Goal: Transaction & Acquisition: Obtain resource

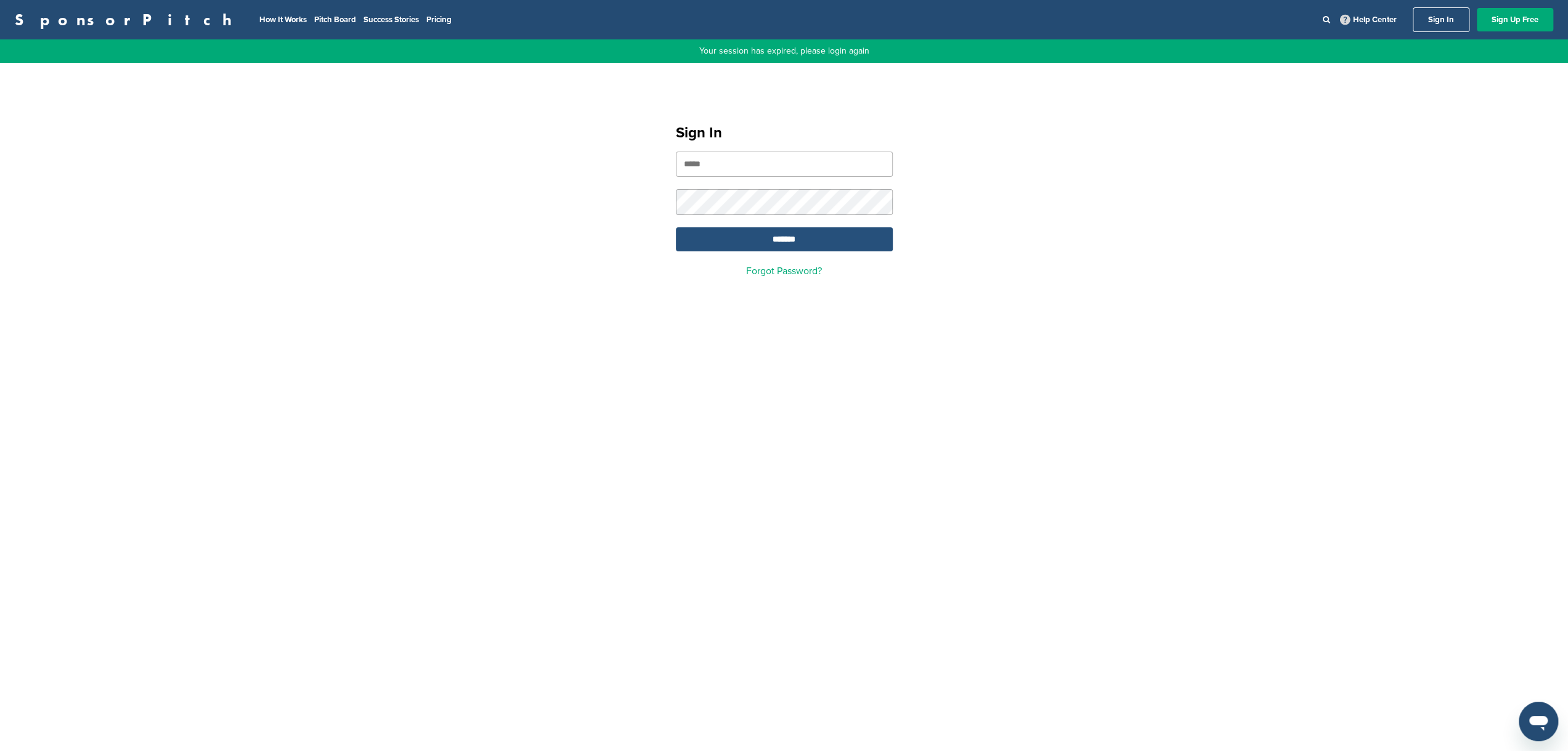
type input "**********"
click at [833, 239] on input "*******" at bounding box center [784, 239] width 217 height 24
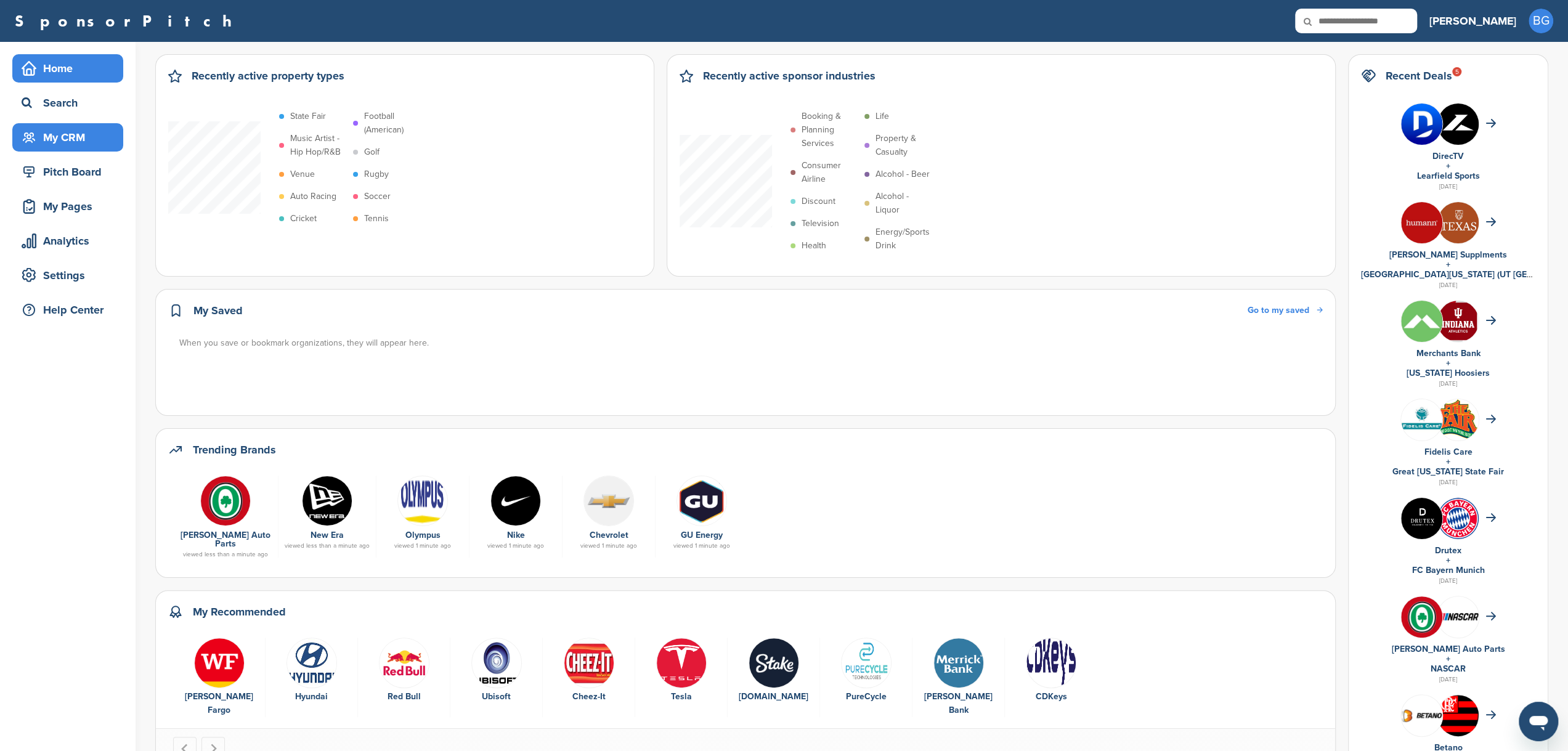
click at [68, 143] on div "My CRM" at bounding box center [71, 137] width 105 height 22
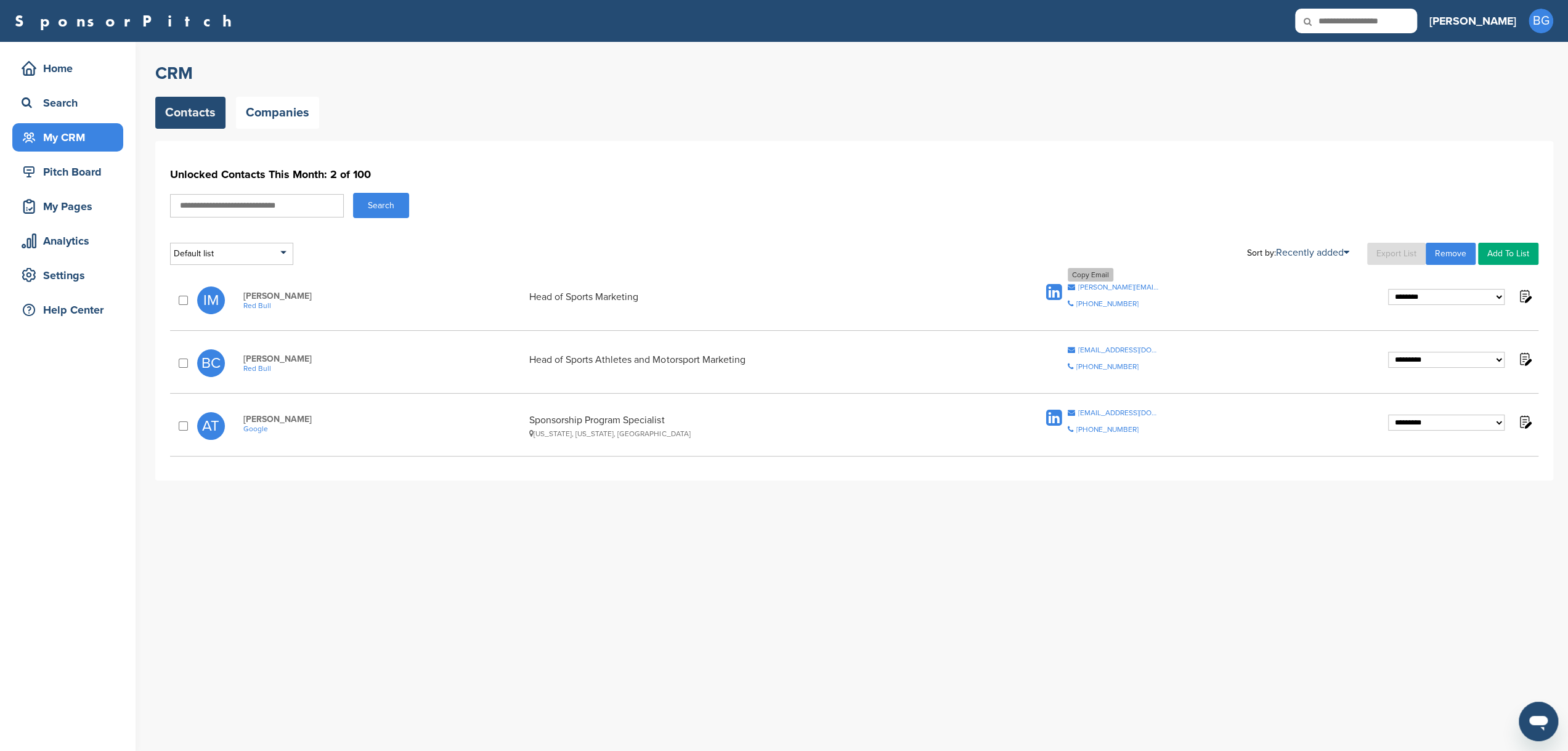
click at [1090, 273] on div "Copy Email" at bounding box center [1090, 275] width 46 height 13
click at [204, 204] on input "text" at bounding box center [256, 206] width 173 height 24
type input "****"
click at [353, 193] on button "Search" at bounding box center [381, 205] width 56 height 25
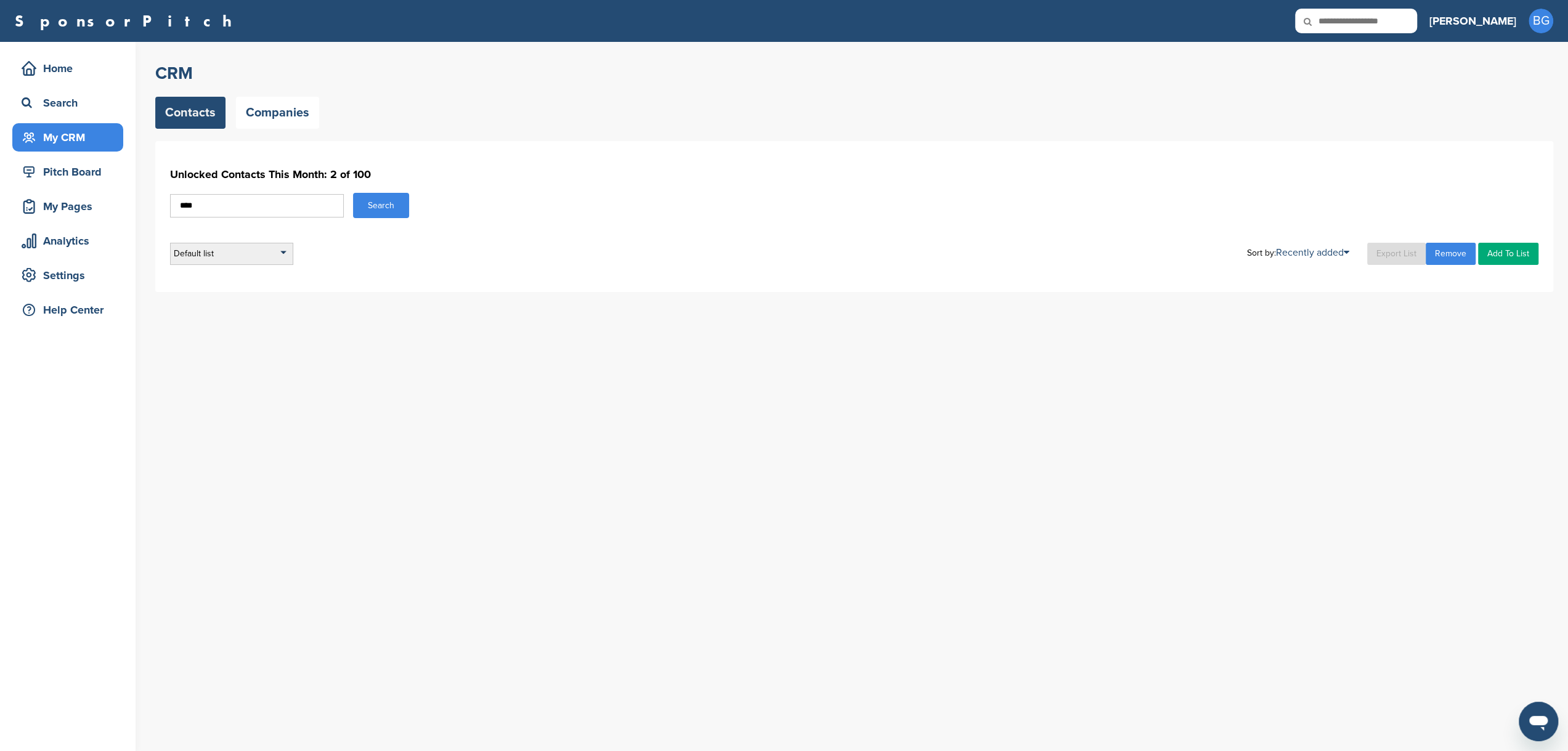
click at [281, 252] on div "Default list" at bounding box center [231, 254] width 123 height 22
click at [398, 205] on button "Search" at bounding box center [381, 205] width 56 height 25
click at [58, 137] on div "My CRM" at bounding box center [71, 137] width 105 height 22
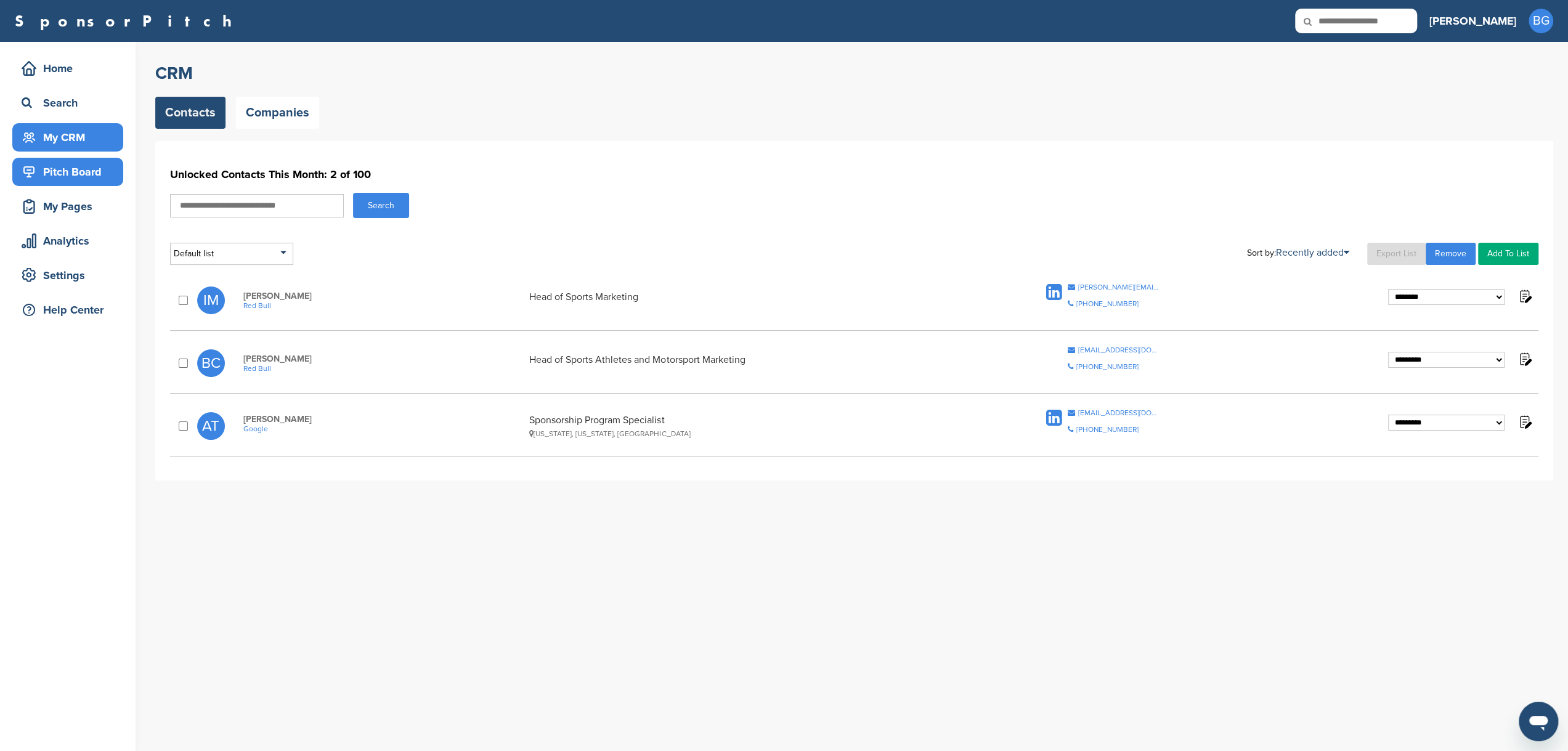
click at [68, 171] on div "Pitch Board" at bounding box center [71, 172] width 105 height 22
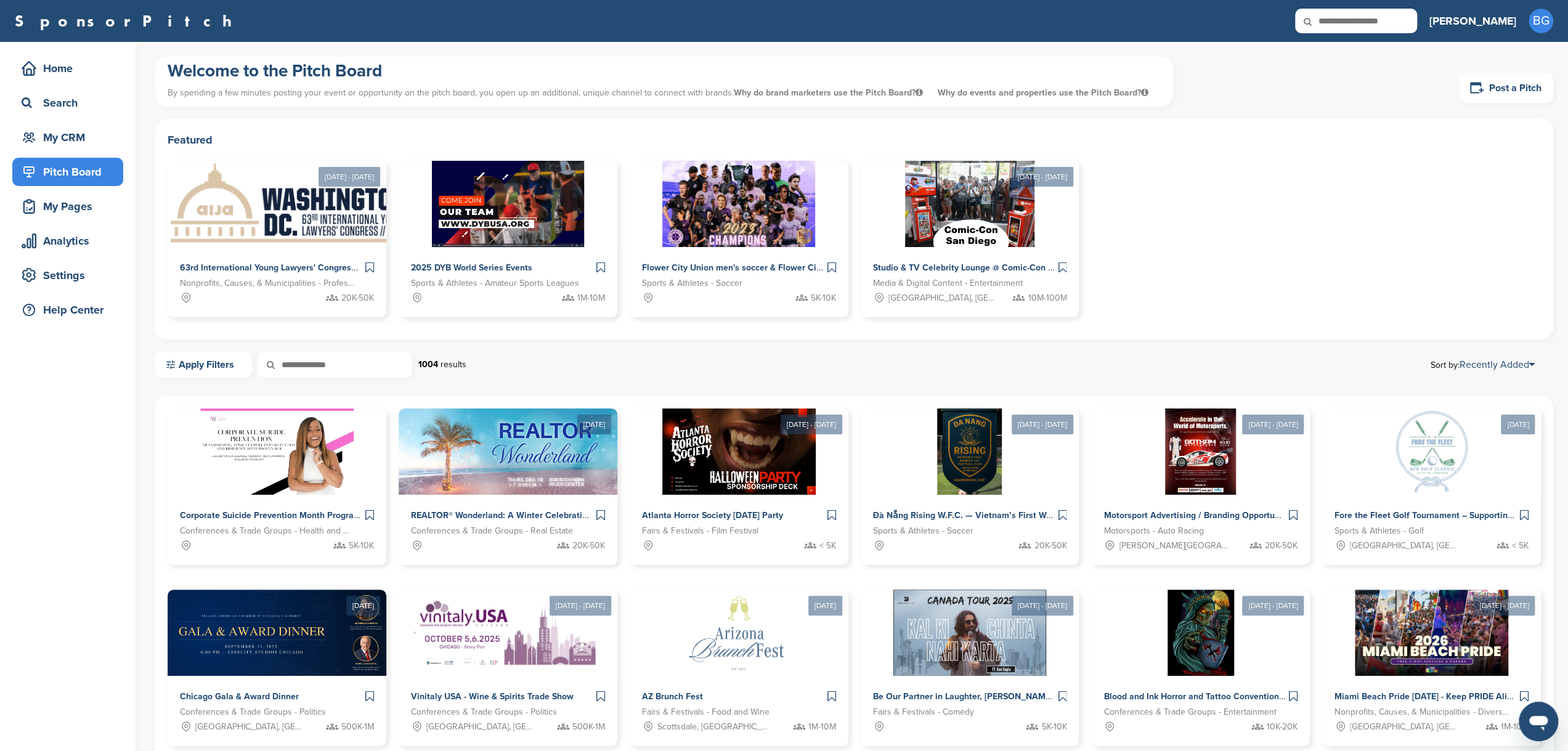
click at [289, 367] on icon at bounding box center [278, 364] width 42 height 26
click at [295, 362] on icon at bounding box center [278, 364] width 42 height 26
click at [293, 359] on icon at bounding box center [278, 364] width 42 height 26
click at [76, 212] on div "My Pages" at bounding box center [71, 206] width 105 height 22
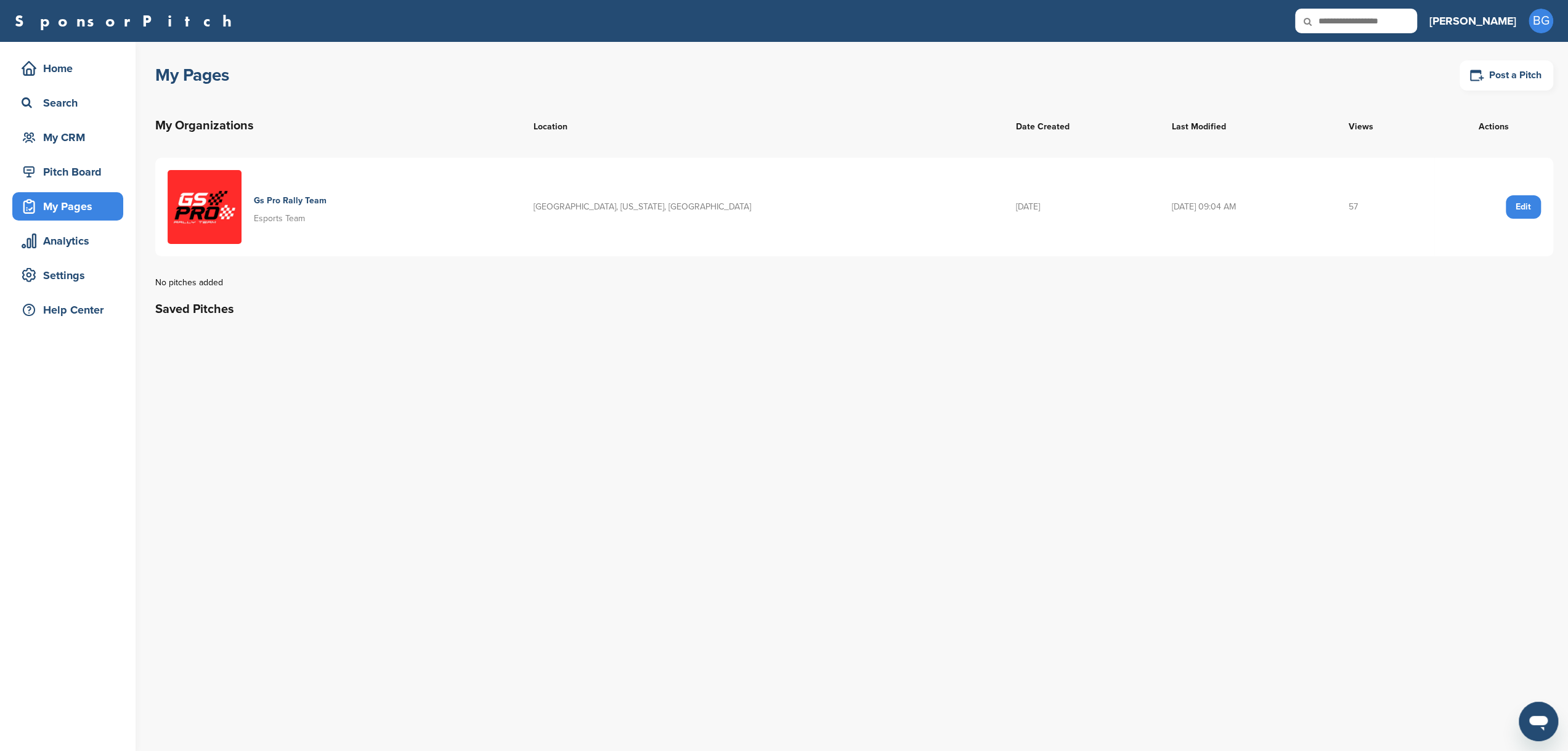
click at [1529, 206] on div "Edit" at bounding box center [1523, 207] width 35 height 24
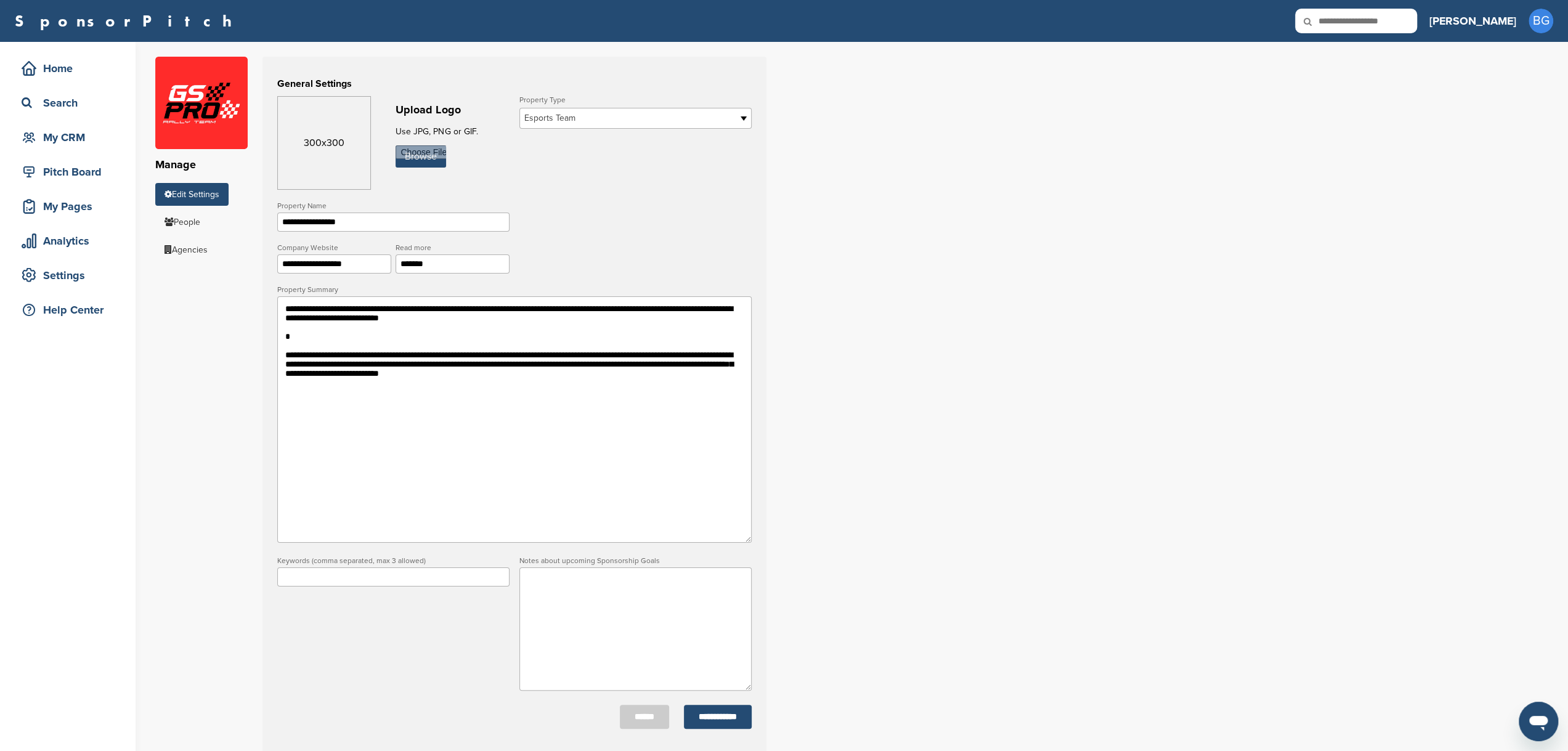
click at [747, 116] on b at bounding box center [745, 118] width 11 height 20
drag, startPoint x: 580, startPoint y: 116, endPoint x: 521, endPoint y: 122, distance: 59.3
click at [516, 123] on form "**********" at bounding box center [514, 412] width 475 height 633
click at [581, 118] on span "Esports Team" at bounding box center [627, 118] width 206 height 15
click at [577, 145] on li "Esports Team" at bounding box center [636, 142] width 226 height 21
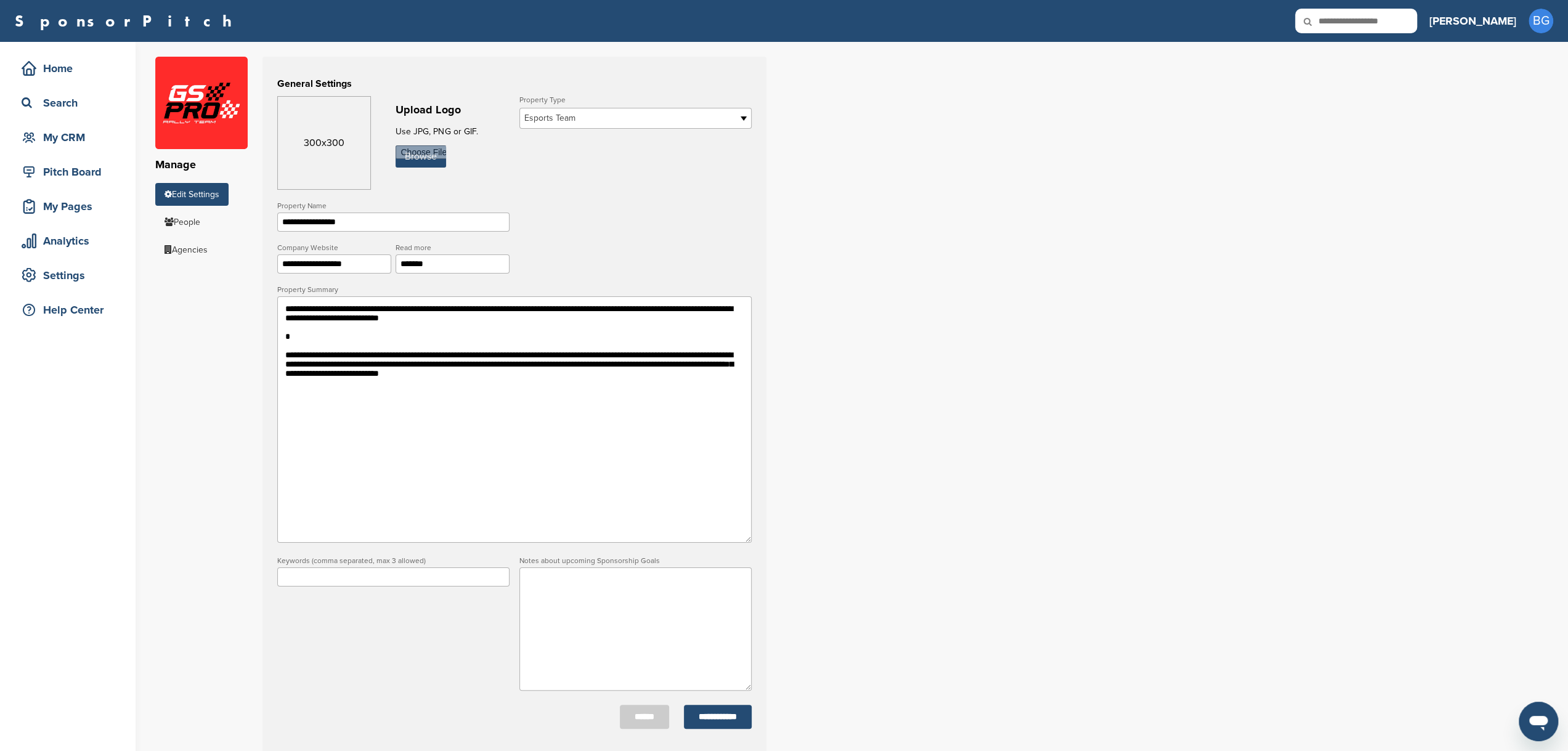
click at [536, 118] on span "Esports Team" at bounding box center [627, 118] width 206 height 15
click at [538, 116] on span "Esports Team" at bounding box center [627, 118] width 206 height 15
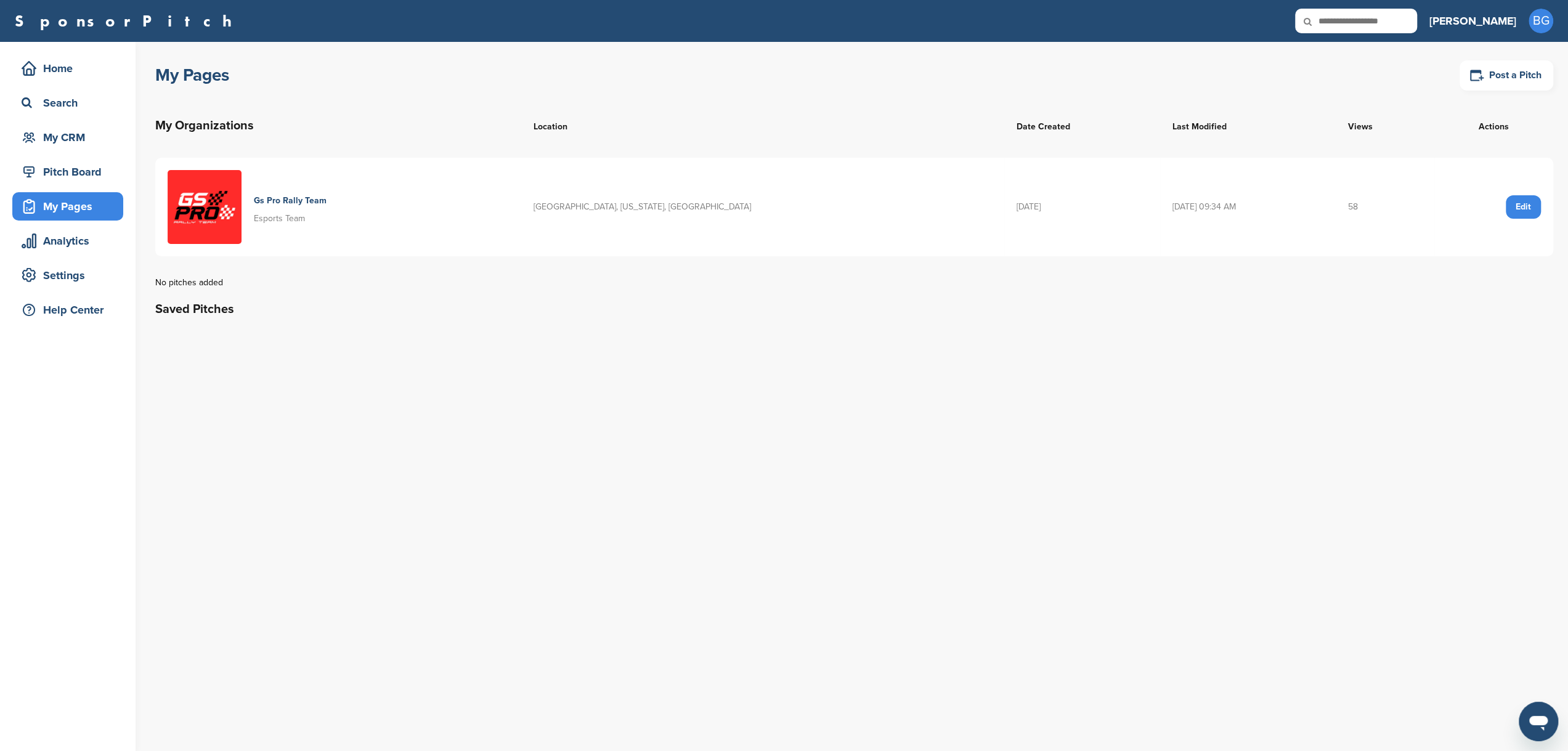
click at [1531, 206] on div "Edit" at bounding box center [1523, 207] width 35 height 24
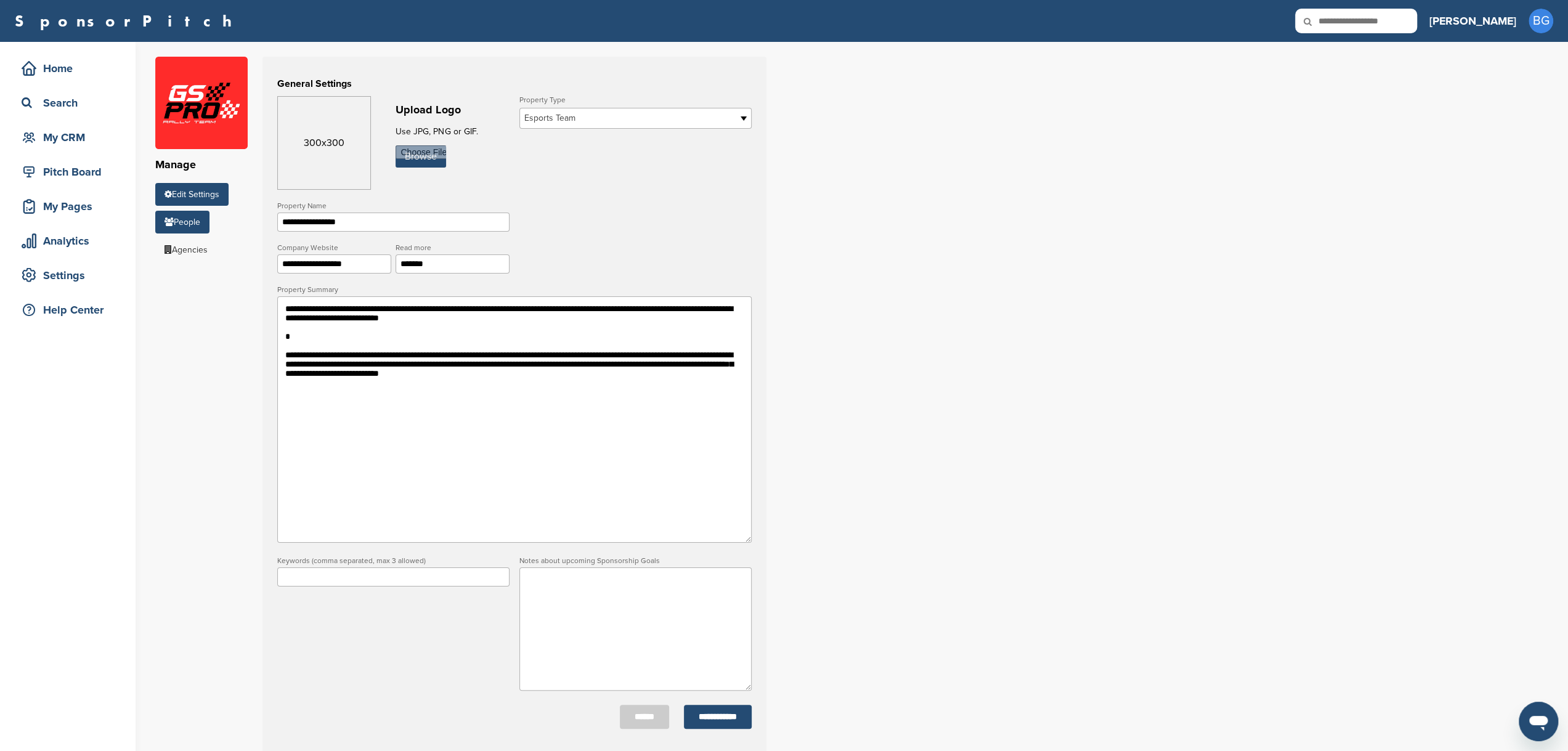
click at [201, 222] on link "People" at bounding box center [182, 222] width 54 height 23
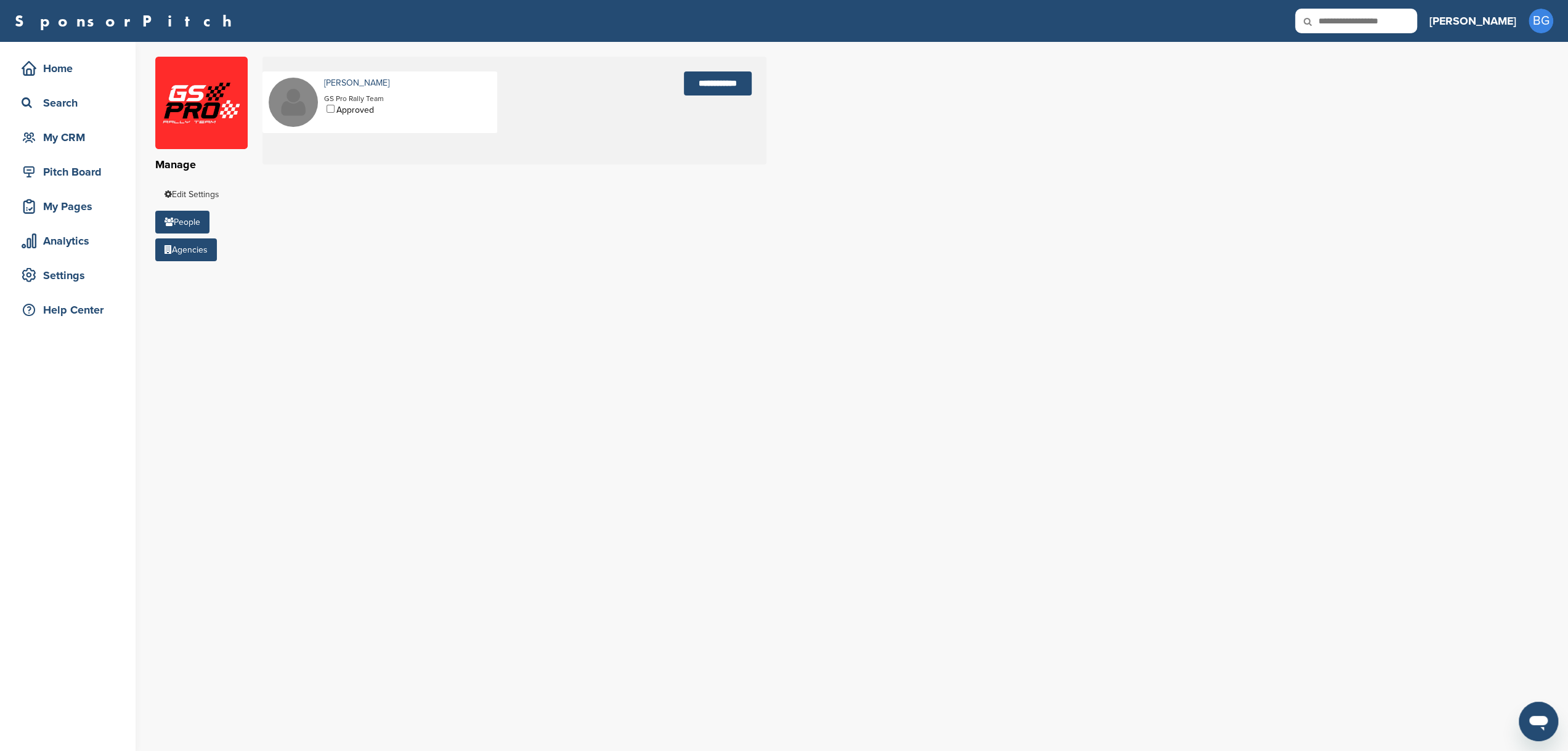
click at [183, 254] on link "Agencies" at bounding box center [186, 249] width 62 height 23
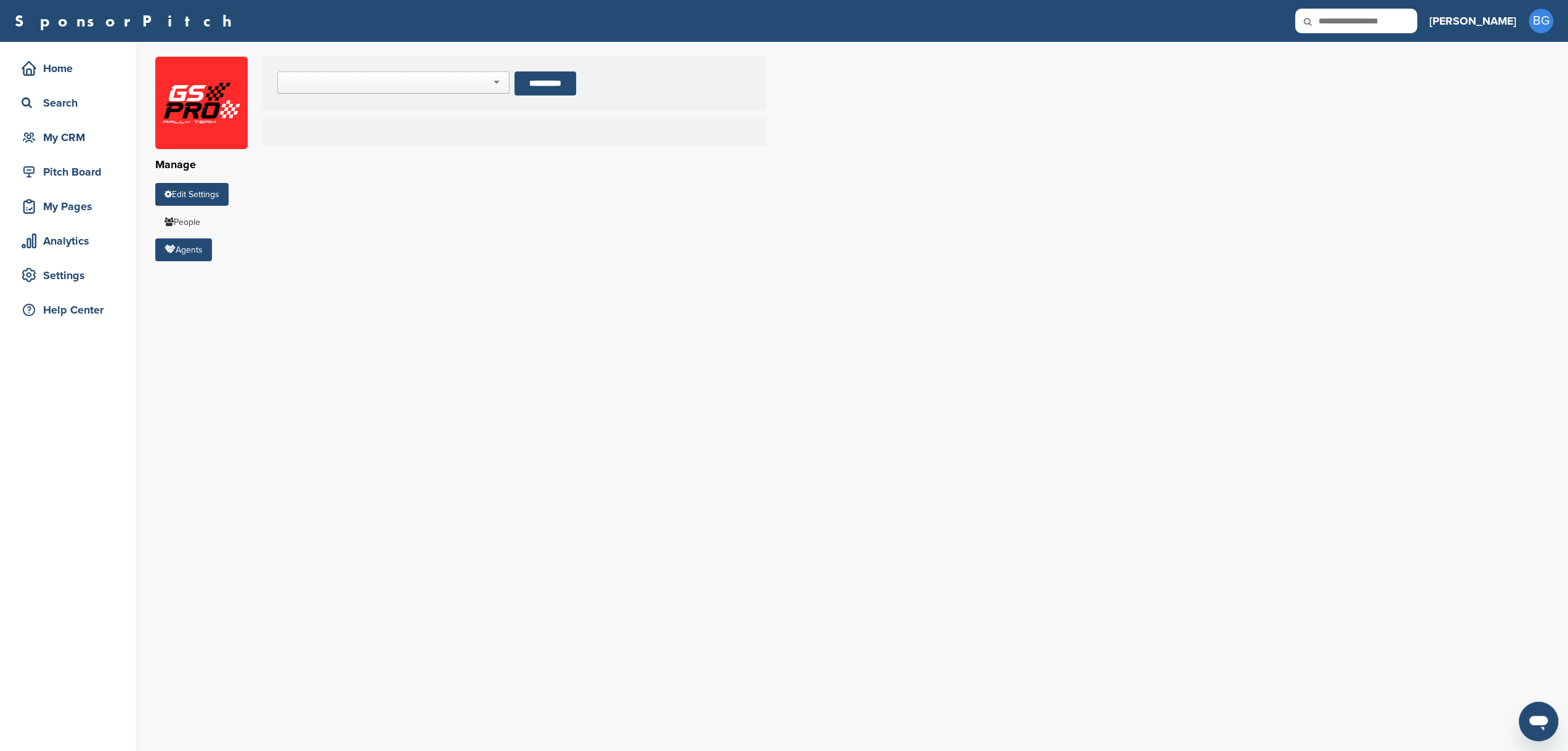
click at [198, 193] on link "Edit Settings" at bounding box center [192, 194] width 73 height 23
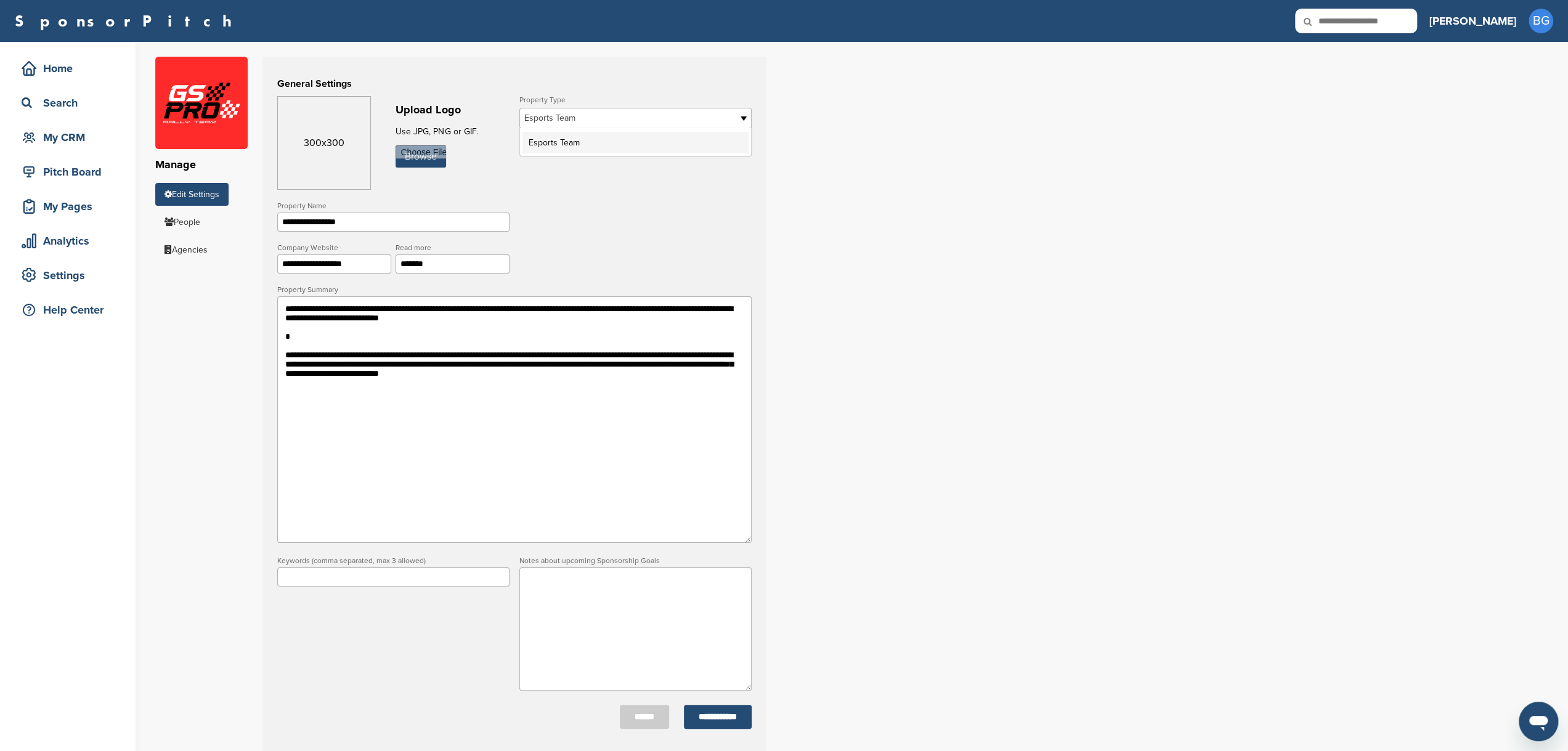
drag, startPoint x: 562, startPoint y: 120, endPoint x: 521, endPoint y: 165, distance: 60.9
click at [521, 165] on form "**********" at bounding box center [514, 412] width 475 height 633
click at [209, 190] on link "Edit Settings" at bounding box center [192, 194] width 73 height 23
click at [577, 117] on span "Esports Team" at bounding box center [627, 118] width 206 height 15
click at [575, 117] on span "Esports Team" at bounding box center [627, 118] width 206 height 15
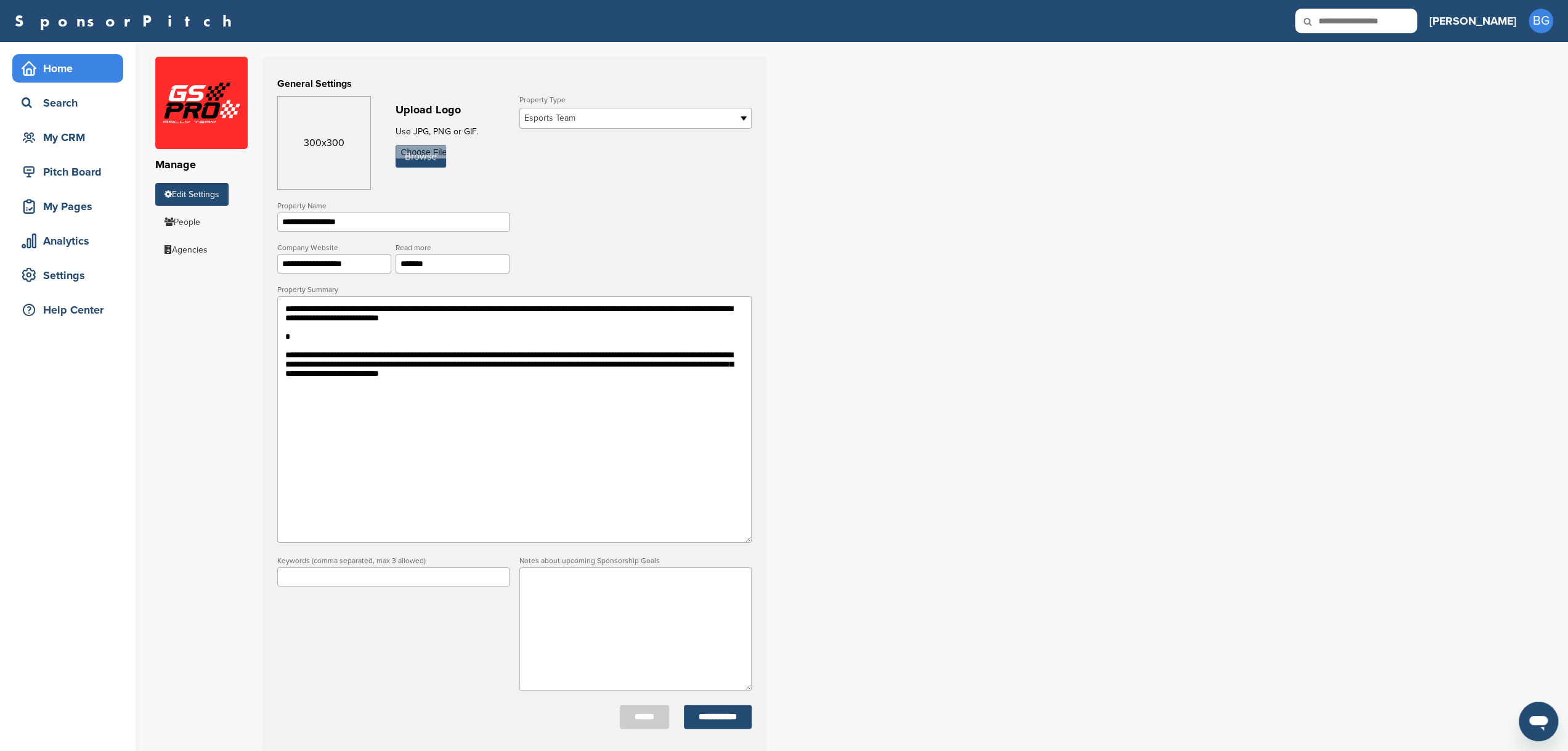
click at [78, 73] on div "Home" at bounding box center [71, 68] width 105 height 22
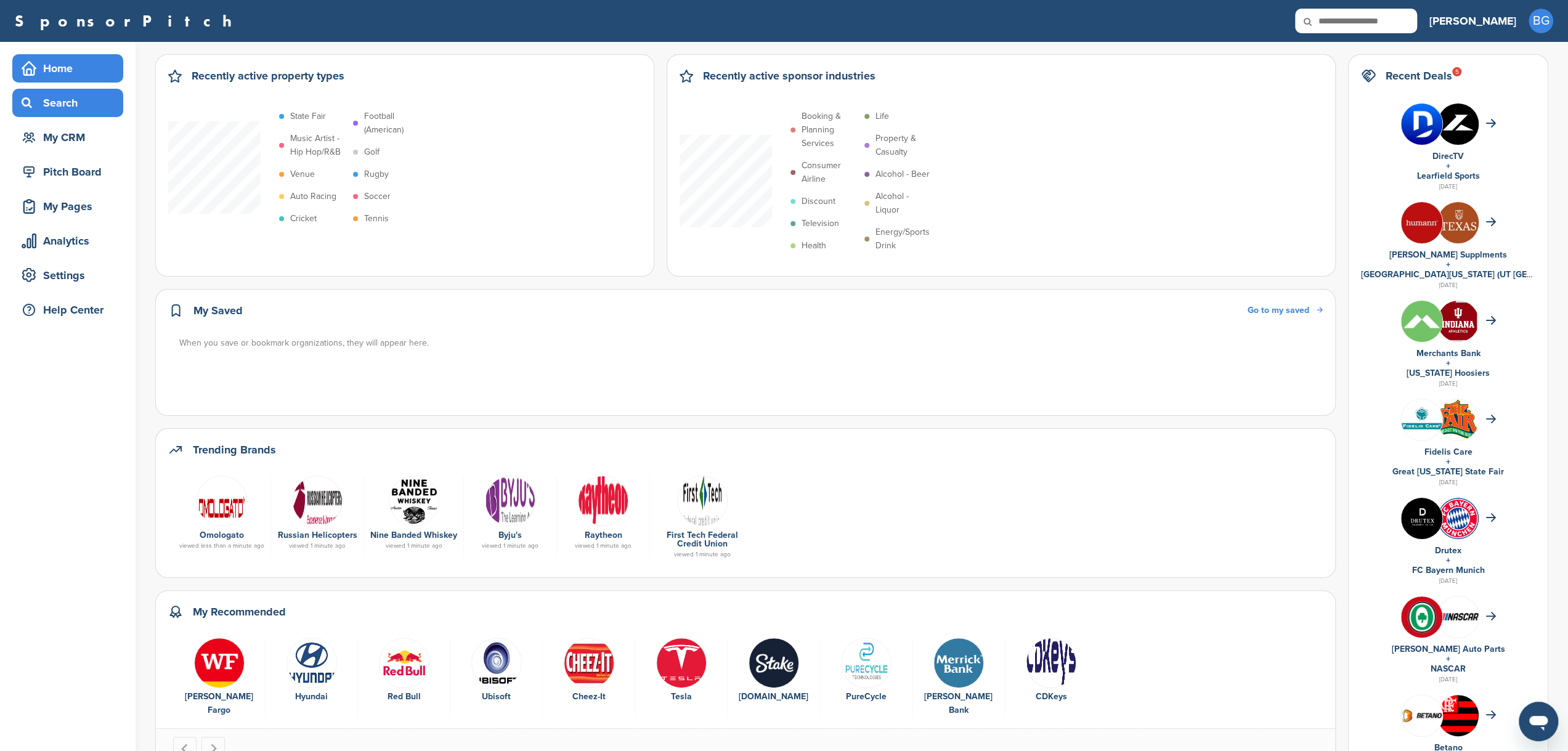
click at [71, 107] on div "Search" at bounding box center [71, 103] width 105 height 22
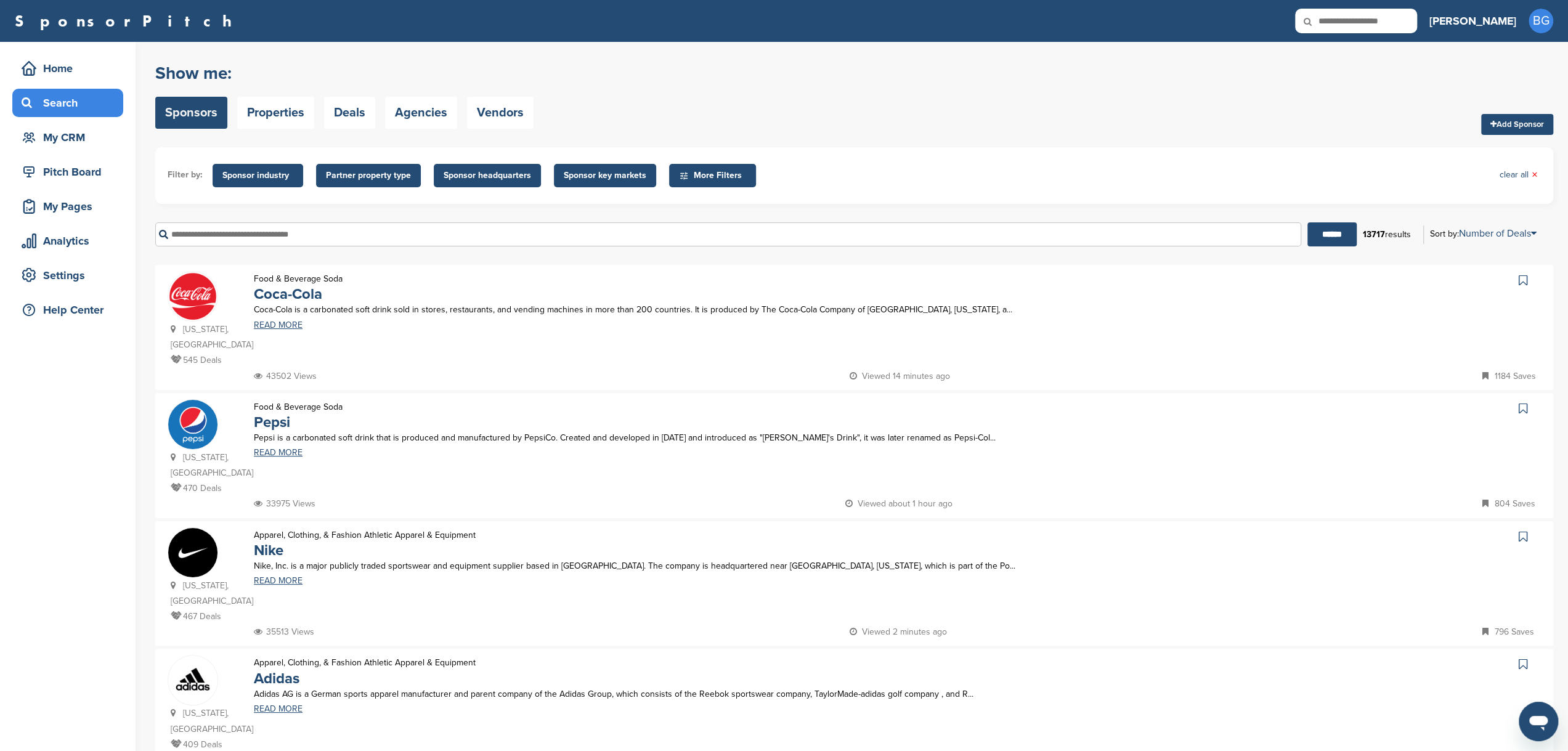
click at [200, 234] on input "text" at bounding box center [728, 234] width 1146 height 24
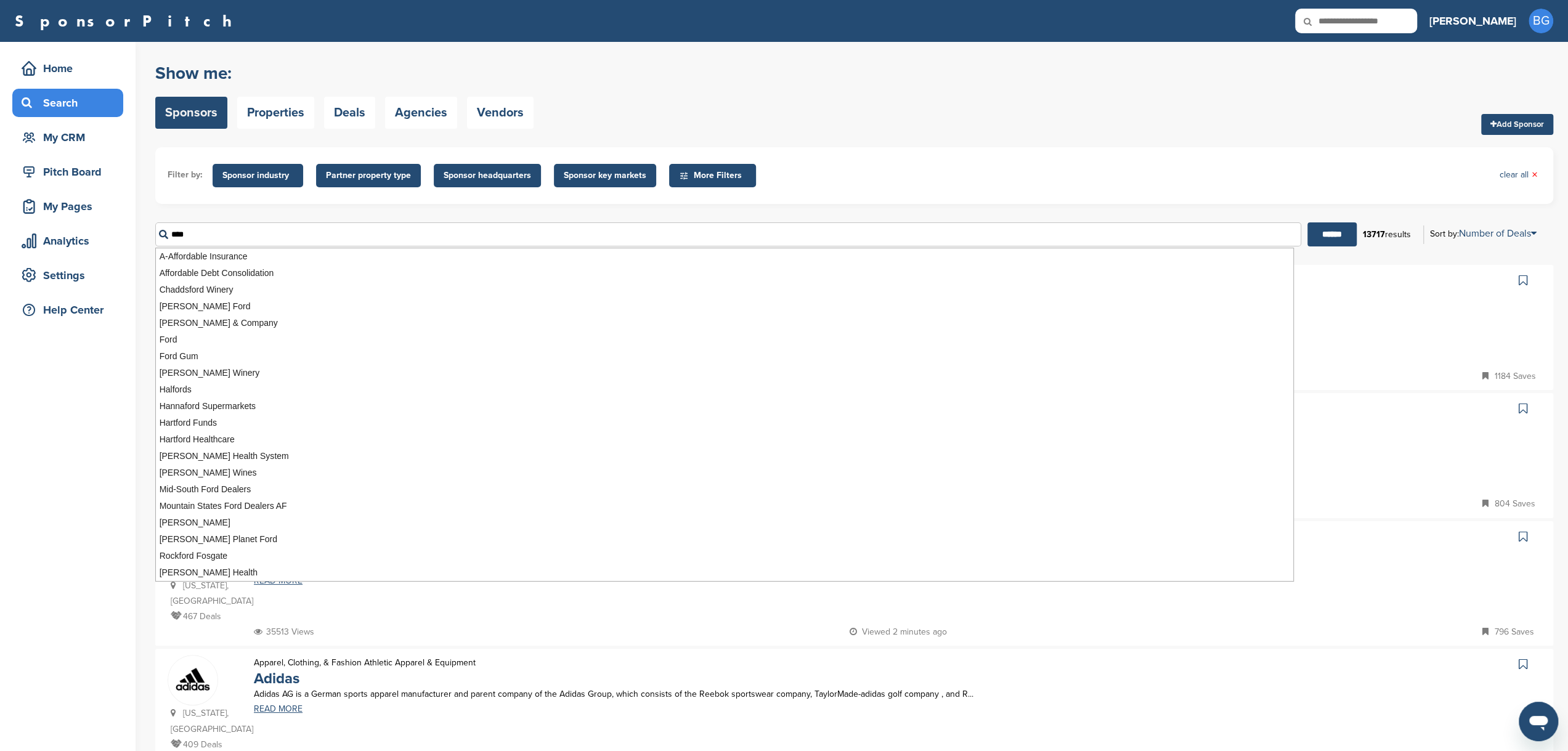
type input "****"
click at [1307, 223] on input "******" at bounding box center [1331, 234] width 49 height 24
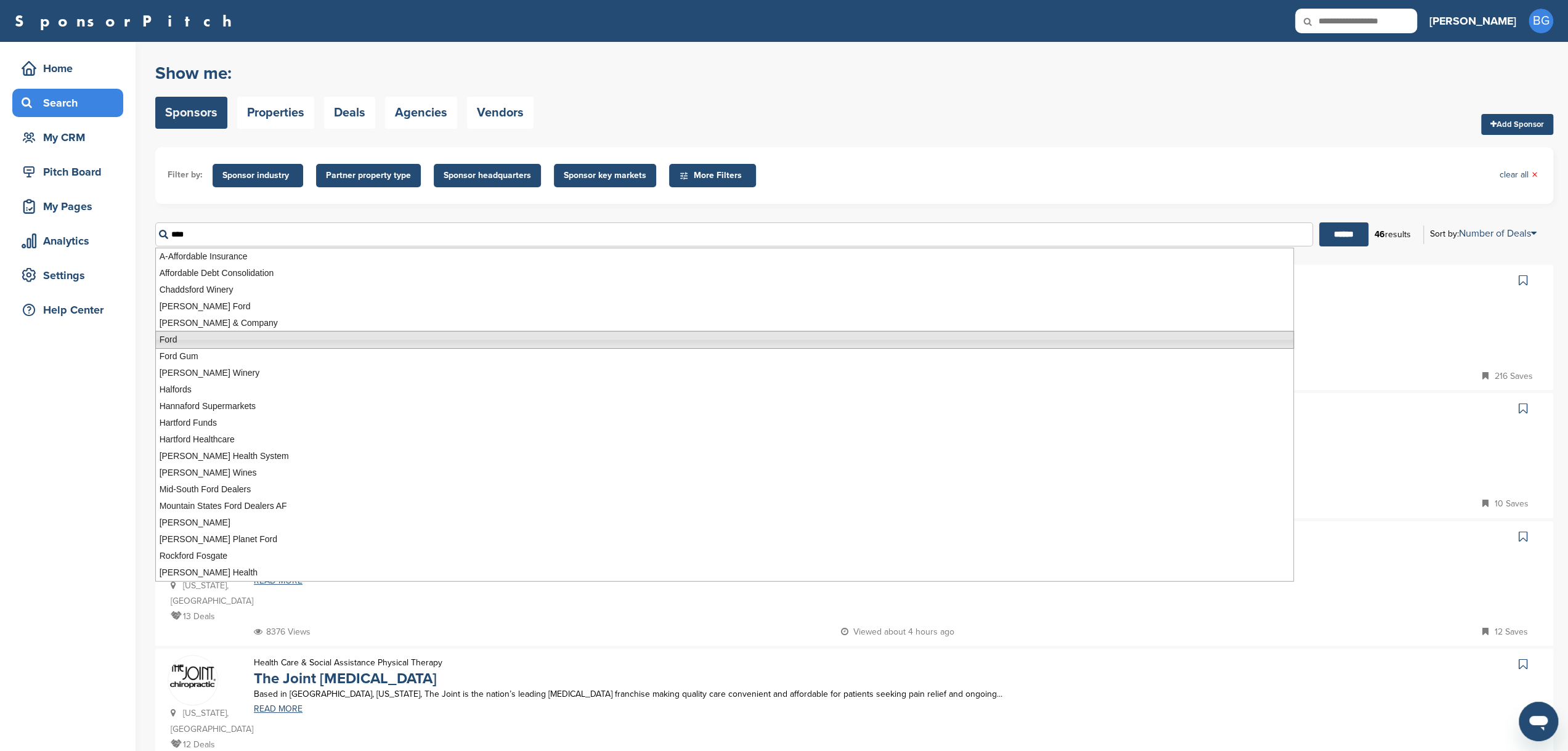
click at [195, 341] on li "Ford" at bounding box center [724, 339] width 1138 height 18
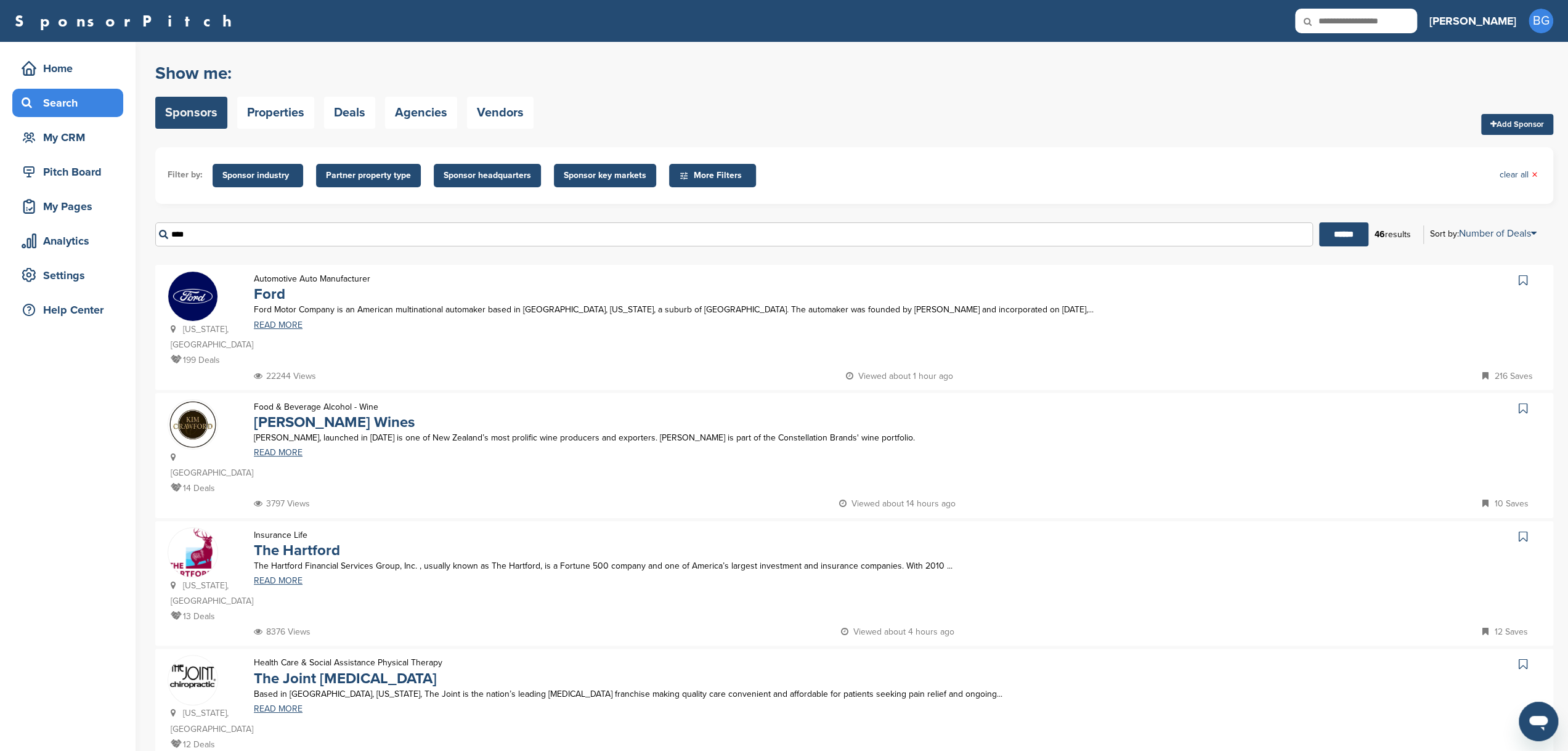
click at [206, 306] on img at bounding box center [193, 296] width 49 height 49
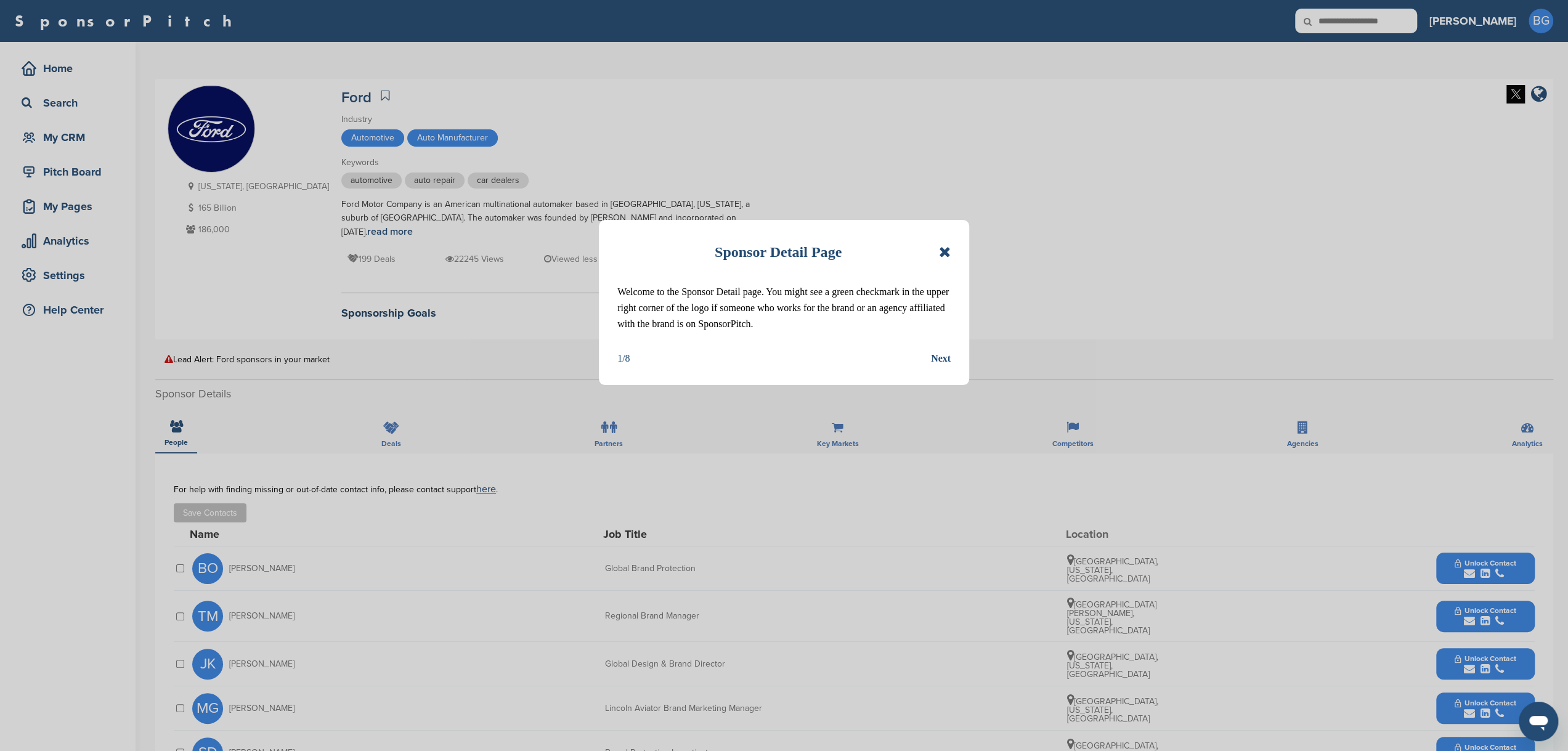
click at [950, 254] on icon at bounding box center [945, 252] width 12 height 15
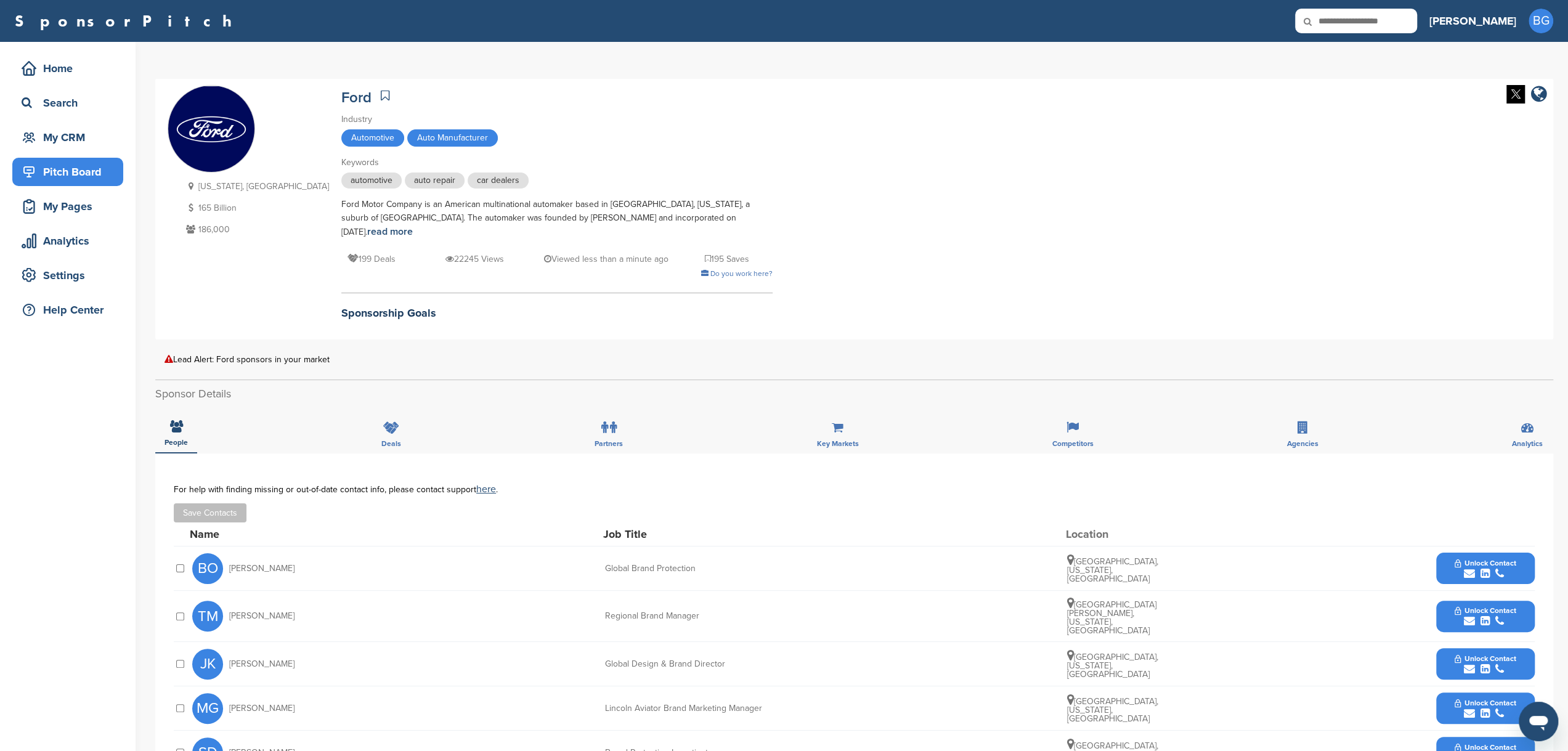
click at [71, 176] on div "Pitch Board" at bounding box center [71, 172] width 105 height 22
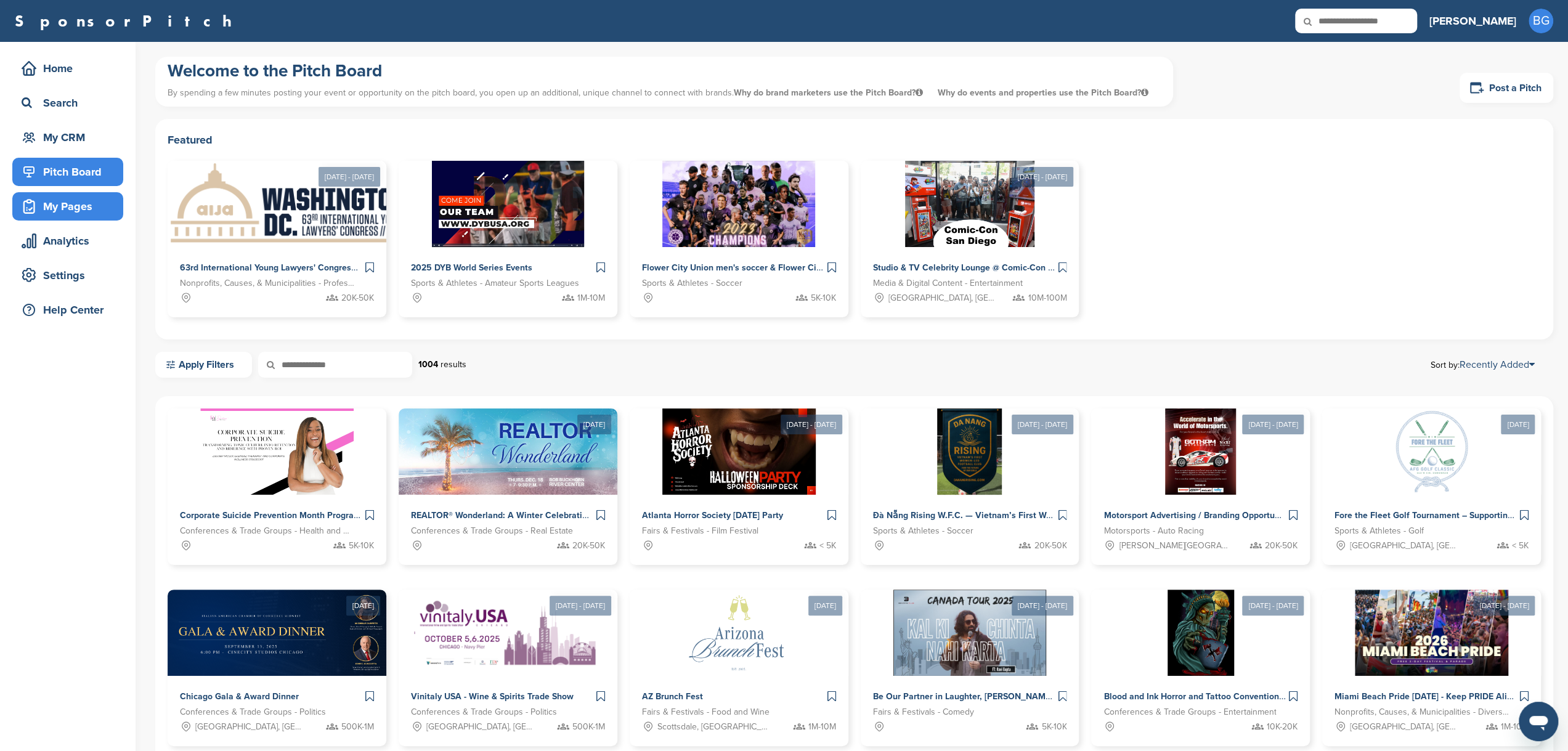
click at [57, 209] on div "My Pages" at bounding box center [71, 206] width 105 height 22
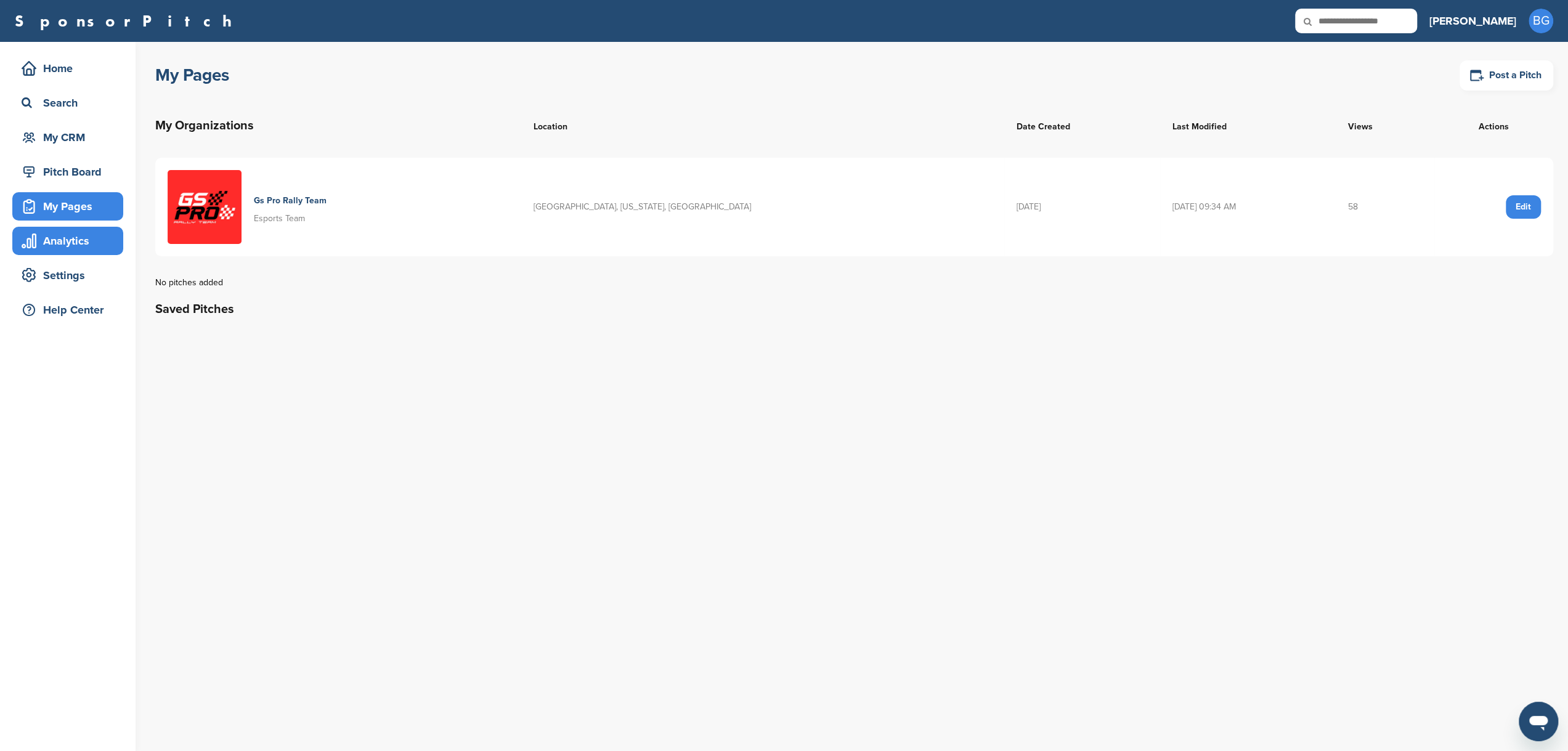
click at [66, 242] on div "Analytics" at bounding box center [71, 241] width 105 height 22
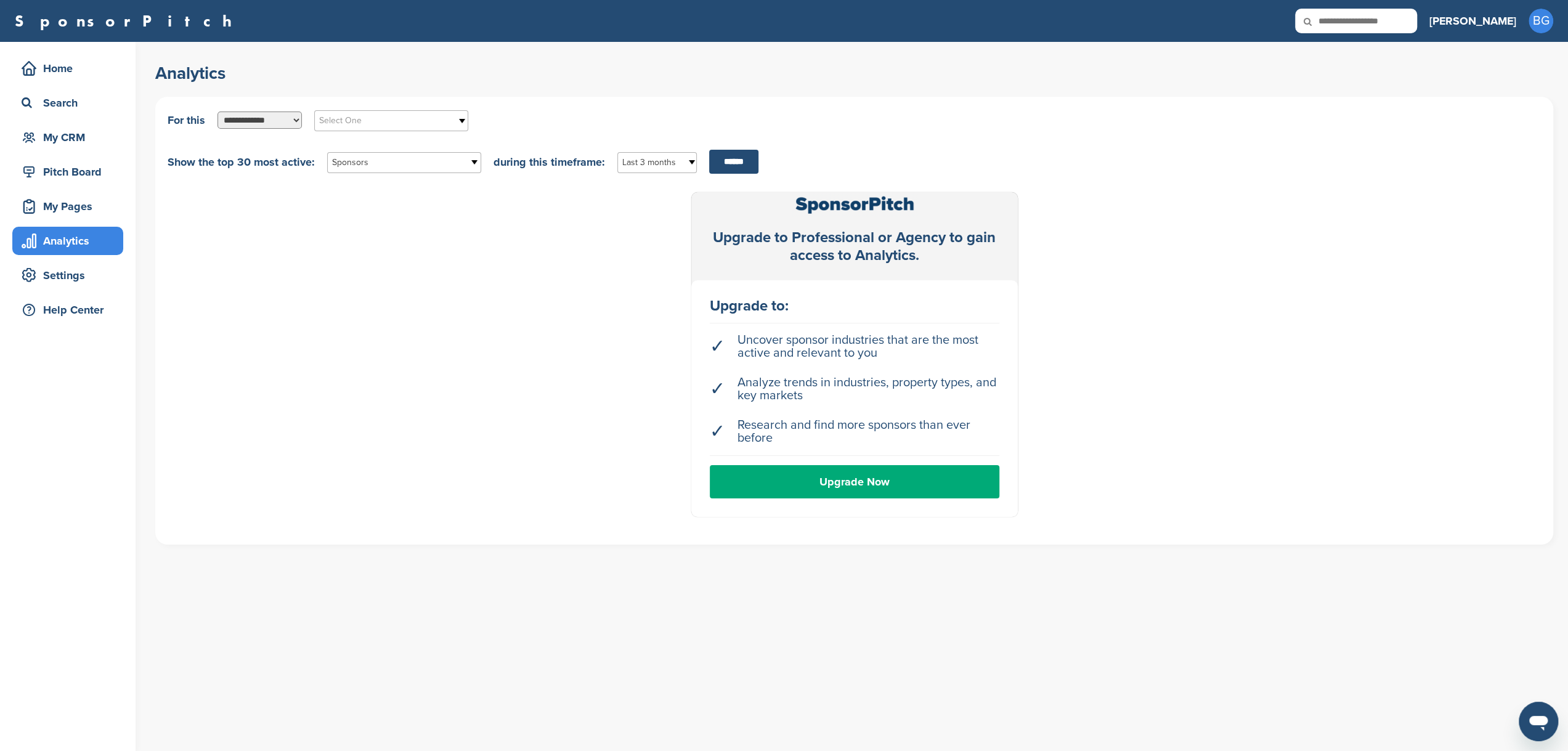
click at [292, 120] on select "**********" at bounding box center [259, 120] width 84 height 17
select select "**********"
click at [217, 112] on select "**********" at bounding box center [259, 120] width 84 height 17
click at [464, 124] on b at bounding box center [461, 121] width 11 height 20
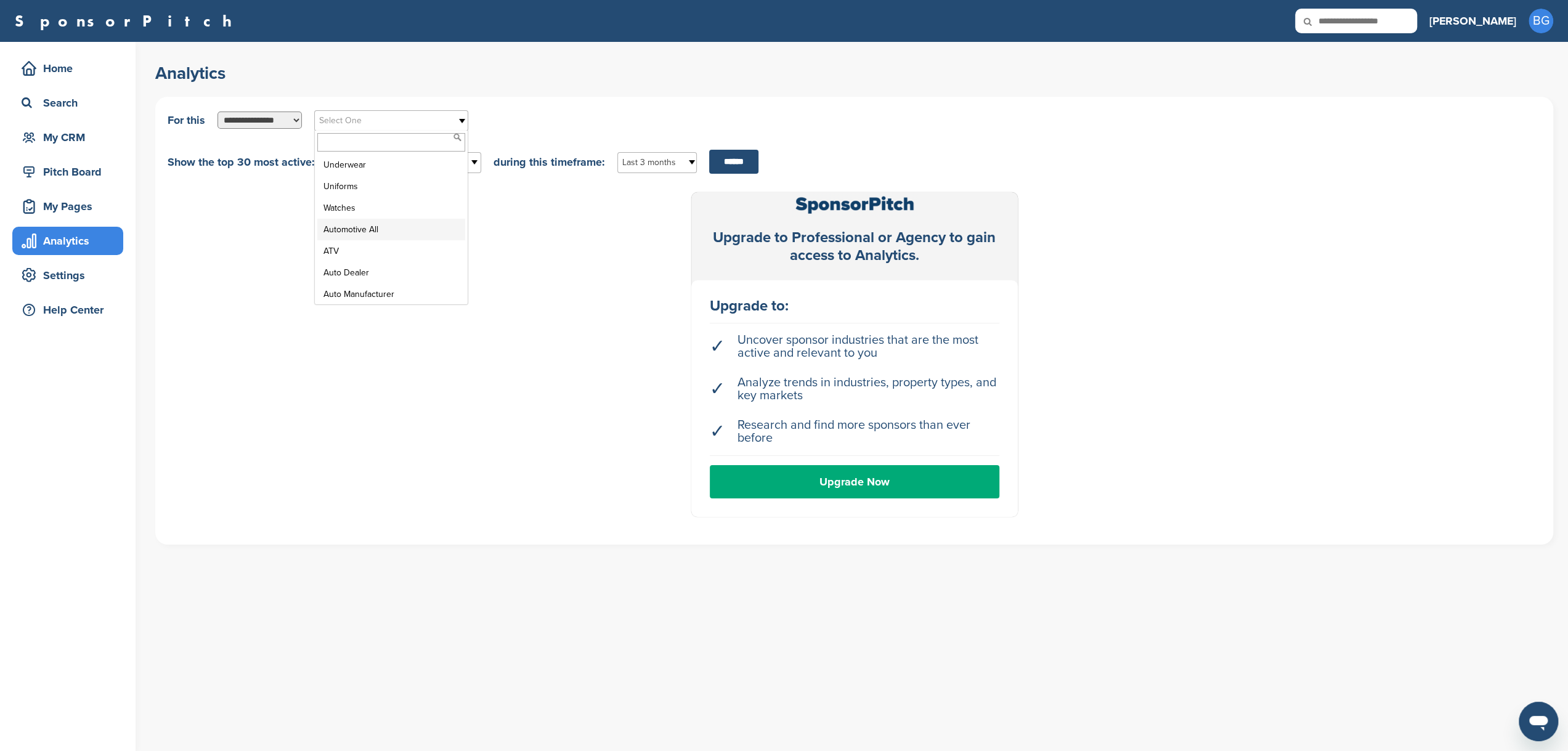
click at [400, 234] on li "Automotive All" at bounding box center [391, 229] width 148 height 21
click at [471, 160] on b at bounding box center [475, 162] width 11 height 20
click at [841, 483] on link "Upgrade Now" at bounding box center [855, 481] width 289 height 33
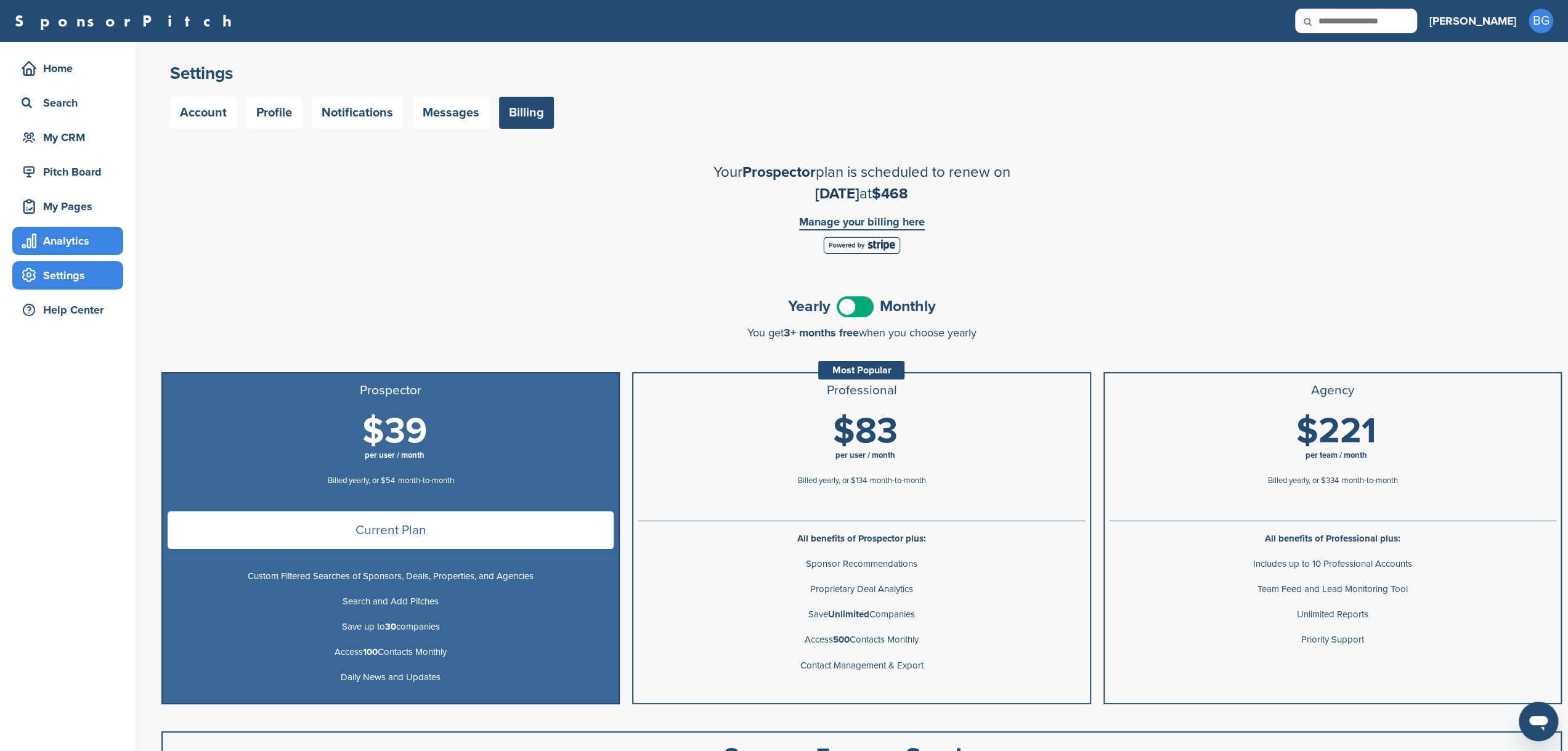
click at [73, 242] on div "Analytics" at bounding box center [71, 241] width 105 height 22
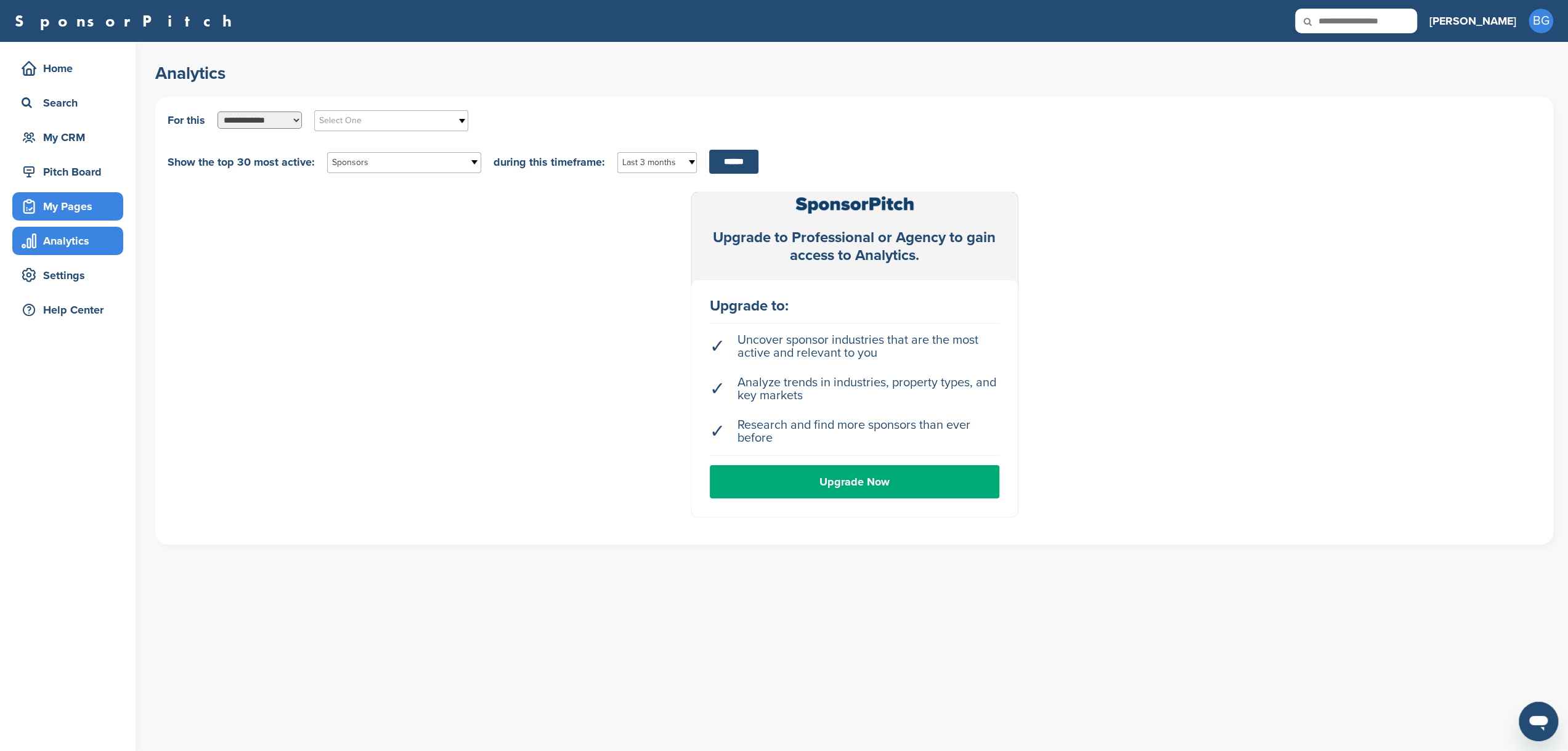
click at [77, 206] on div "My Pages" at bounding box center [71, 206] width 105 height 22
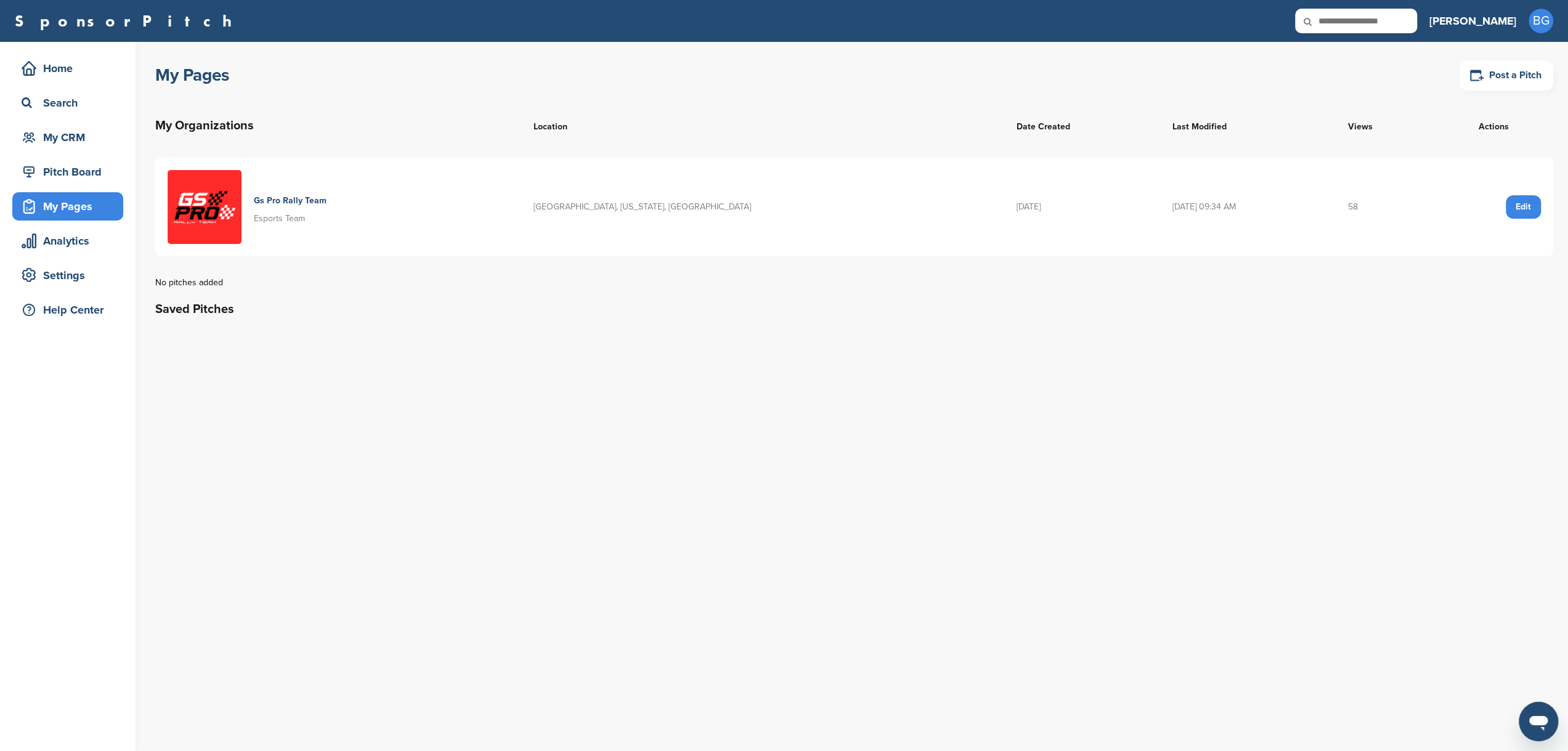
click at [208, 198] on img at bounding box center [204, 206] width 74 height 74
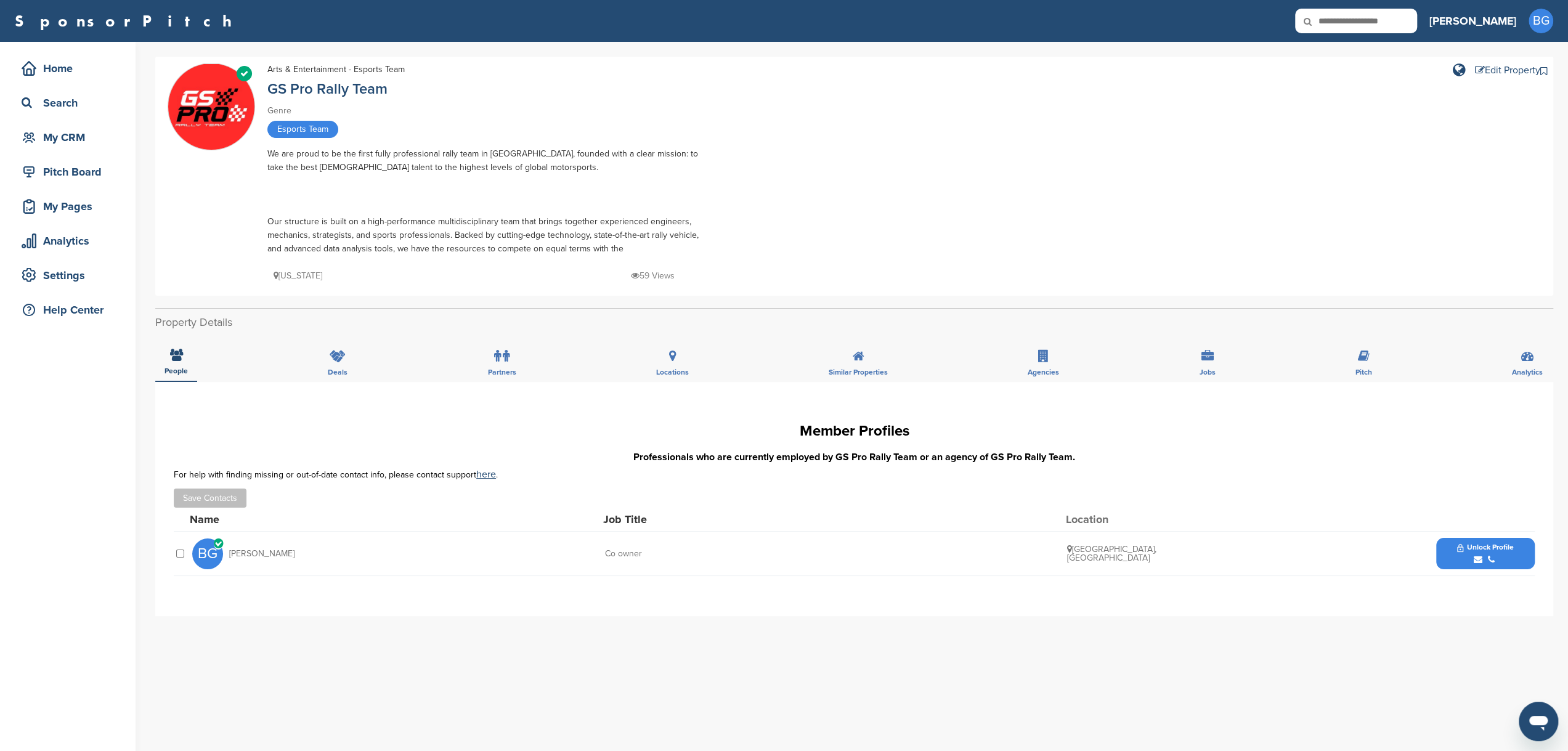
click at [307, 129] on span "Esports Team" at bounding box center [303, 129] width 71 height 17
drag, startPoint x: 326, startPoint y: 130, endPoint x: 257, endPoint y: 132, distance: 69.0
click at [257, 132] on div "Verified Arts & Entertainment - Esports Team GS Pro Rally Team Genre Esports Te…" at bounding box center [854, 176] width 1373 height 227
click at [62, 100] on div "Search" at bounding box center [71, 103] width 105 height 22
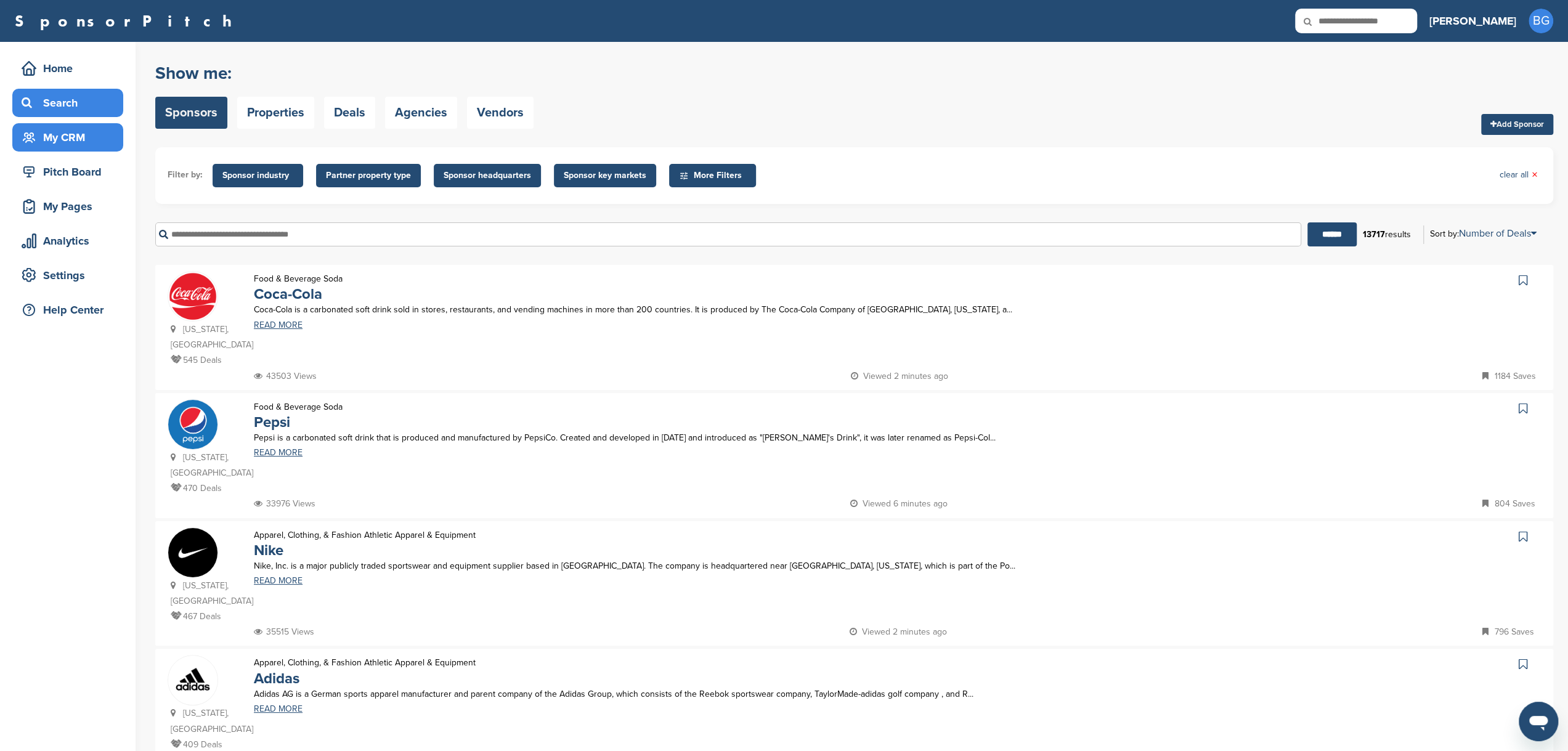
click at [90, 140] on div "My CRM" at bounding box center [71, 137] width 105 height 22
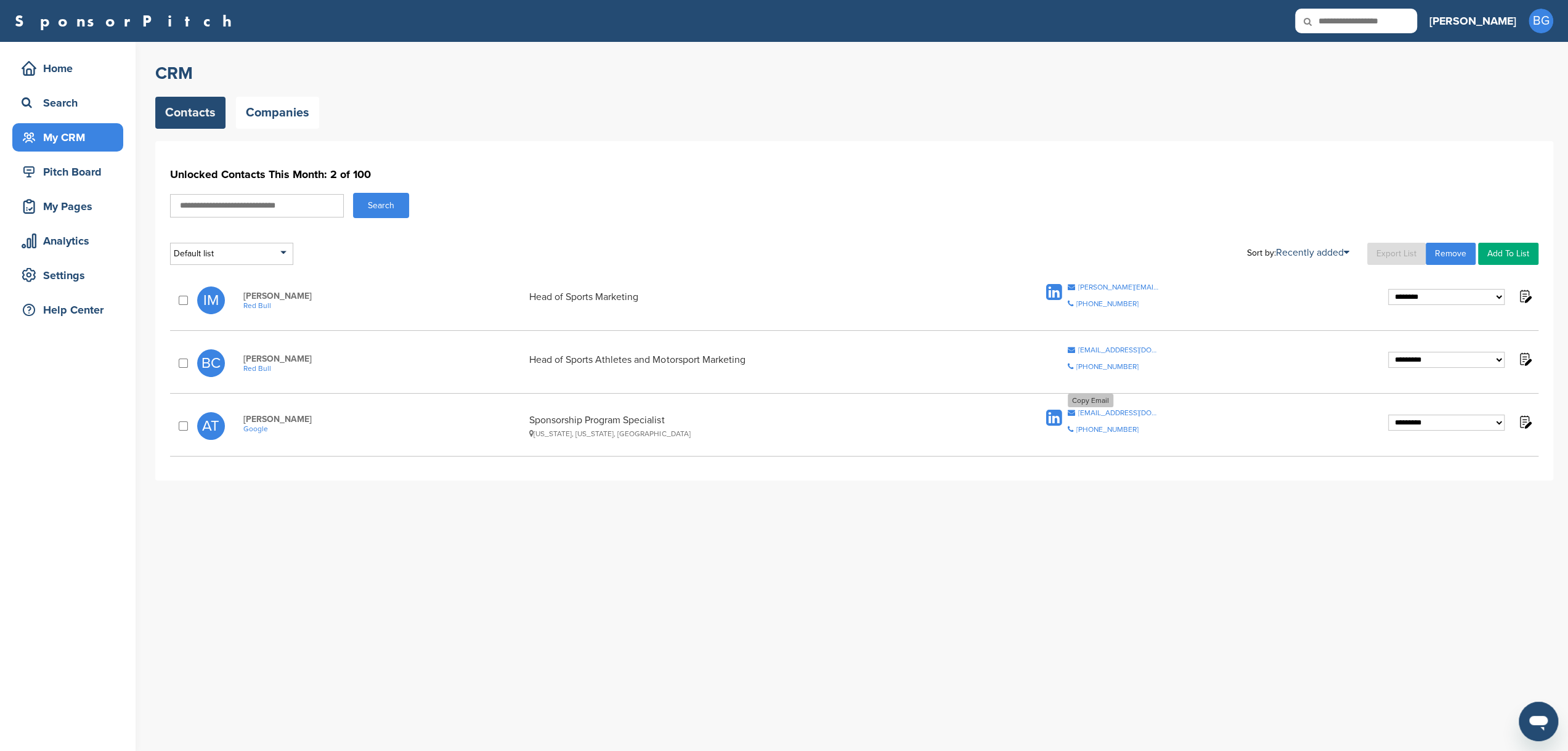
click at [1088, 410] on div "angelatu@google.com" at bounding box center [1119, 413] width 82 height 7
drag, startPoint x: 1074, startPoint y: 411, endPoint x: 1179, endPoint y: 415, distance: 105.1
click at [1179, 415] on div "Copy Email angelatu@google.com Copy Phone Number +1 650-253-0000" at bounding box center [1215, 425] width 345 height 33
drag, startPoint x: 1180, startPoint y: 415, endPoint x: 1040, endPoint y: 603, distance: 234.4
click at [1040, 604] on div "**********" at bounding box center [861, 396] width 1413 height 709
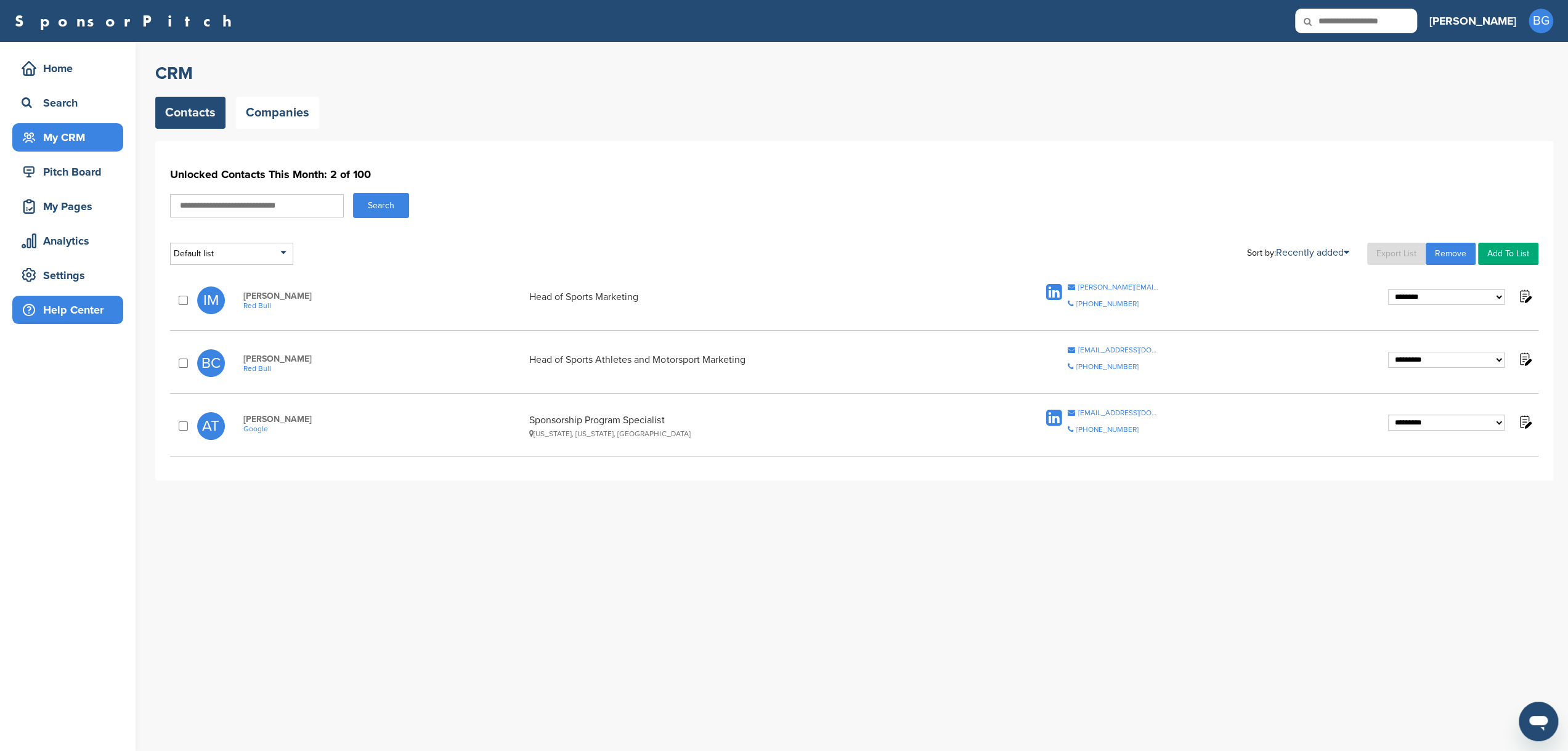
click at [72, 310] on div "Help Center" at bounding box center [71, 310] width 105 height 22
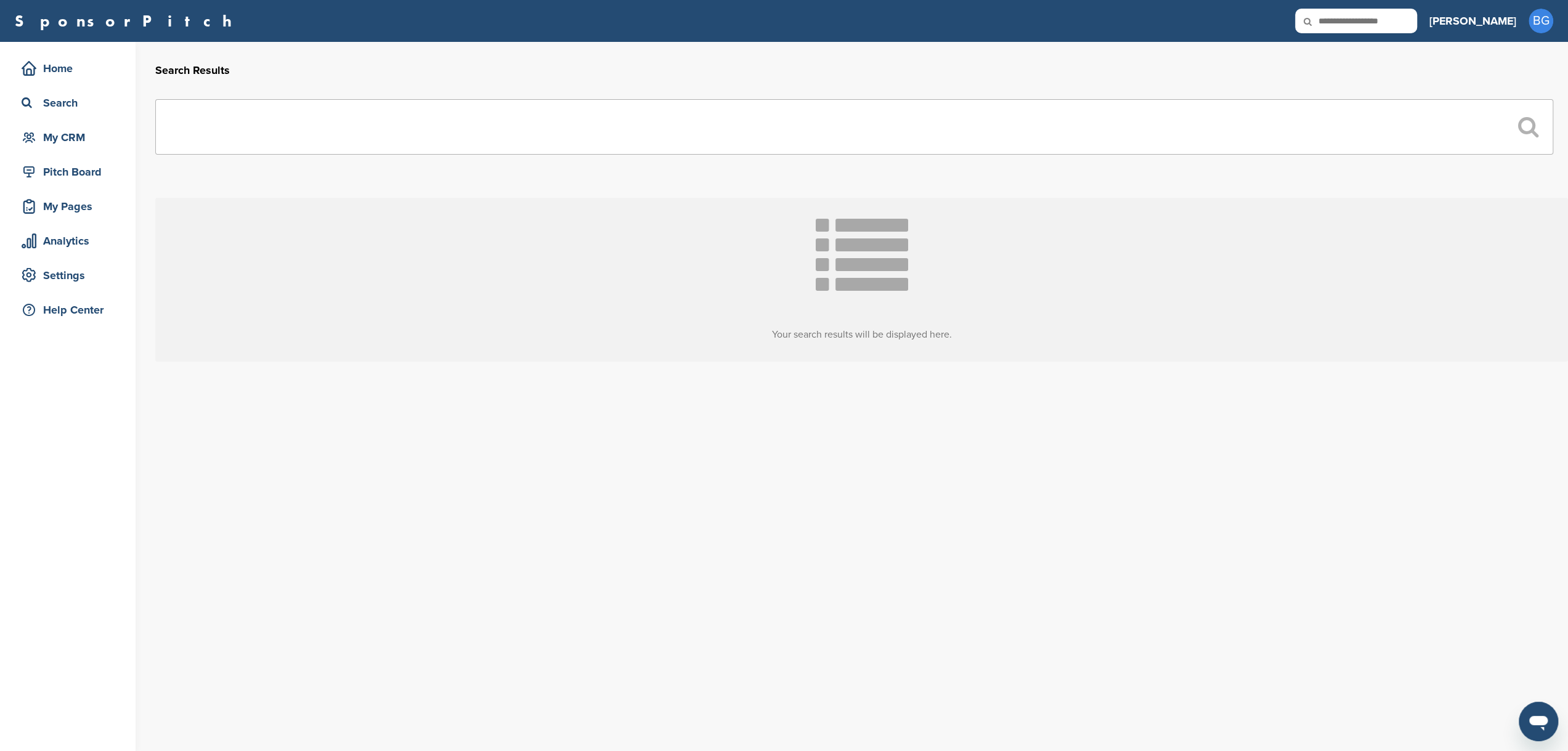
click at [183, 112] on input "text" at bounding box center [854, 126] width 1398 height 55
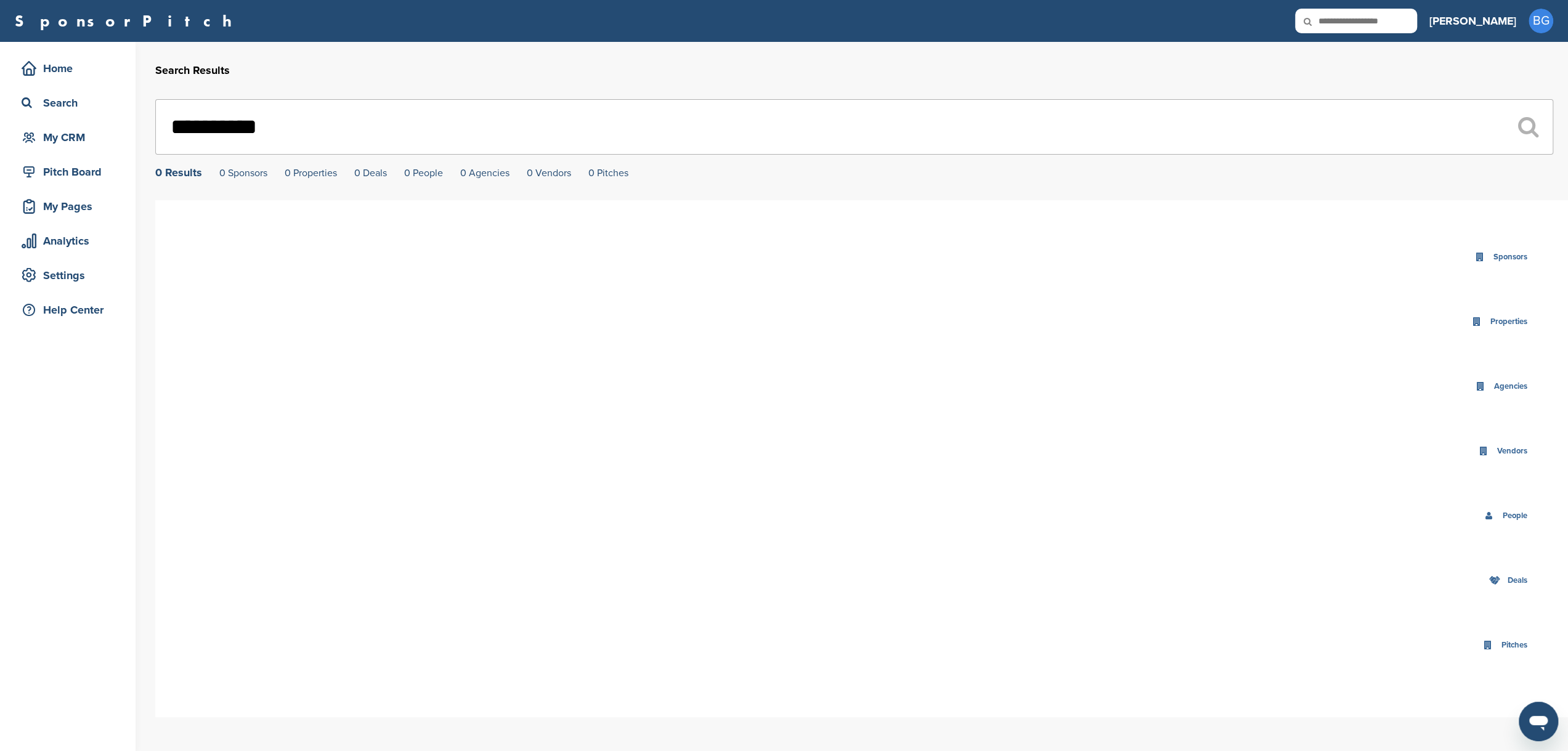
type input "**********"
drag, startPoint x: 283, startPoint y: 131, endPoint x: 128, endPoint y: 156, distance: 157.0
click at [128, 156] on div "**********" at bounding box center [784, 396] width 1568 height 709
click at [65, 73] on div "Home" at bounding box center [71, 68] width 105 height 22
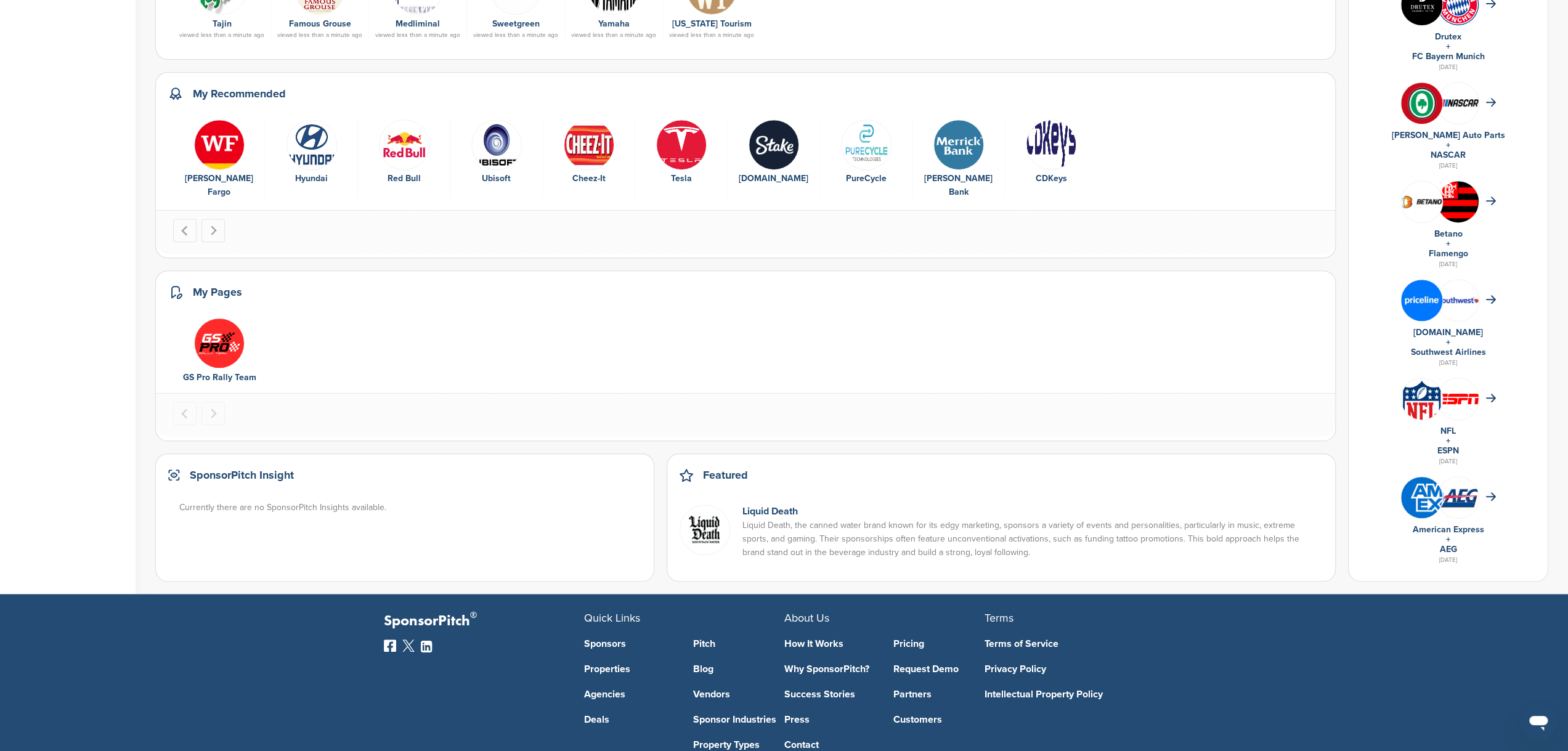
scroll to position [503, 0]
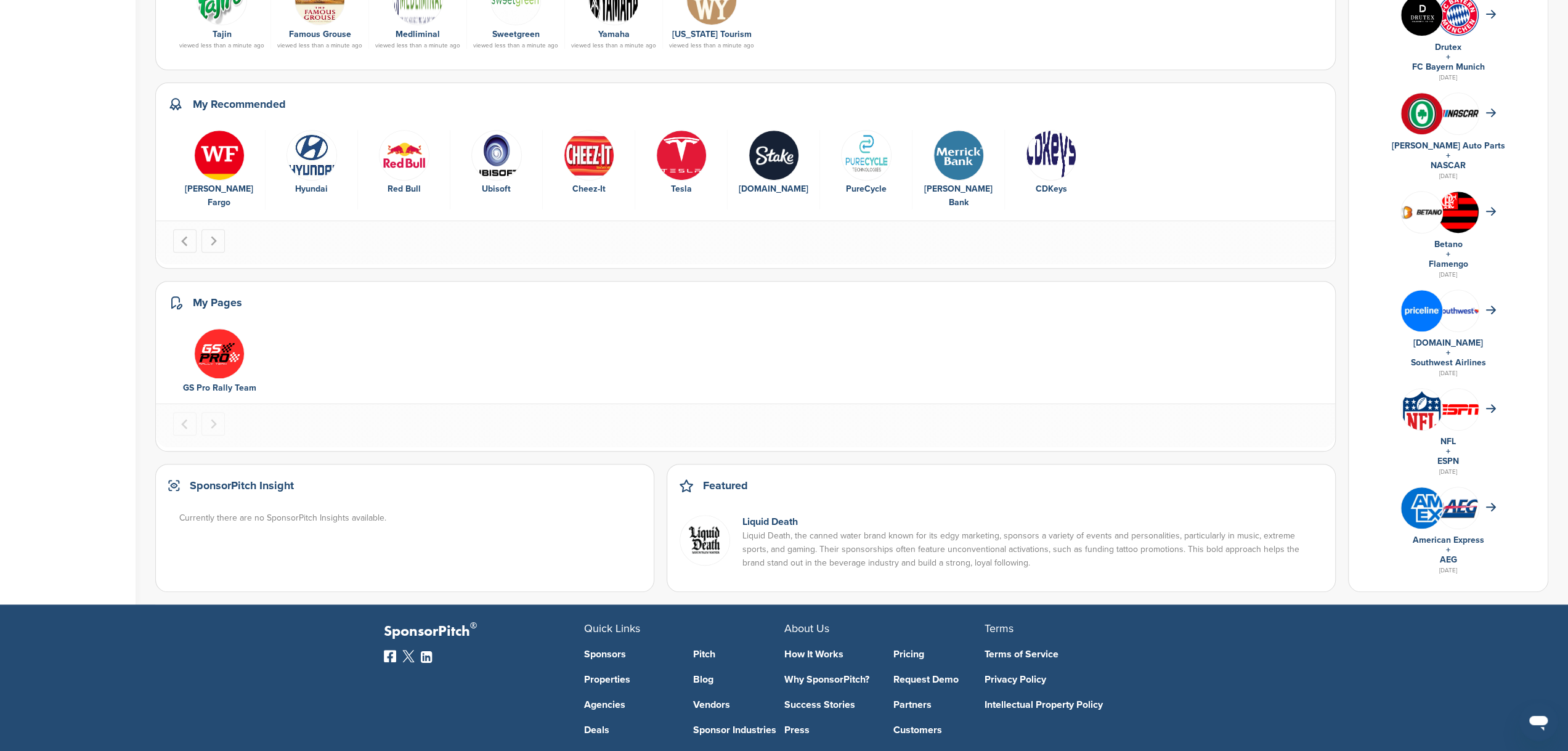
click at [218, 348] on img "1 of 1" at bounding box center [219, 353] width 51 height 51
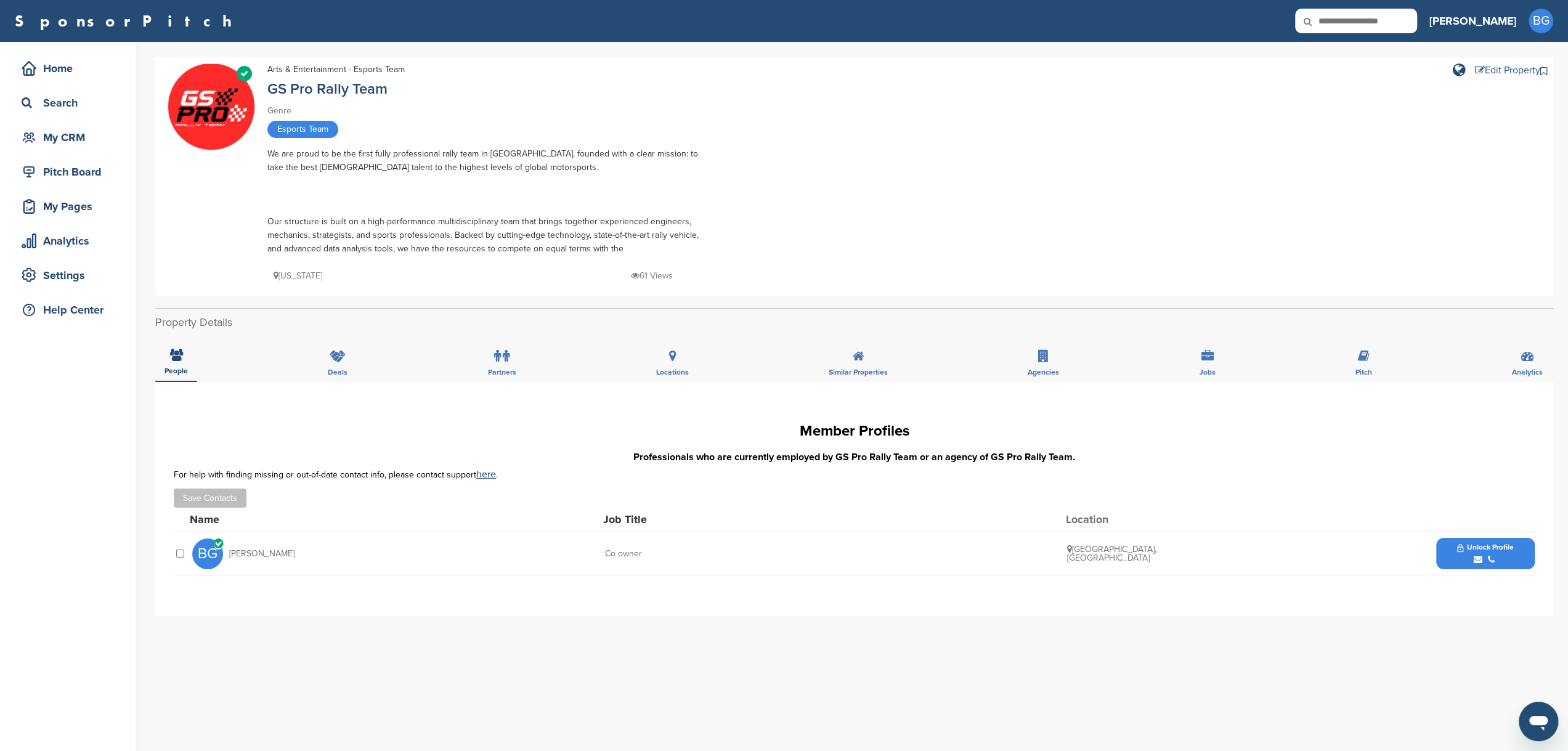
click at [1489, 68] on div "Edit Property" at bounding box center [1507, 70] width 65 height 10
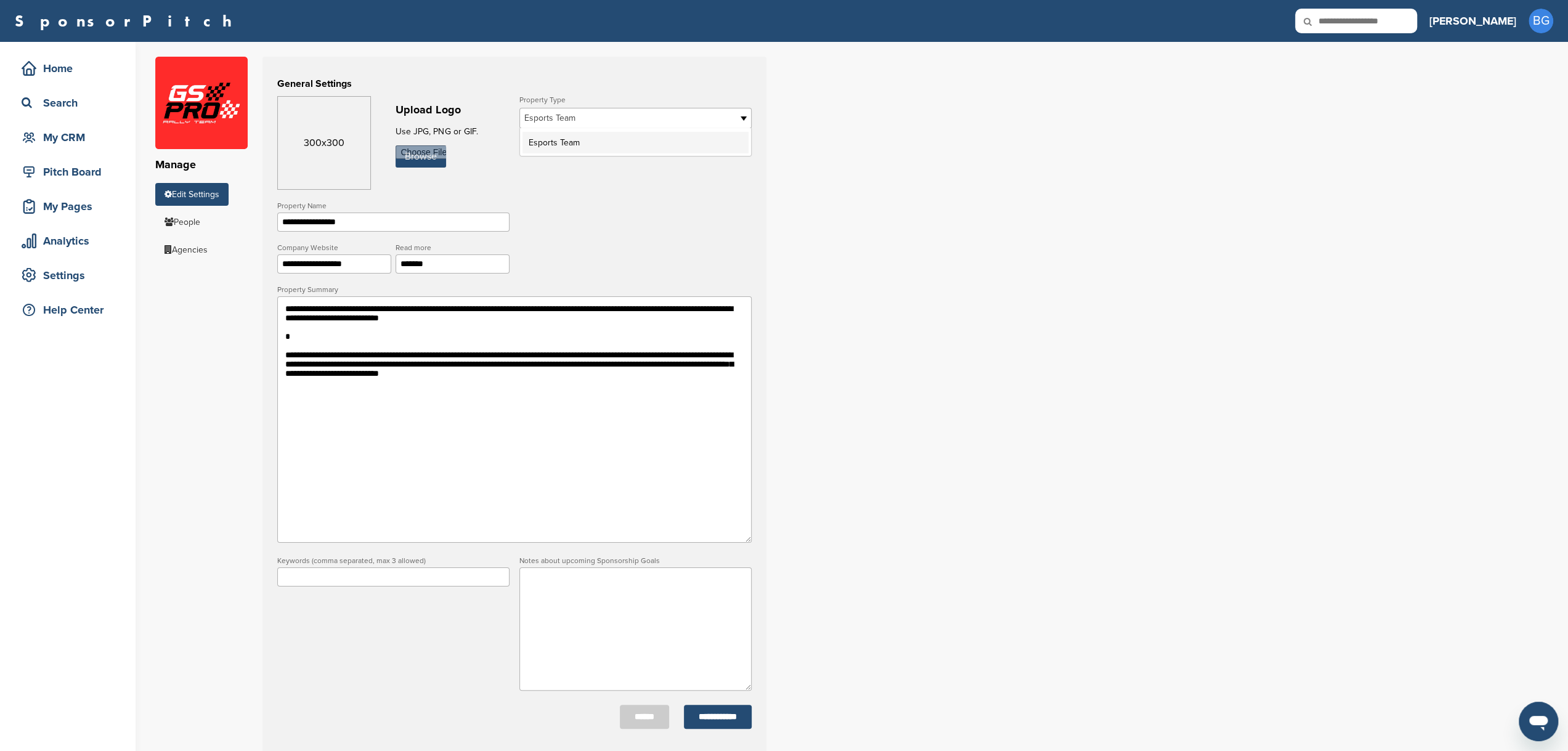
drag, startPoint x: 550, startPoint y: 114, endPoint x: 544, endPoint y: 121, distance: 9.2
click at [544, 121] on span "Esports Team" at bounding box center [627, 118] width 206 height 15
click at [550, 116] on span "Esports Team" at bounding box center [627, 118] width 206 height 15
drag, startPoint x: 575, startPoint y: 116, endPoint x: 522, endPoint y: 119, distance: 53.1
click at [522, 120] on link "Esports Team" at bounding box center [636, 118] width 232 height 21
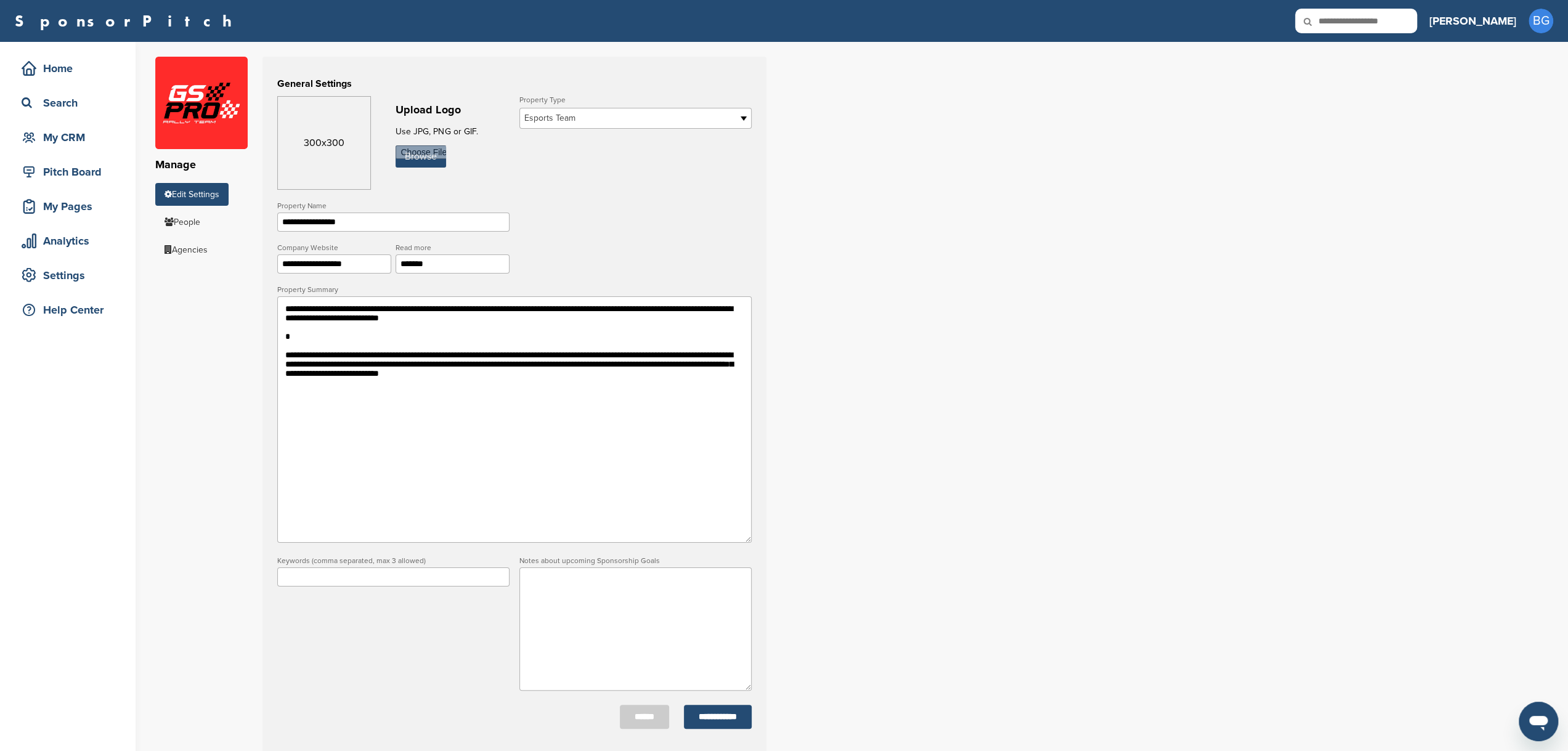
drag, startPoint x: 522, startPoint y: 119, endPoint x: 611, endPoint y: 118, distance: 89.0
click at [611, 118] on link "Esports Team" at bounding box center [636, 118] width 232 height 21
click at [211, 195] on link "Edit Settings" at bounding box center [192, 194] width 73 height 23
click at [93, 311] on div "Help Center" at bounding box center [71, 310] width 105 height 22
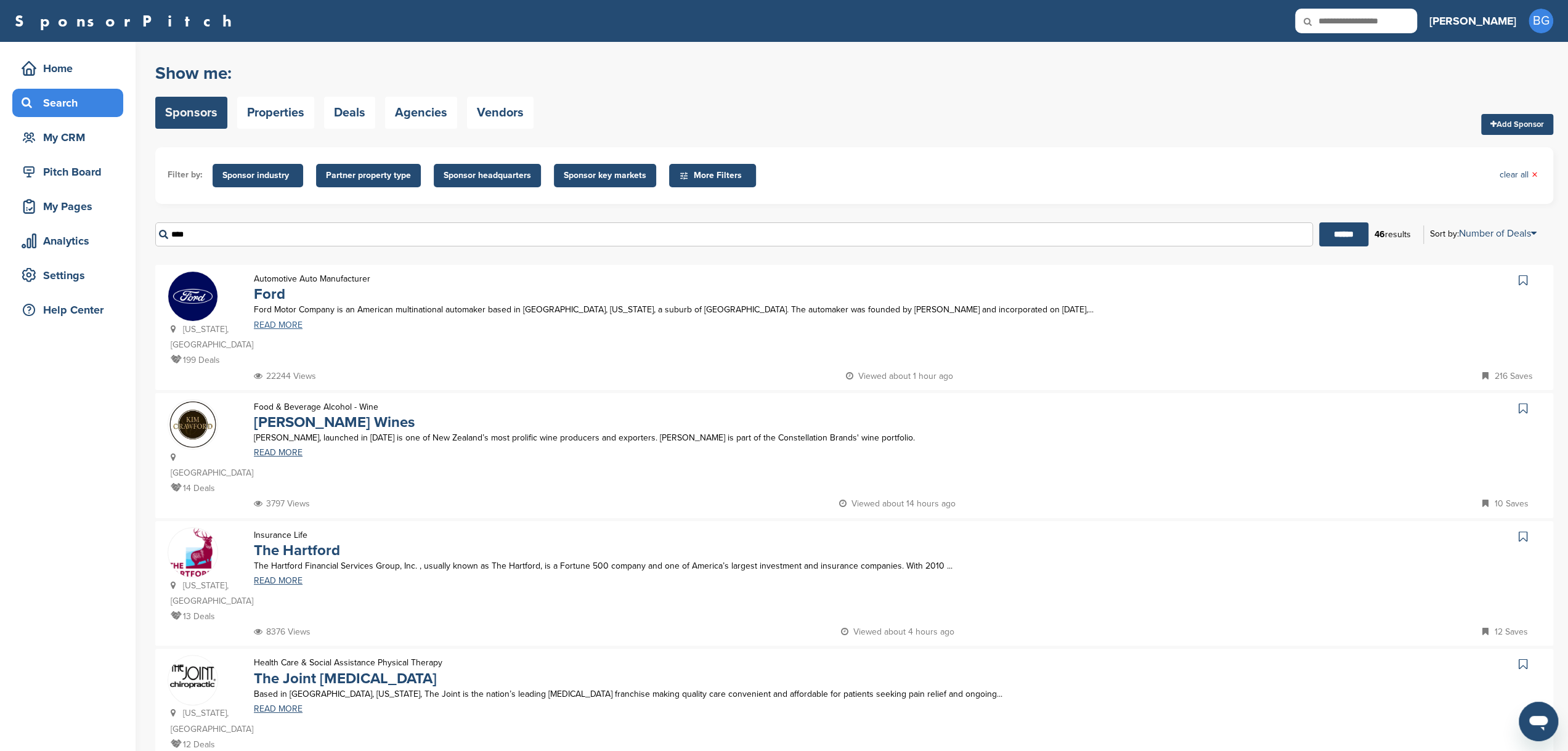
click at [276, 326] on link "READ MORE" at bounding box center [728, 326] width 950 height 9
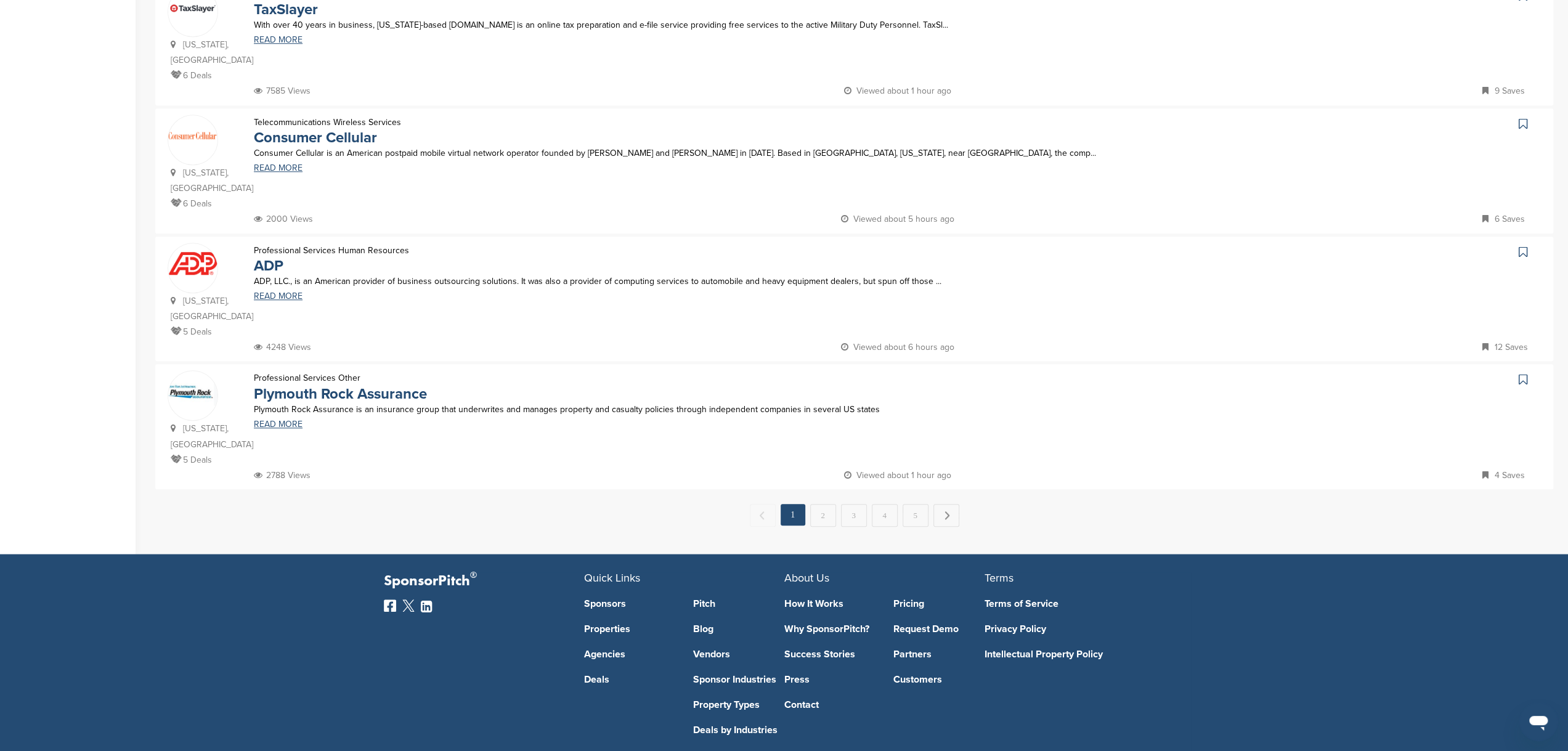
scroll to position [1038, 0]
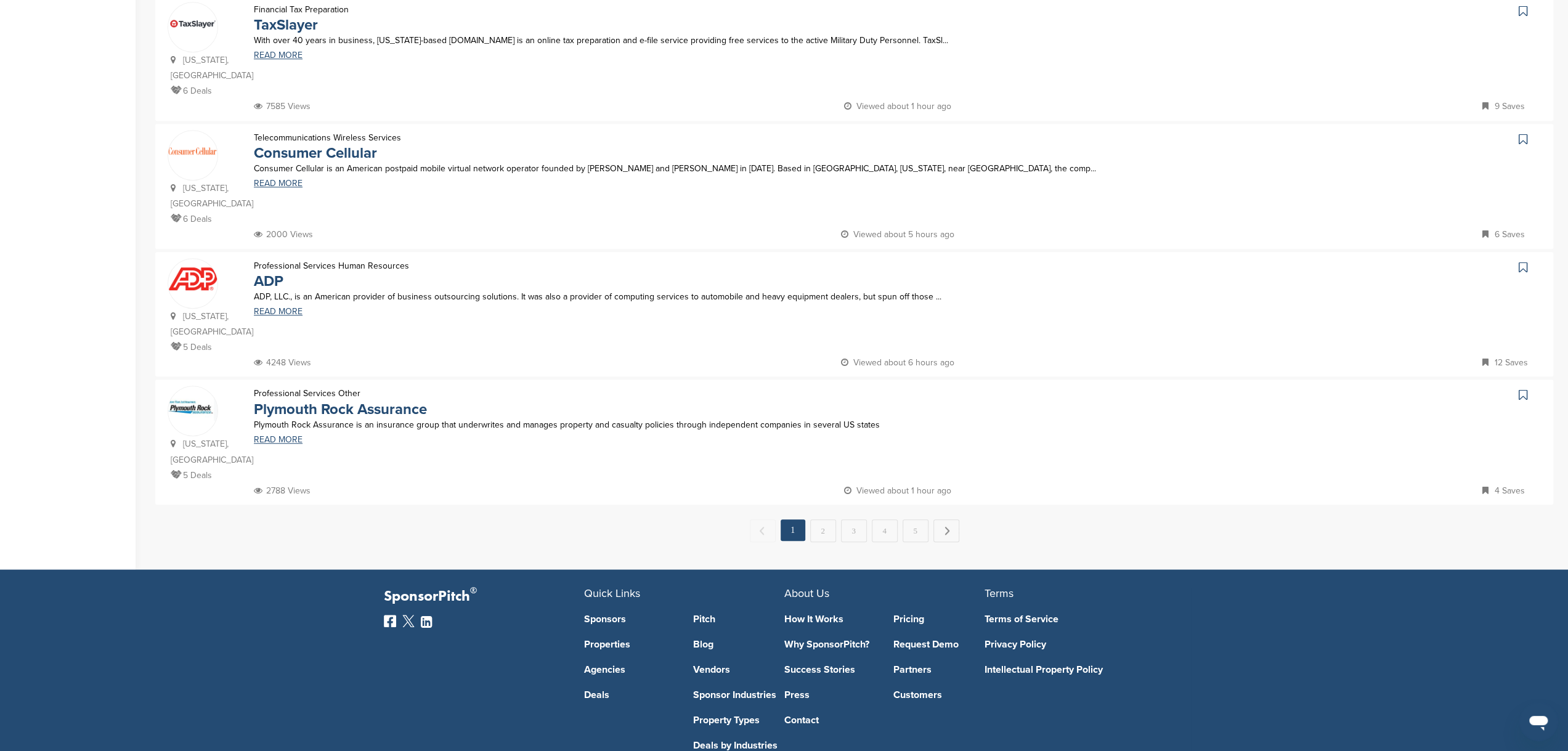
click at [591, 614] on link "Sponsors" at bounding box center [630, 619] width 91 height 10
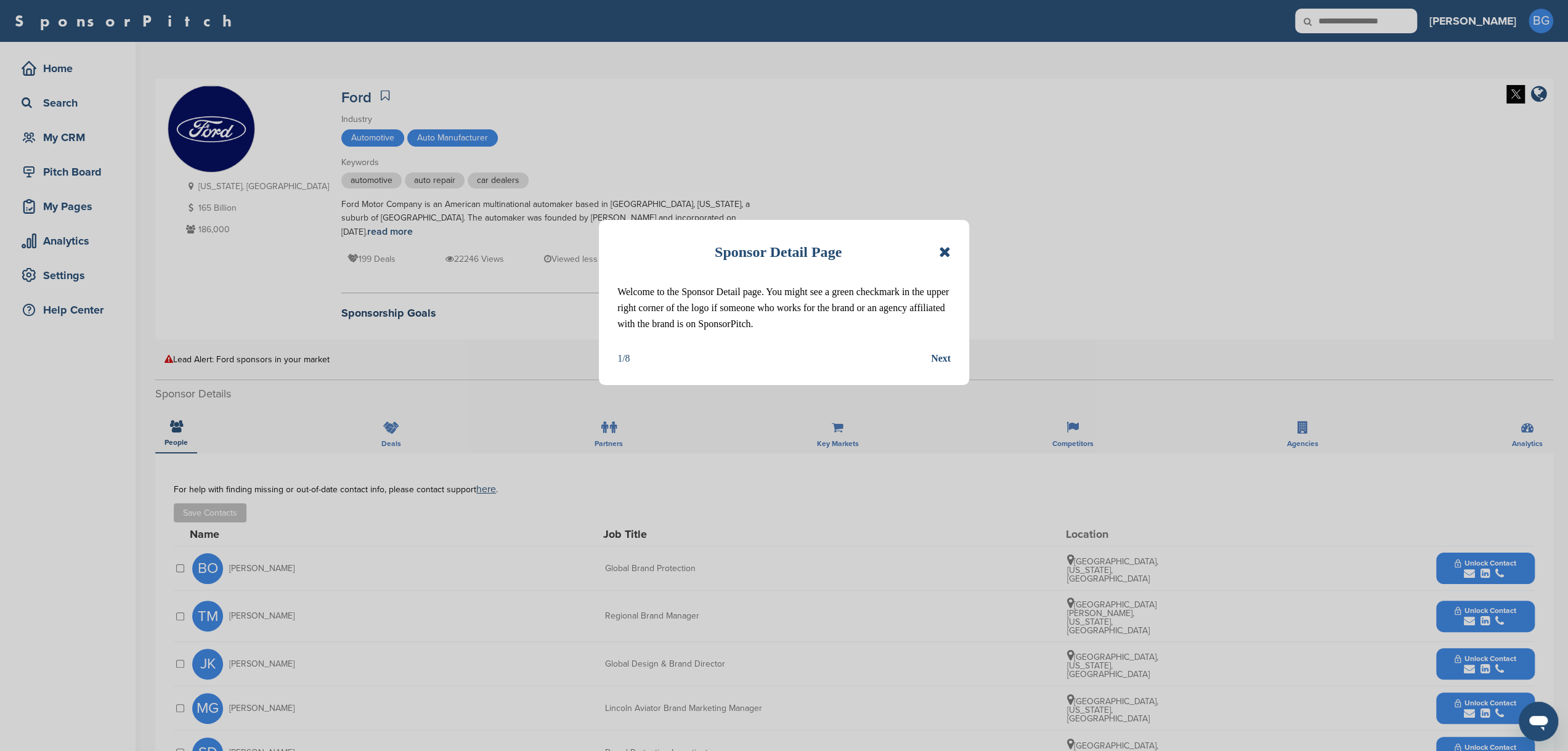
click at [948, 251] on icon at bounding box center [945, 252] width 12 height 15
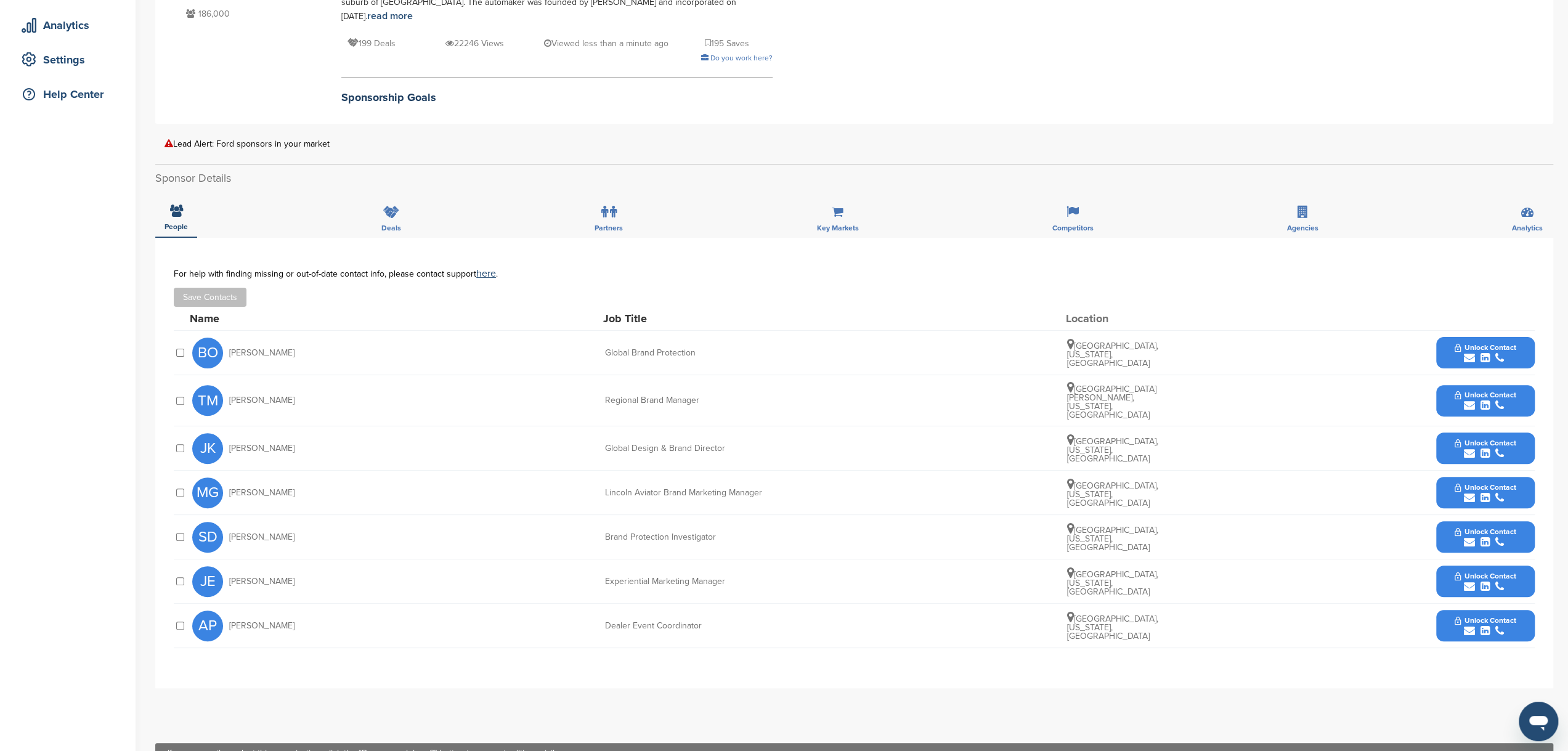
scroll to position [213, 0]
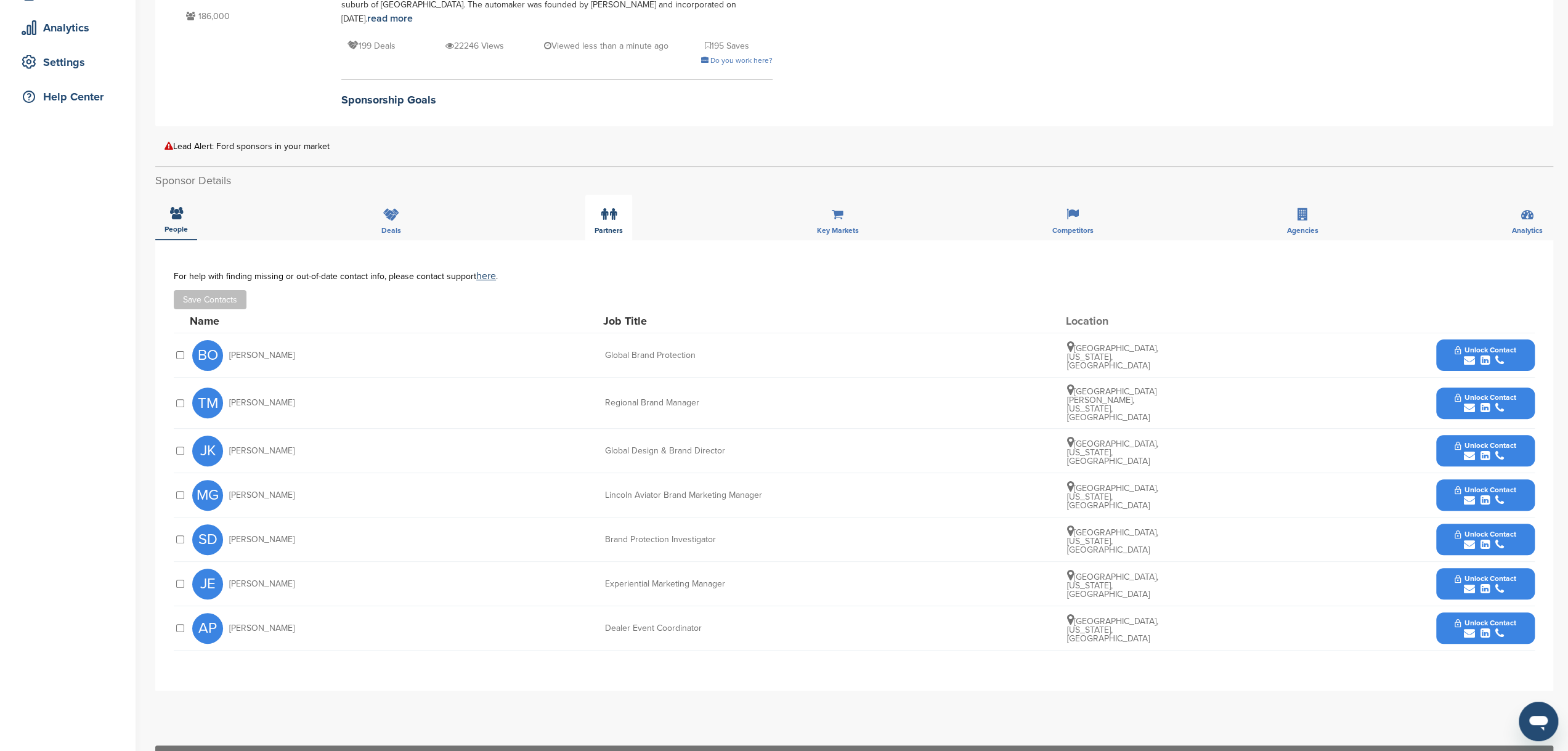
click at [188, 226] on span "Partners" at bounding box center [176, 229] width 24 height 7
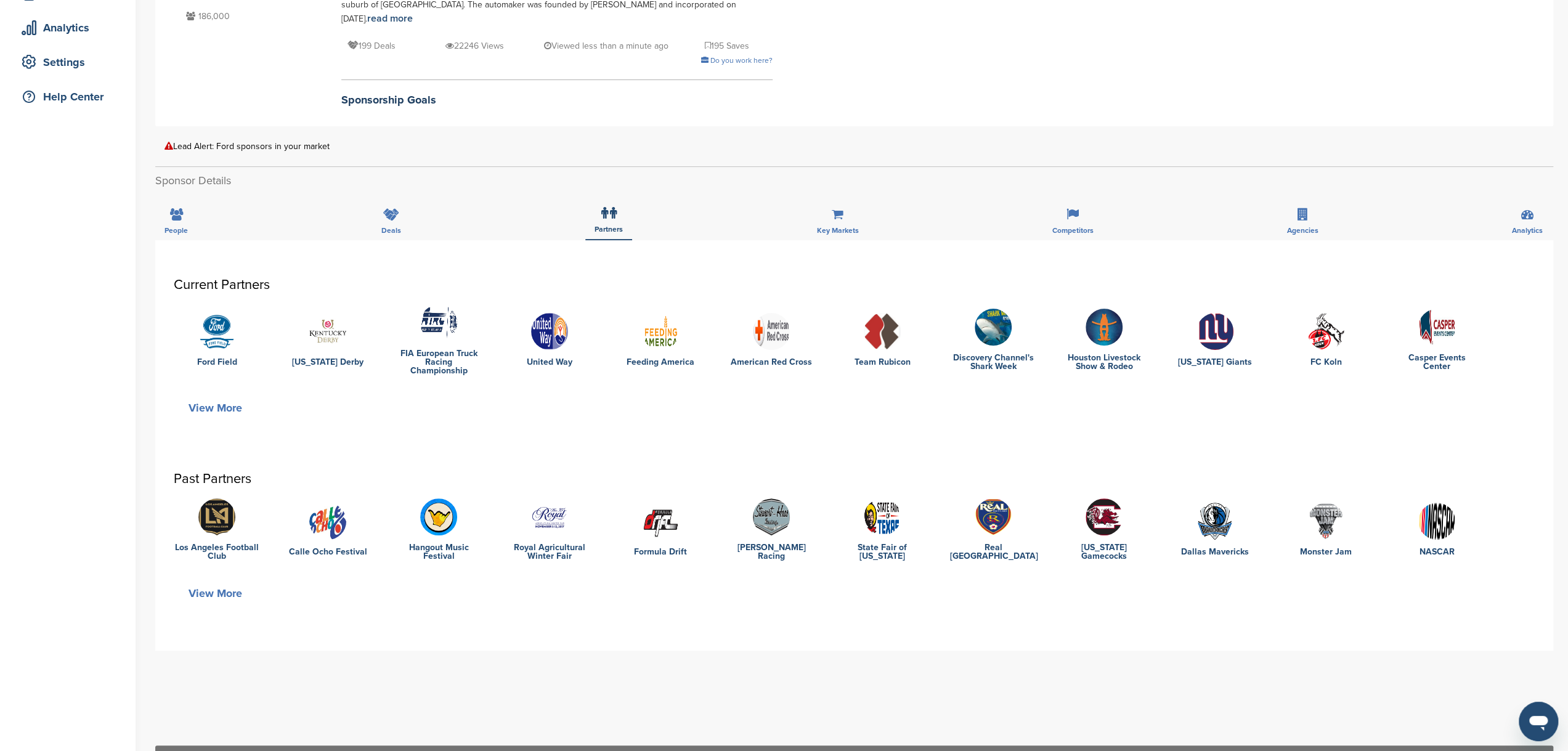
click at [772, 498] on img at bounding box center [772, 517] width 37 height 37
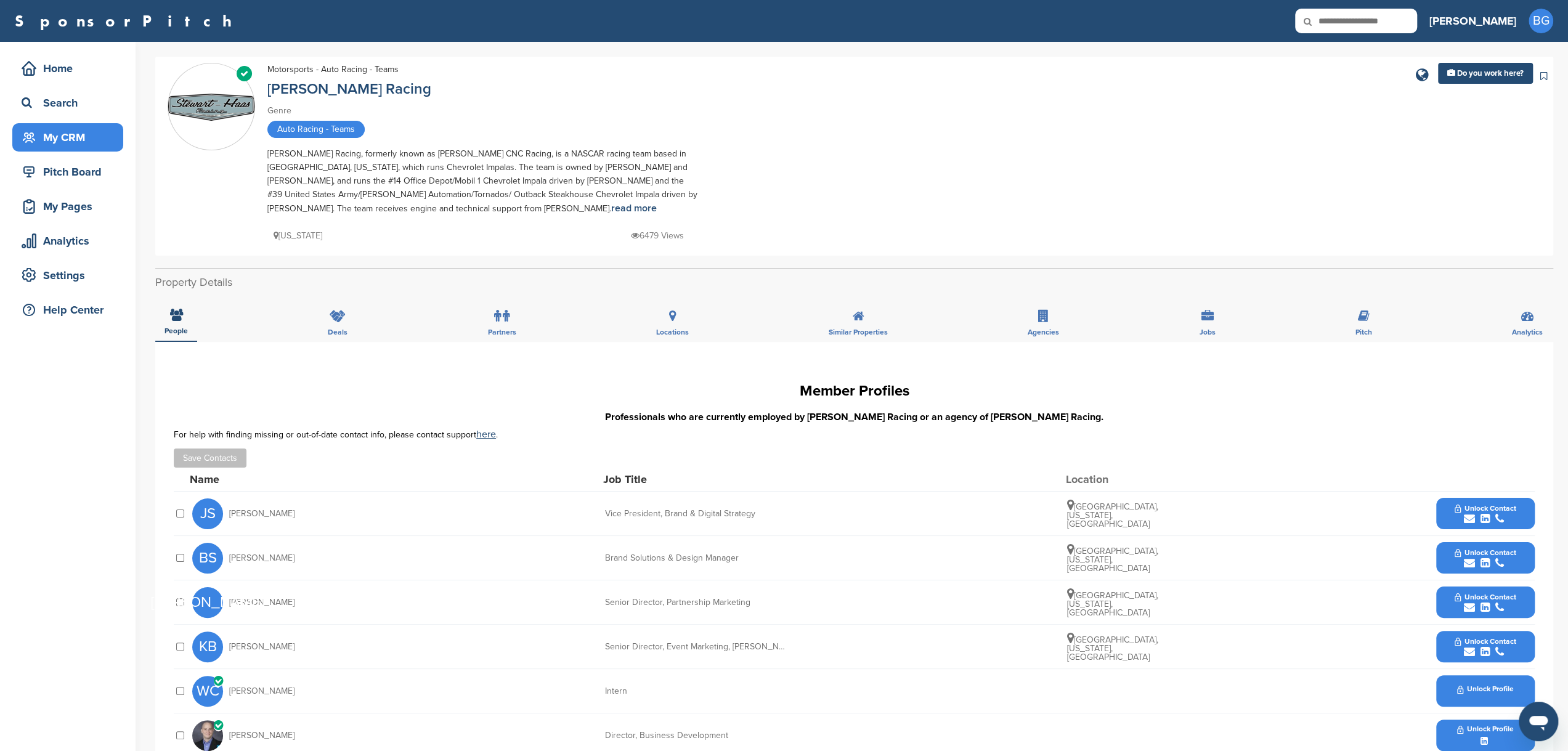
click at [66, 146] on div "My CRM" at bounding box center [71, 137] width 105 height 22
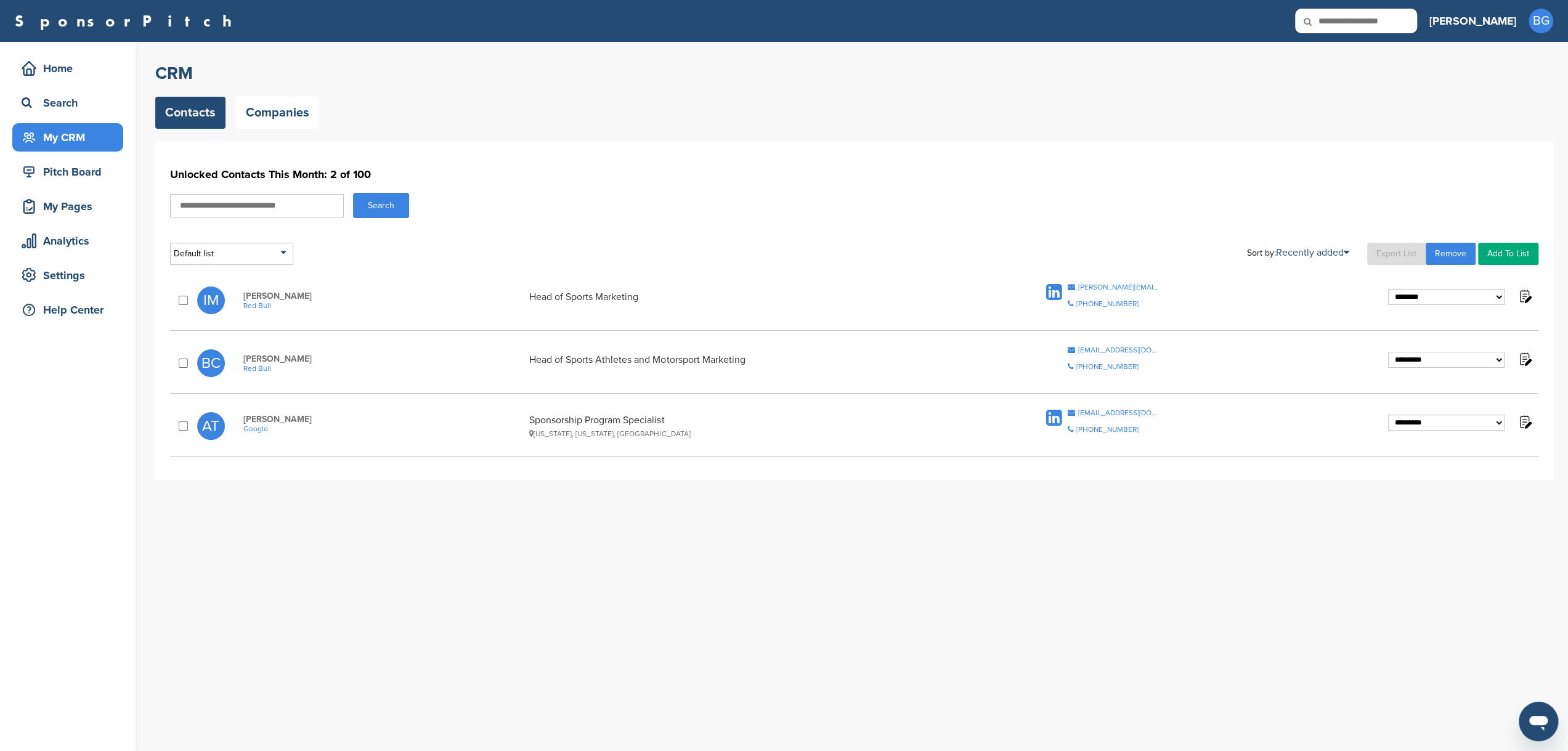
click at [1523, 296] on img at bounding box center [1524, 295] width 15 height 15
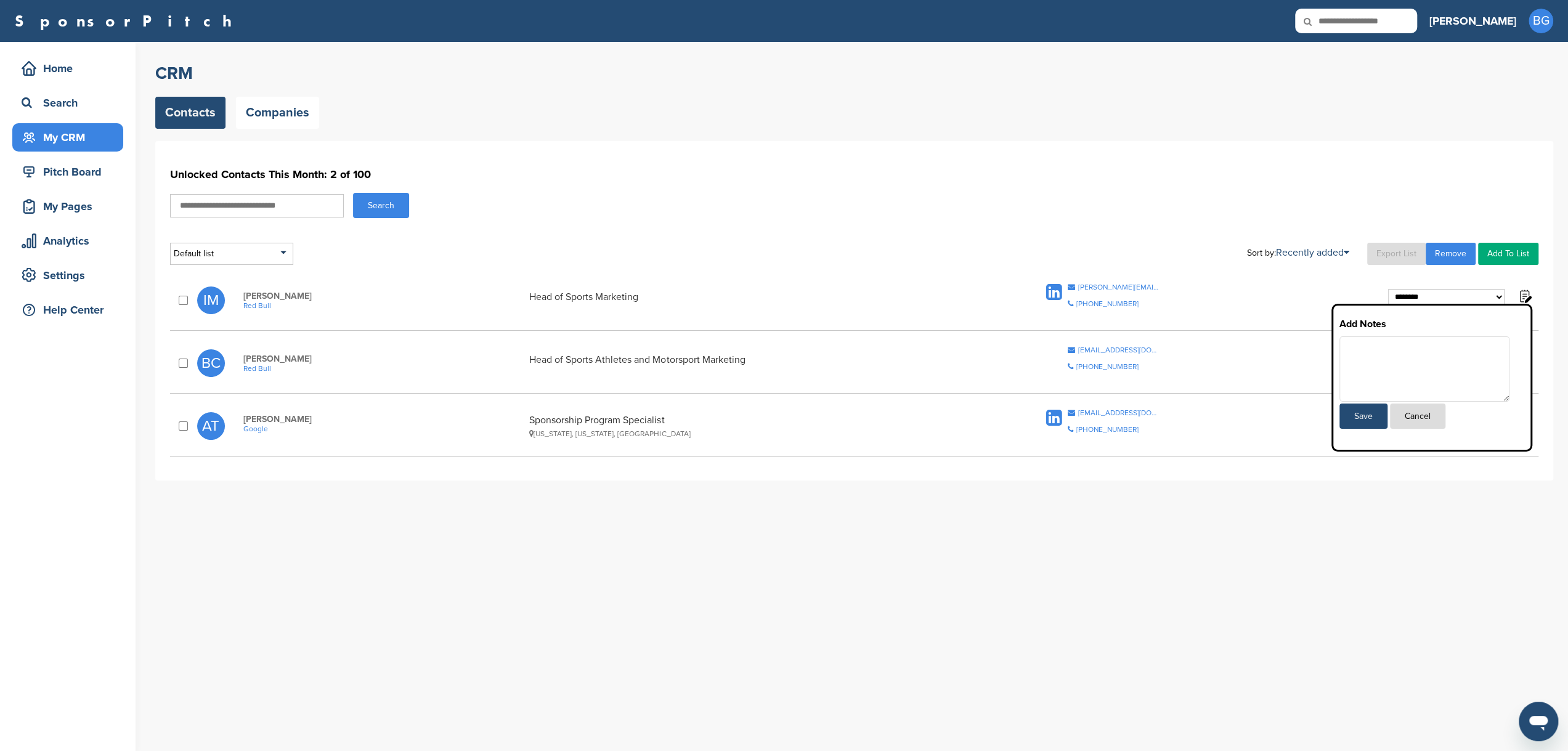
click at [1523, 296] on img at bounding box center [1524, 295] width 15 height 15
click at [1211, 209] on div "Search" at bounding box center [854, 205] width 1368 height 25
click at [874, 178] on h1 "Unlocked Contacts This Month: 2 of 100" at bounding box center [854, 174] width 1368 height 22
click at [1413, 410] on button "Cancel" at bounding box center [1417, 416] width 55 height 25
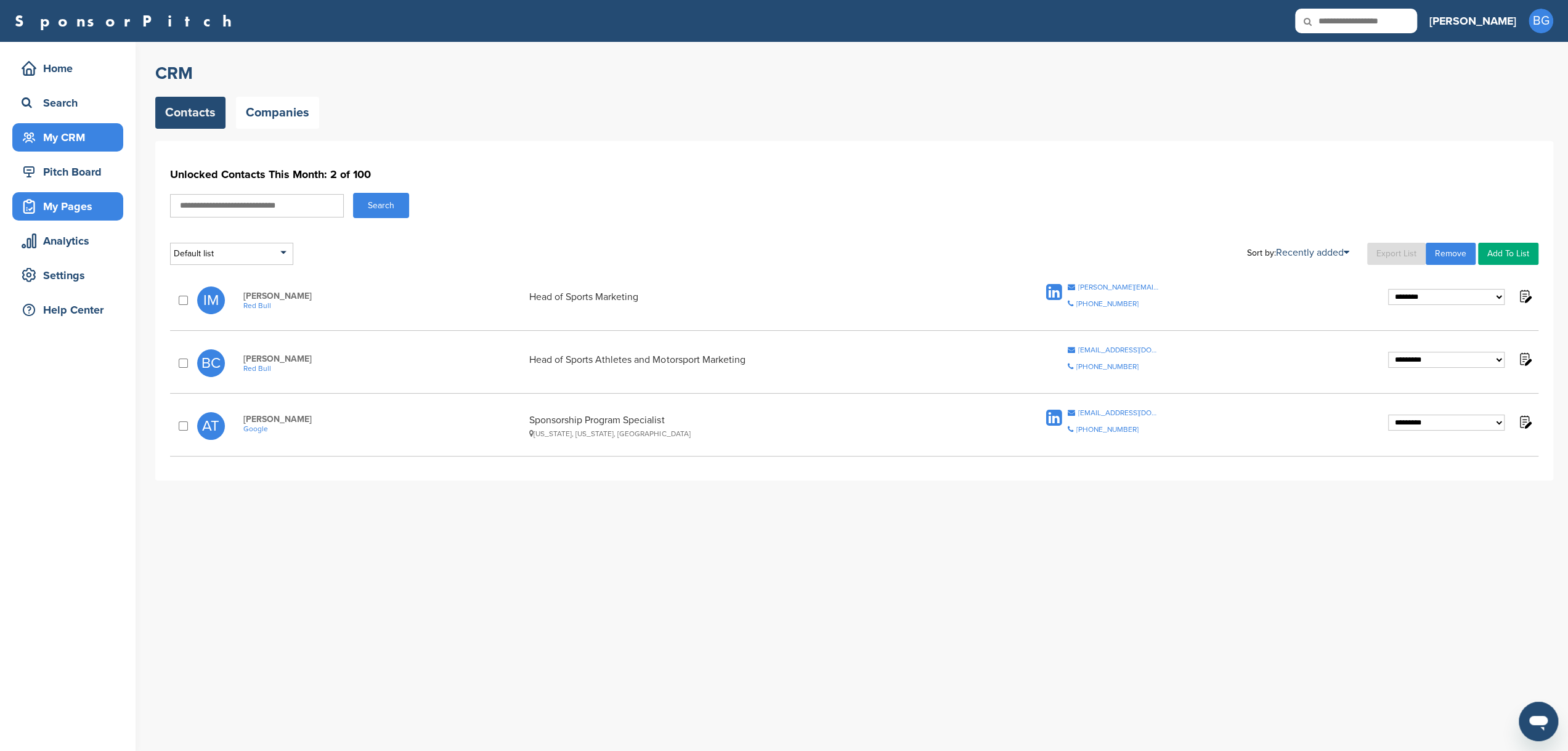
click at [78, 213] on div "My Pages" at bounding box center [71, 206] width 105 height 22
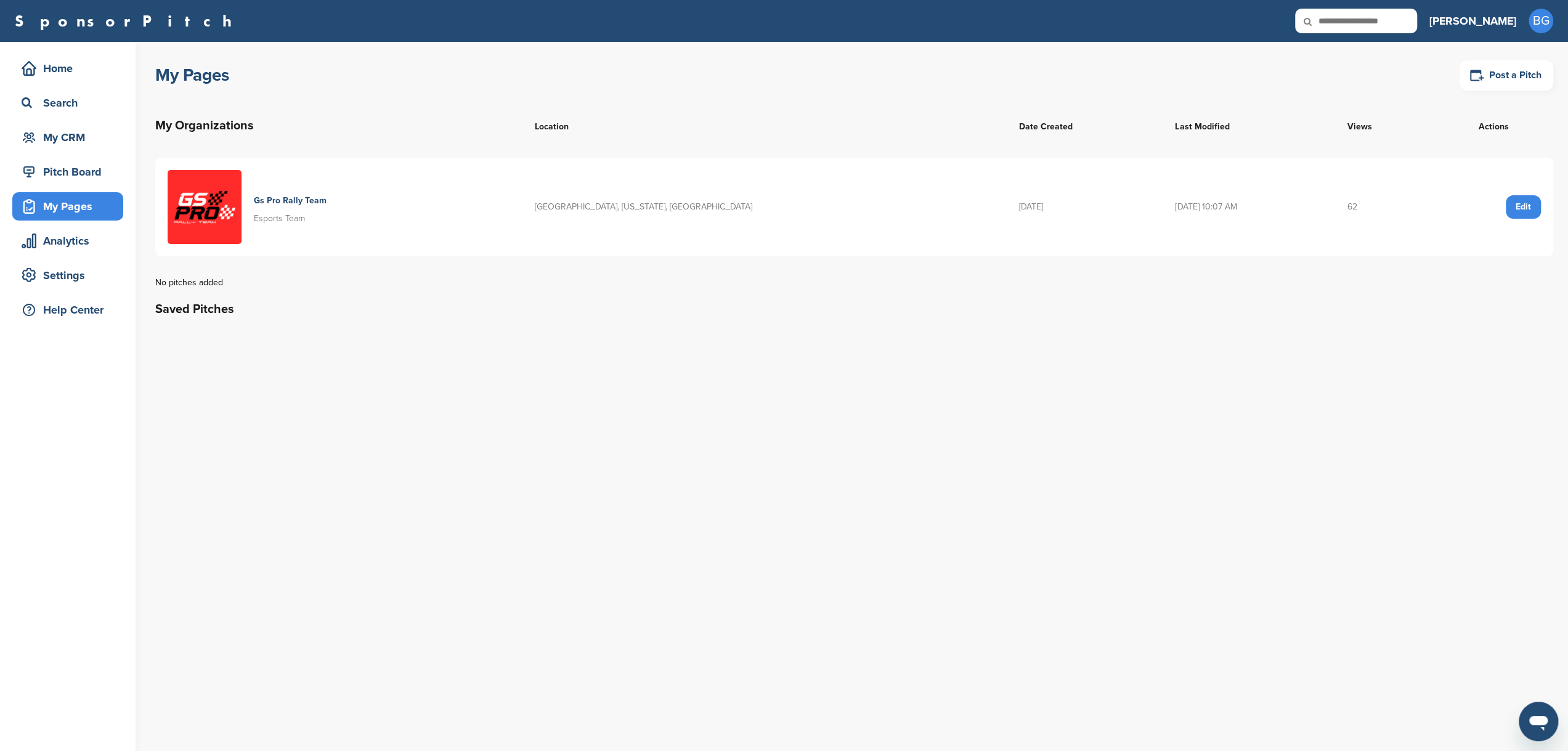
click at [1528, 209] on div "Edit" at bounding box center [1523, 207] width 35 height 24
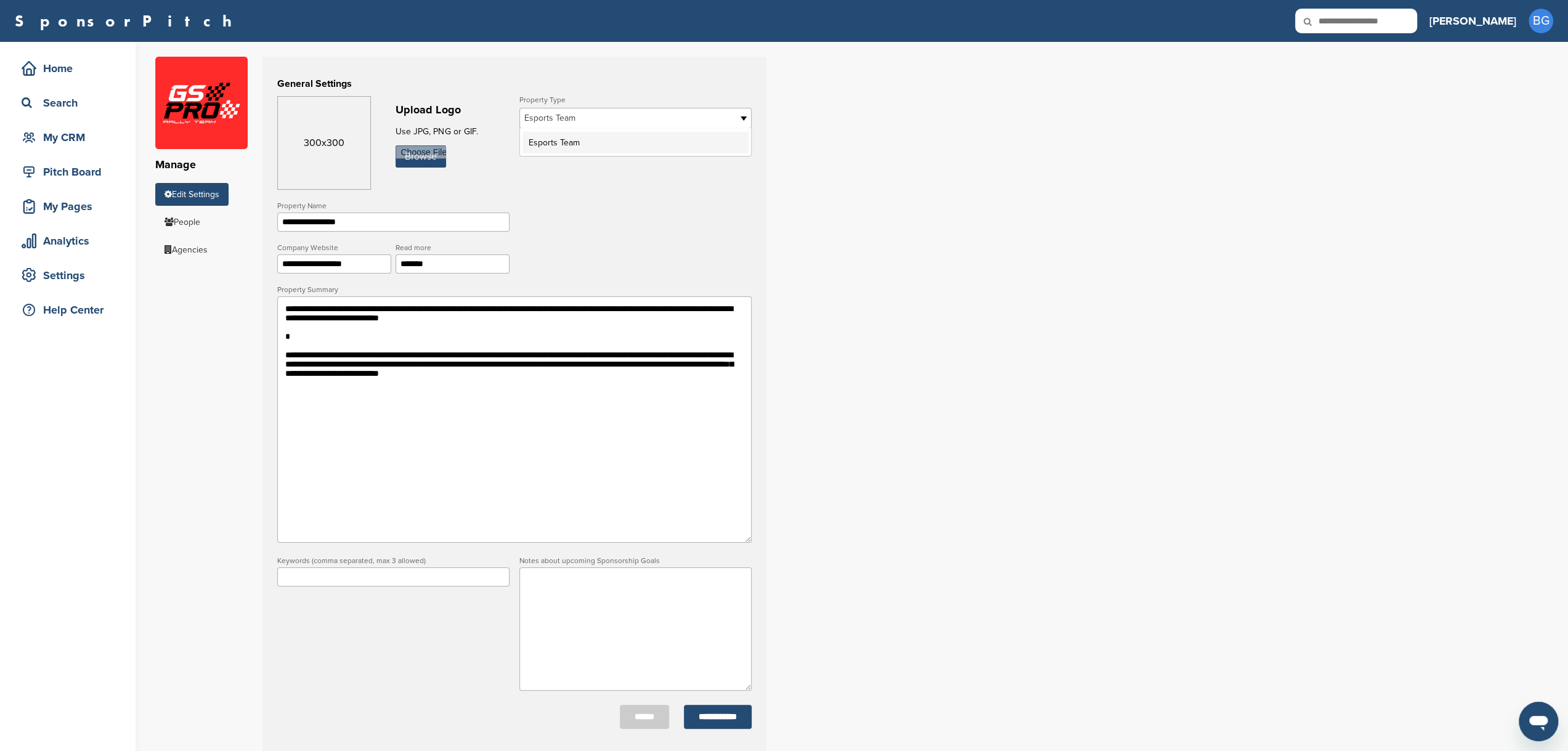
click at [548, 122] on span "Esports Team" at bounding box center [627, 118] width 206 height 15
drag, startPoint x: 547, startPoint y: 122, endPoint x: 547, endPoint y: 116, distance: 6.0
click at [547, 120] on span "Esports Team" at bounding box center [627, 118] width 206 height 15
click at [946, 194] on div "**********" at bounding box center [861, 538] width 1413 height 992
click at [45, 177] on div "Pitch Board" at bounding box center [71, 172] width 105 height 22
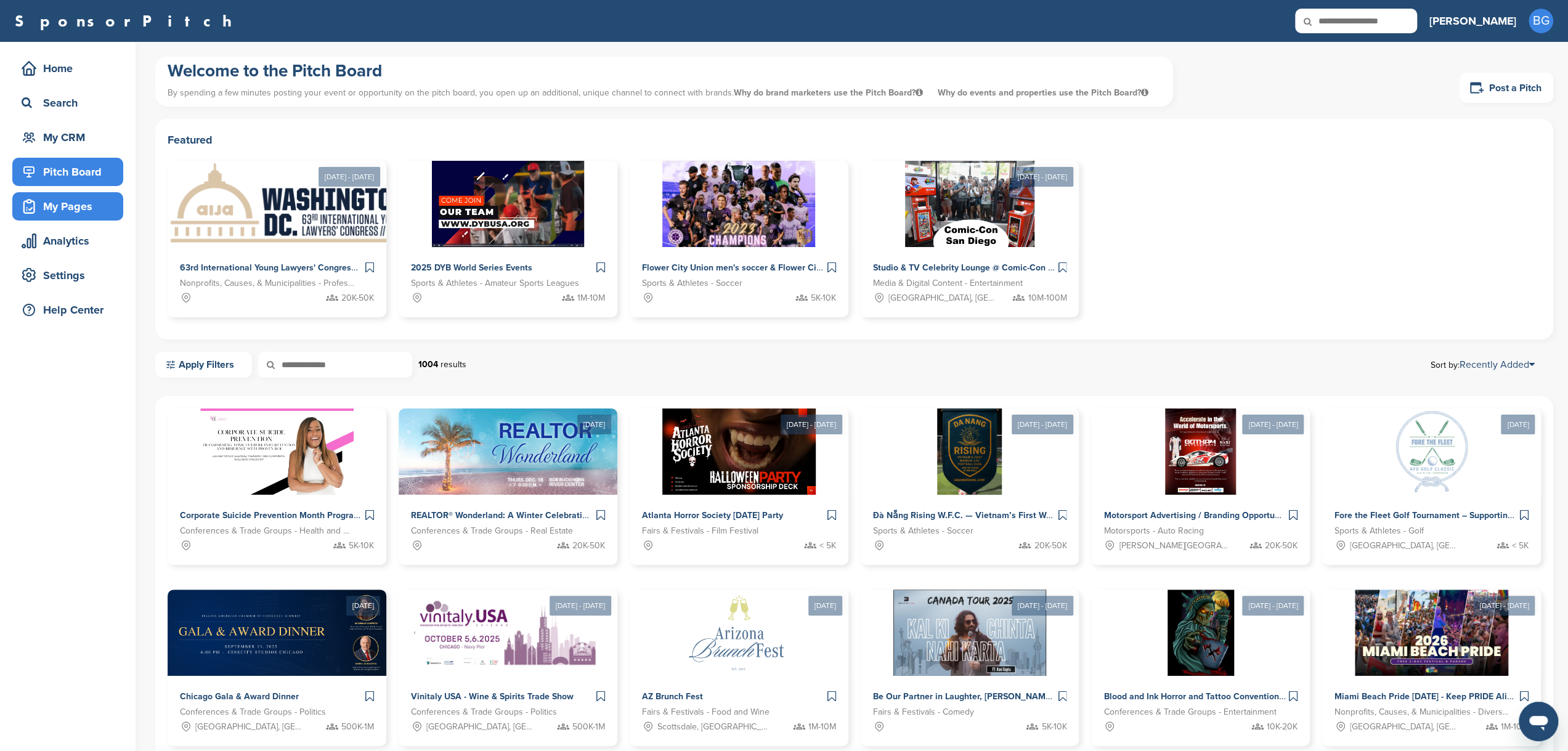
click at [93, 210] on div "My Pages" at bounding box center [71, 206] width 105 height 22
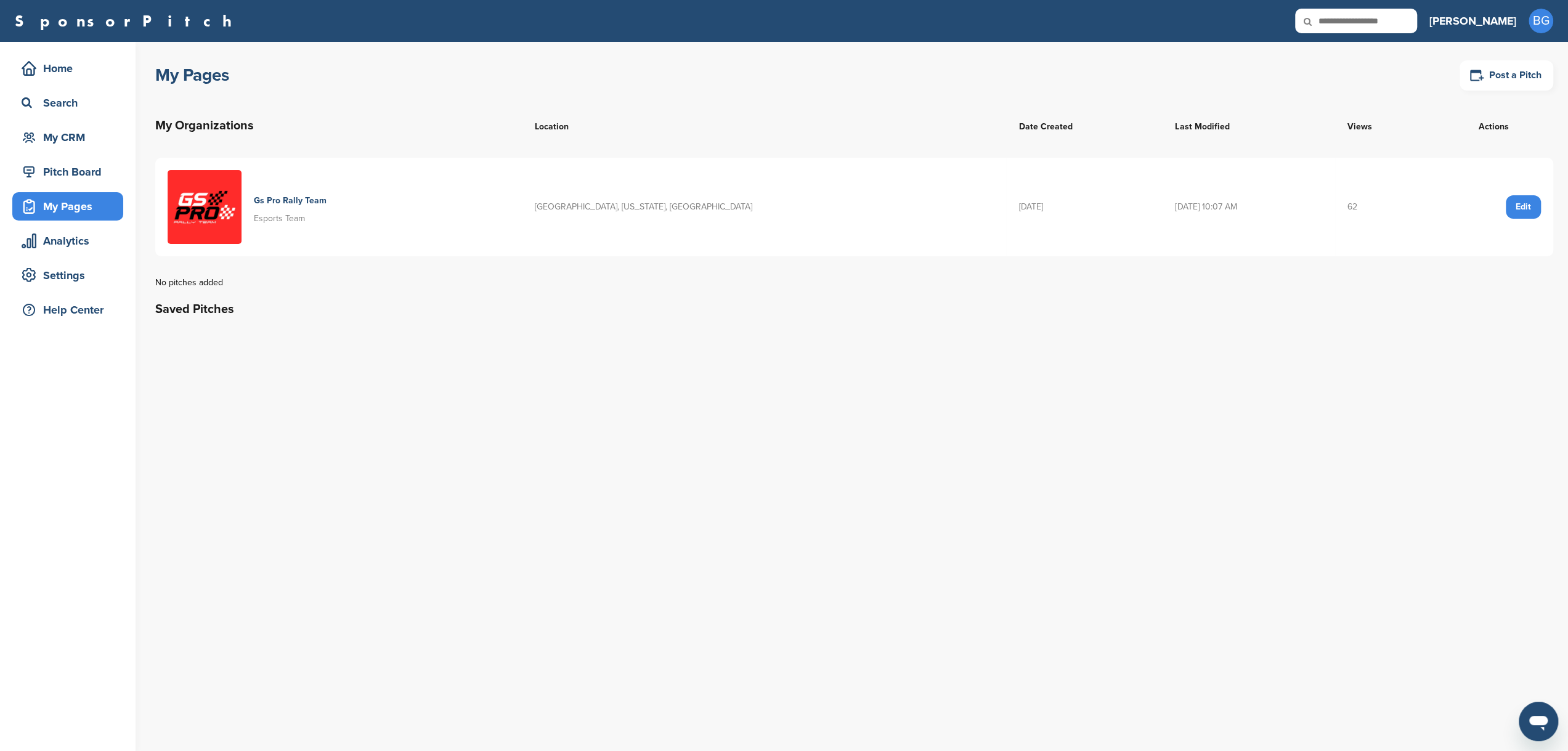
click at [1534, 206] on div "Edit" at bounding box center [1523, 207] width 35 height 24
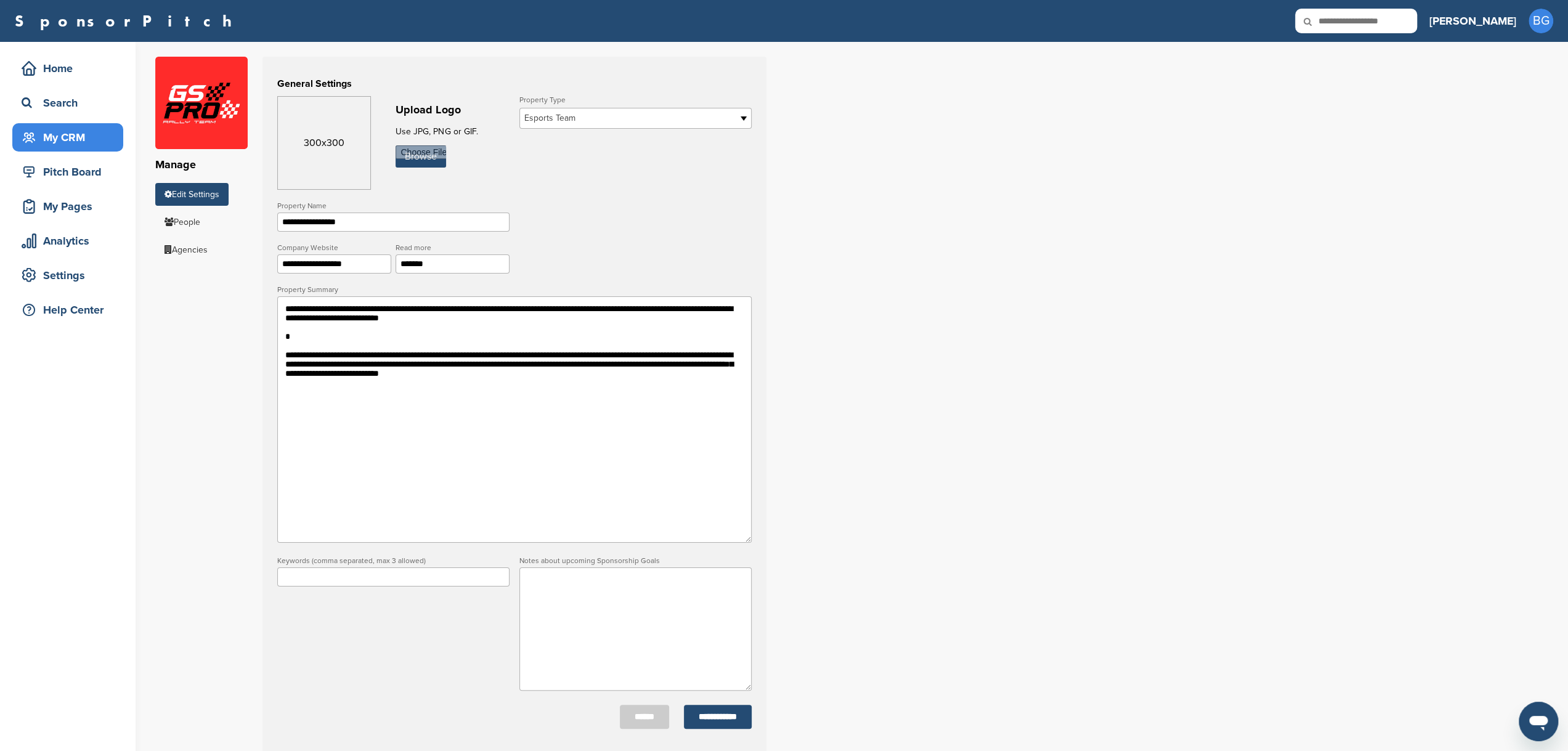
click at [56, 139] on div "My CRM" at bounding box center [71, 137] width 105 height 22
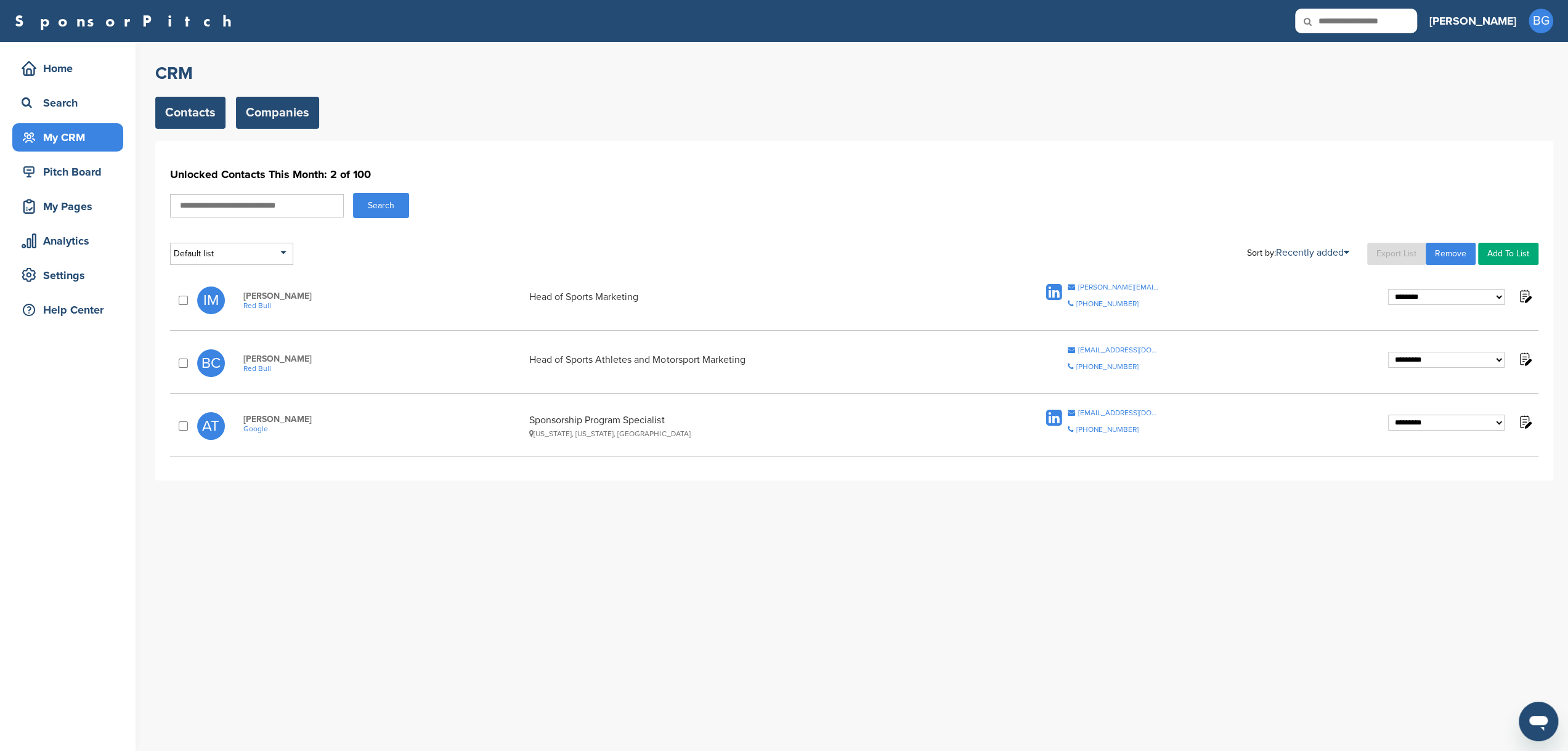
click at [289, 112] on link "Companies" at bounding box center [277, 113] width 83 height 32
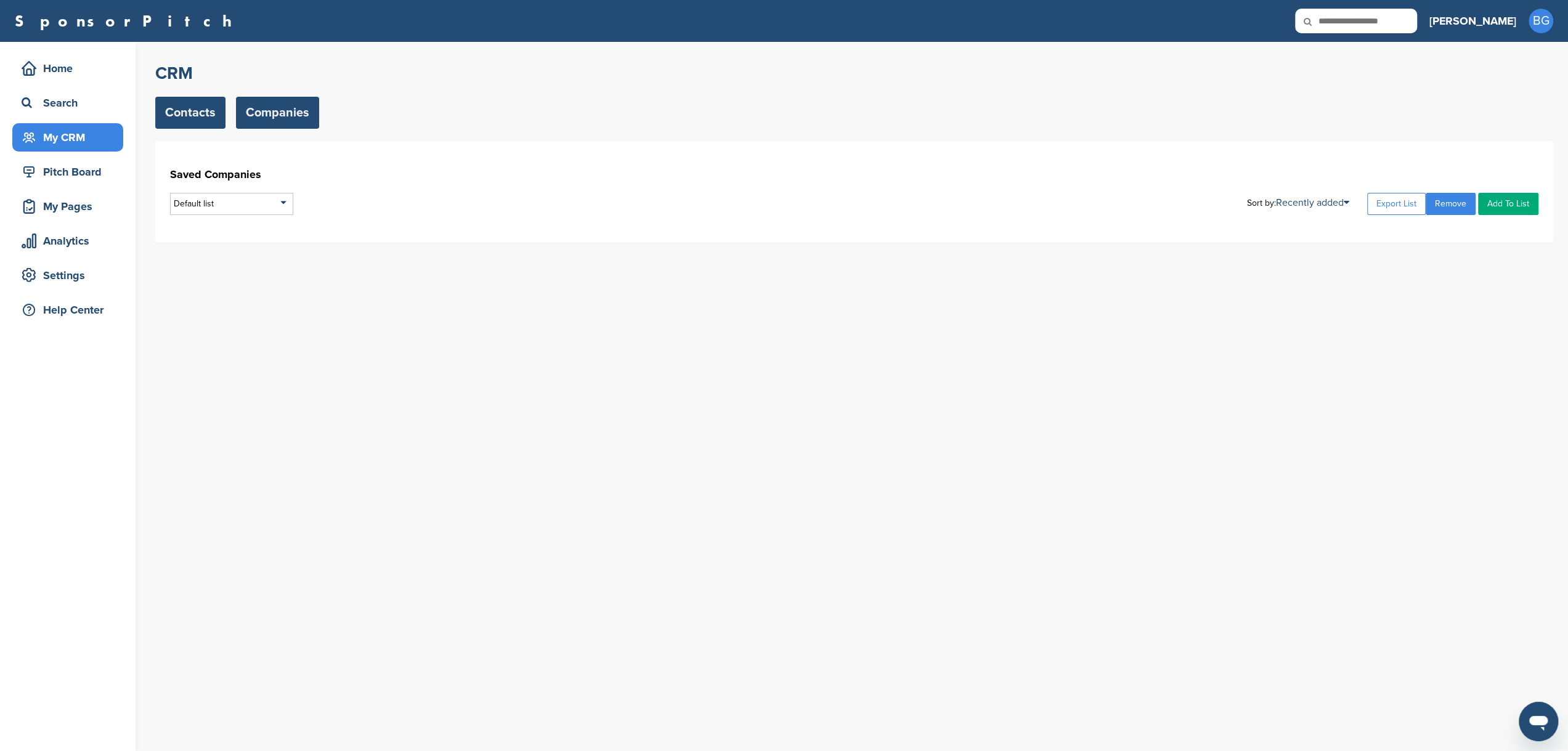
click at [193, 114] on link "Contacts" at bounding box center [190, 113] width 71 height 32
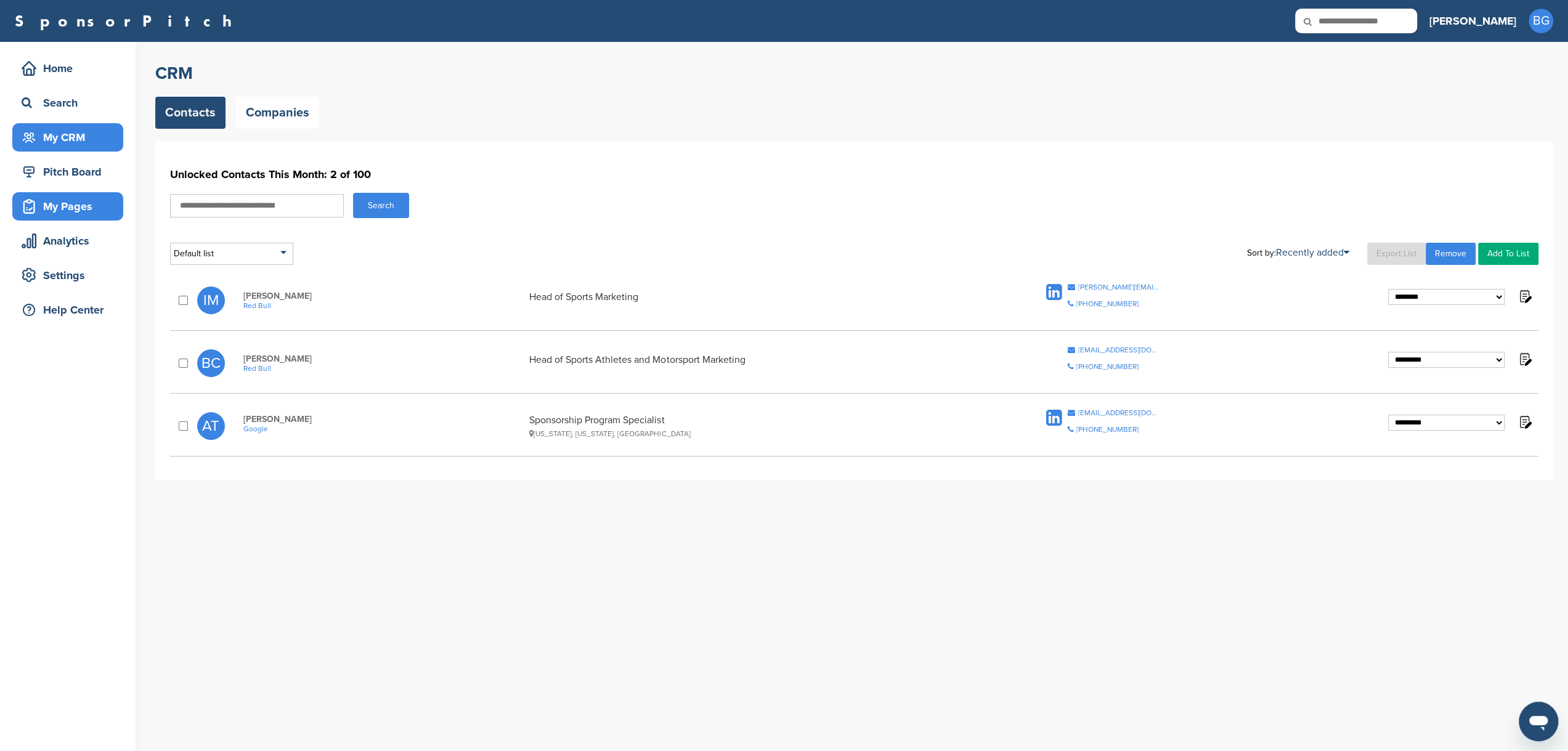
click at [71, 213] on div "My Pages" at bounding box center [71, 206] width 105 height 22
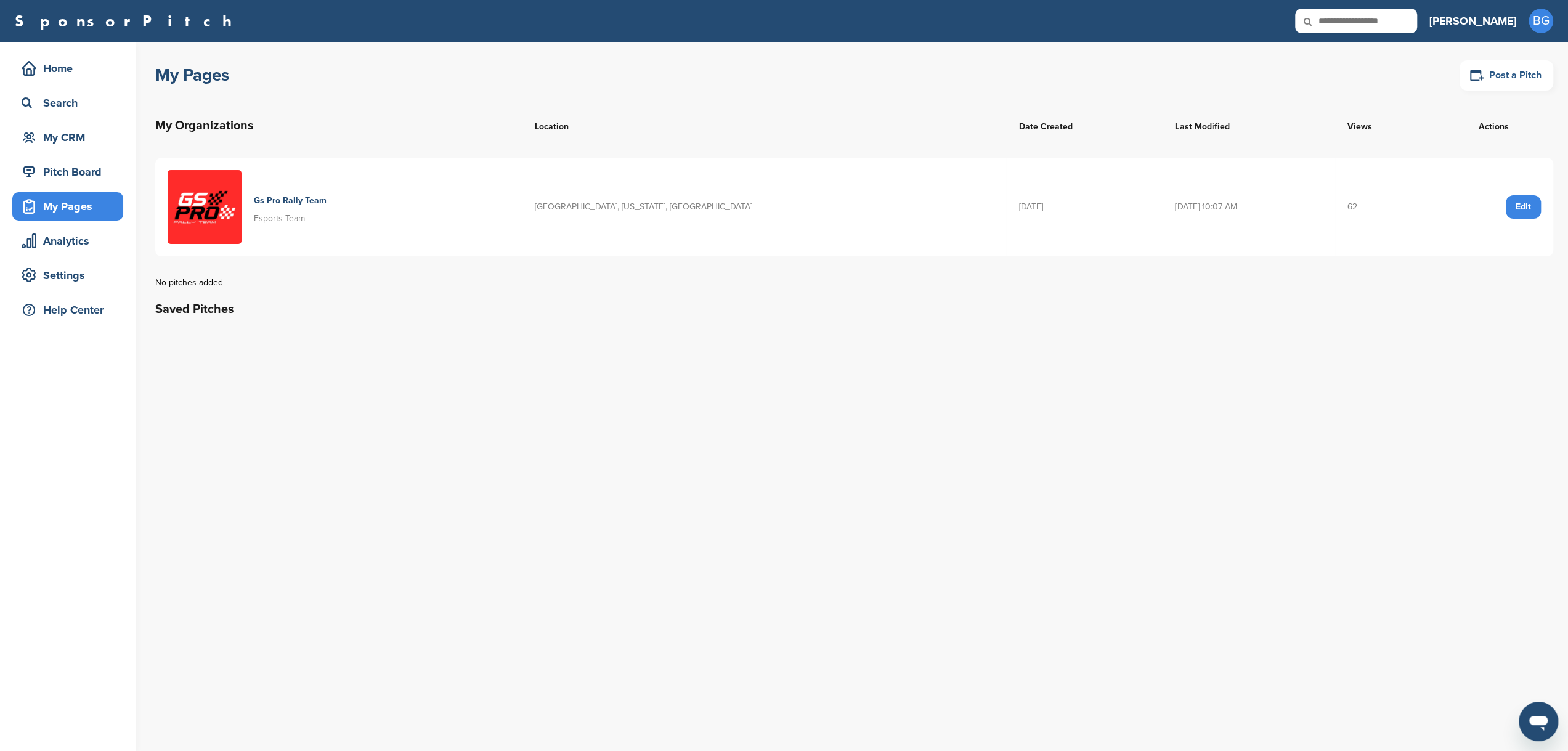
click at [1527, 73] on link "Post a Pitch" at bounding box center [1506, 75] width 93 height 30
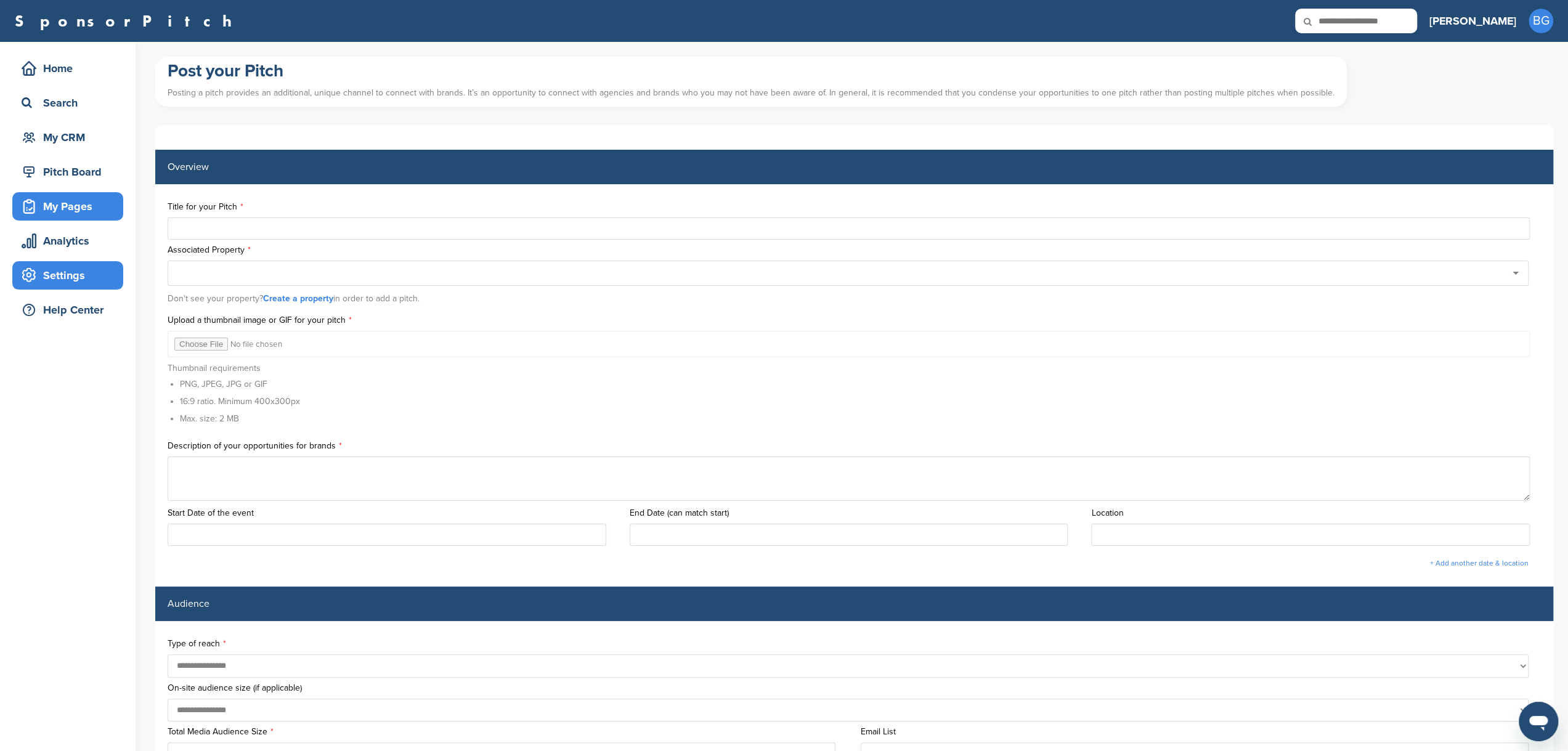
click at [72, 277] on div "Settings" at bounding box center [71, 276] width 105 height 22
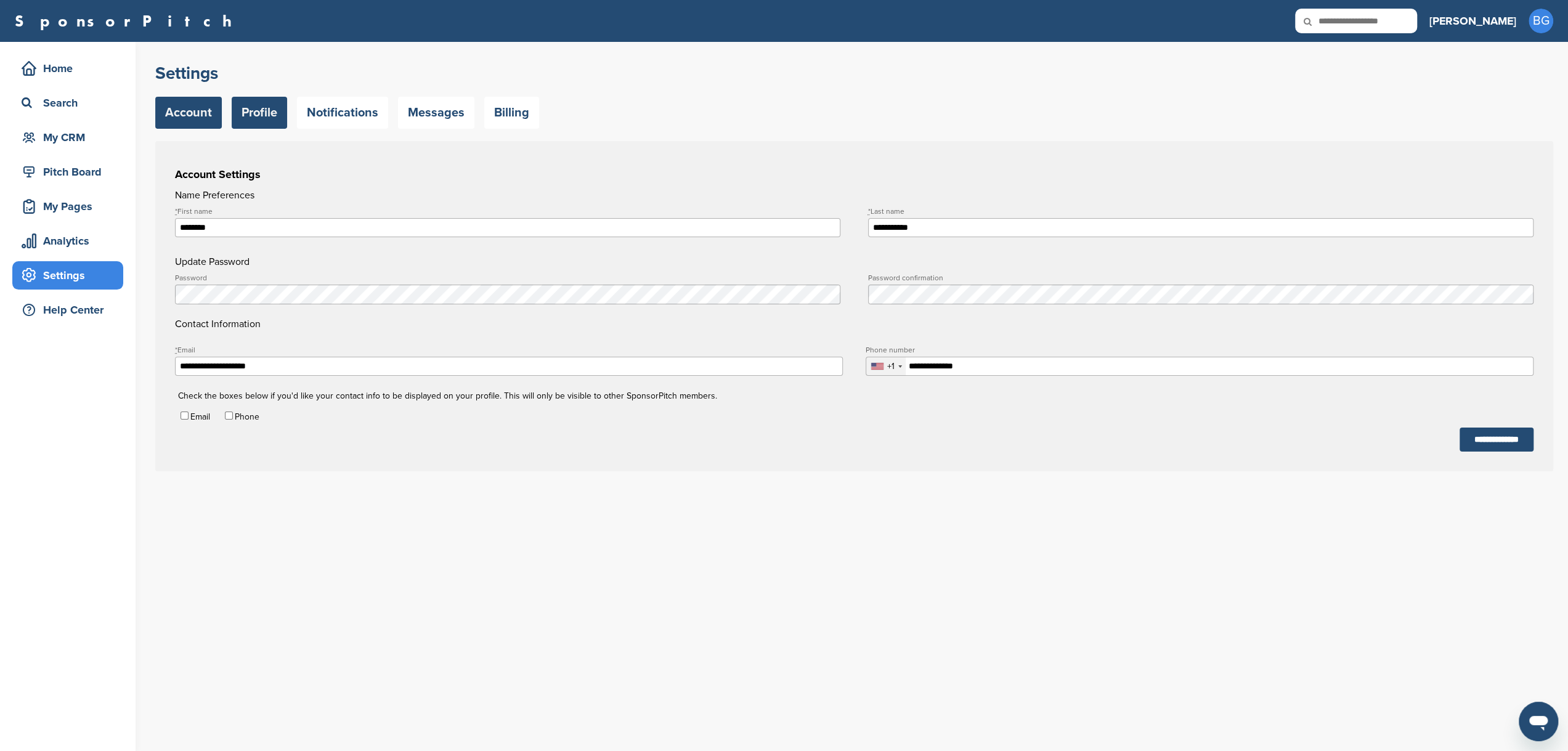
click at [255, 114] on link "Profile" at bounding box center [259, 113] width 55 height 32
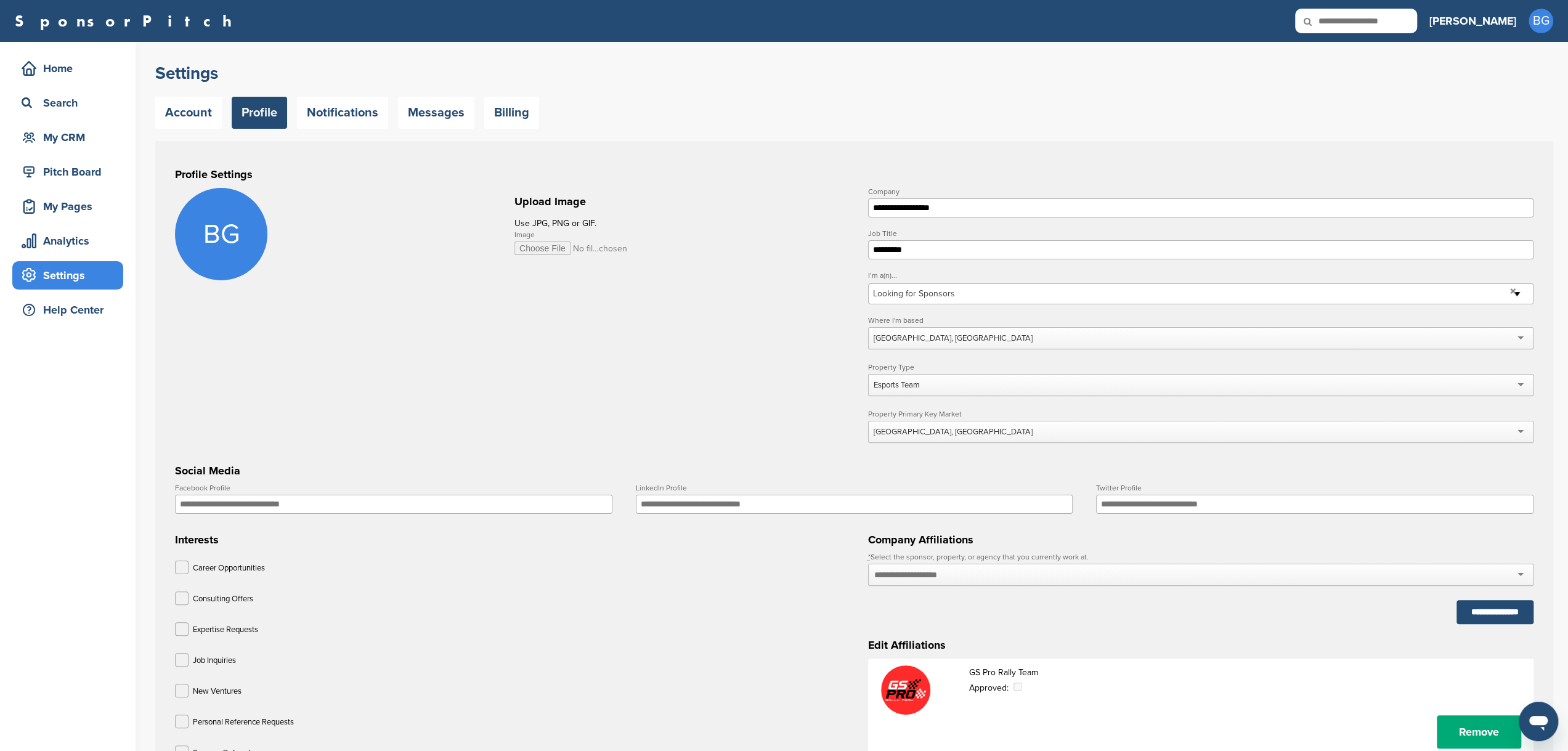
click at [922, 205] on input "**********" at bounding box center [1201, 208] width 666 height 19
type input "**********"
click at [879, 385] on div "Esports Team" at bounding box center [896, 384] width 46 height 11
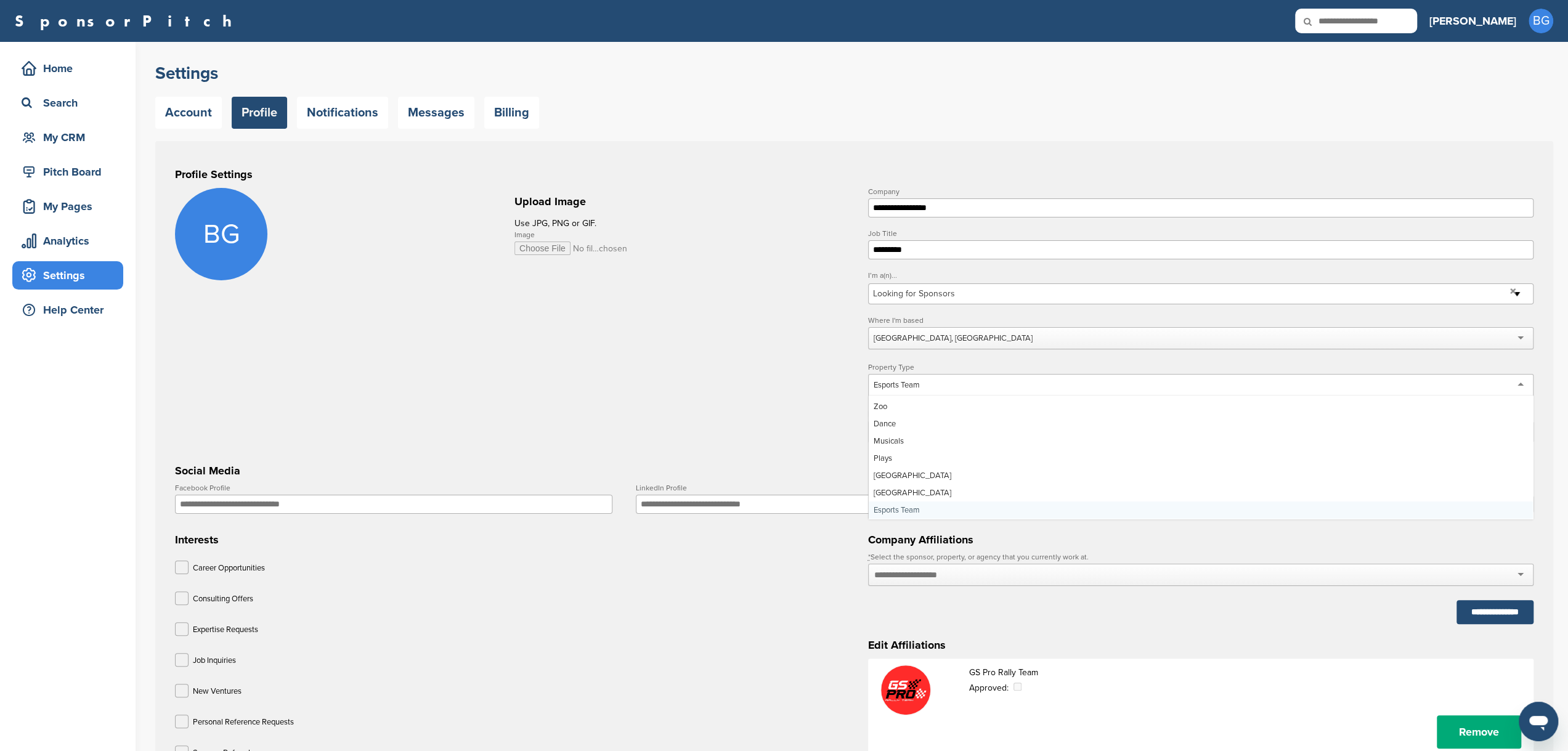
click at [877, 385] on div "Esports Team" at bounding box center [896, 384] width 46 height 11
click at [879, 385] on div "Esports Team" at bounding box center [896, 384] width 46 height 11
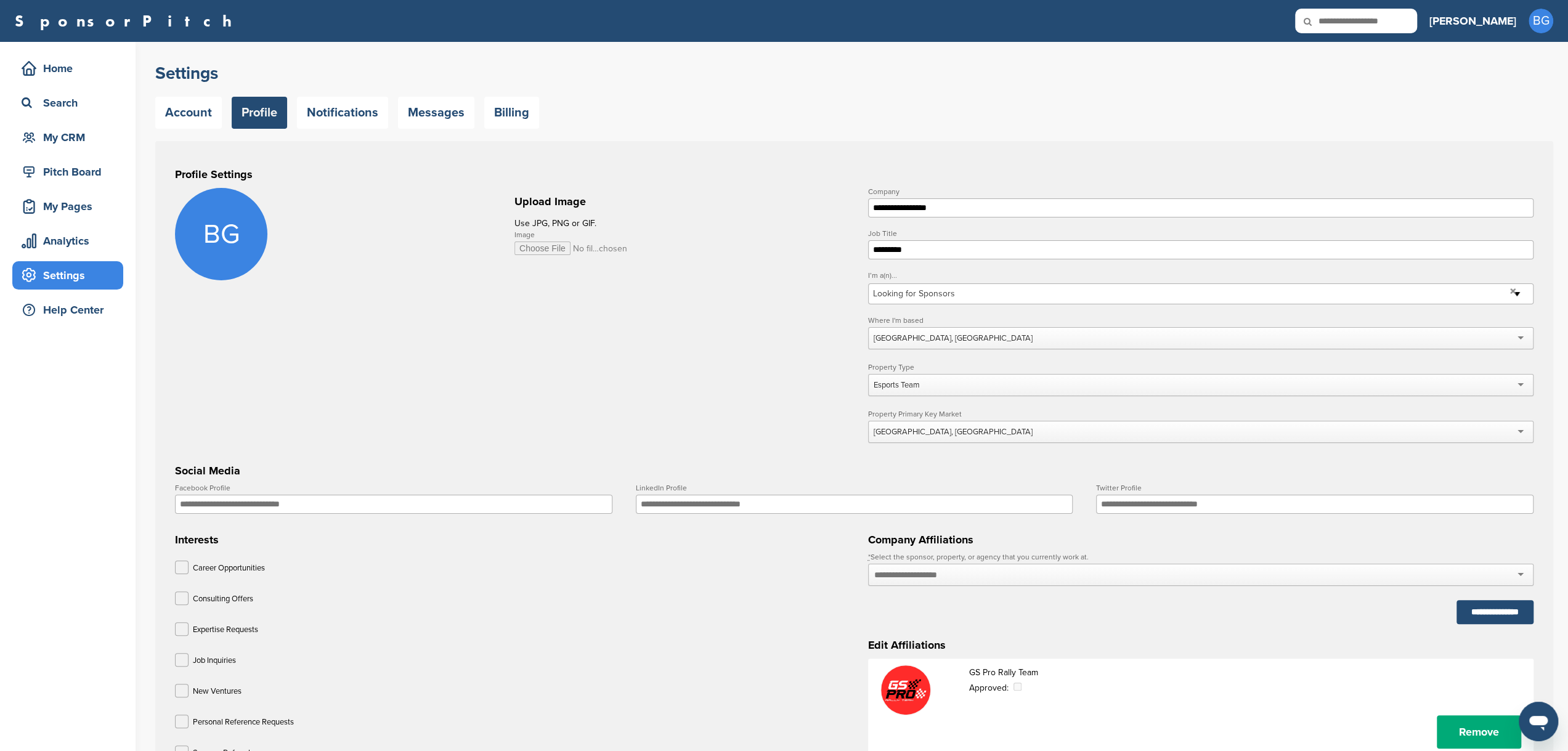
drag, startPoint x: 925, startPoint y: 384, endPoint x: 882, endPoint y: 395, distance: 44.4
click at [845, 392] on form "**********" at bounding box center [854, 497] width 1359 height 619
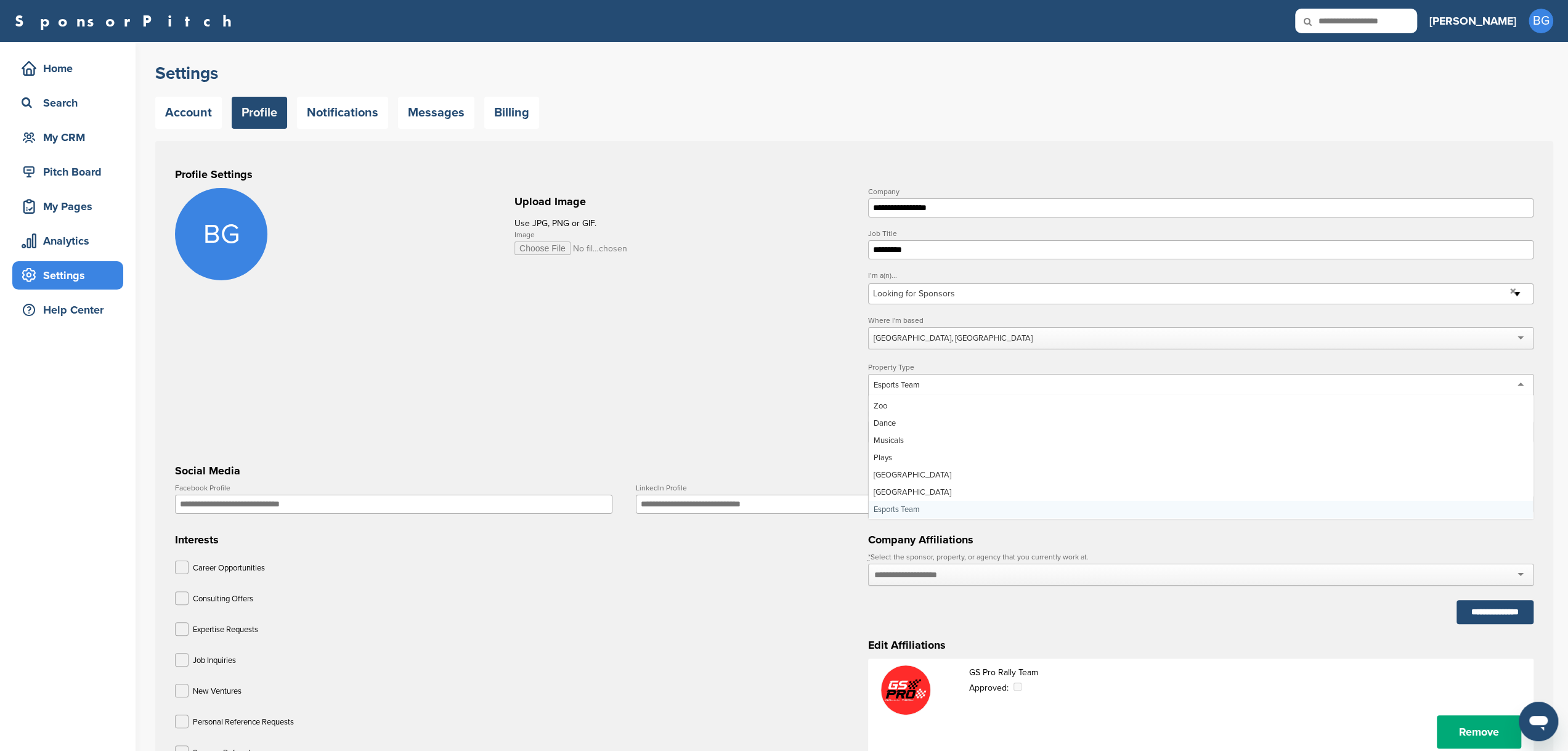
click at [929, 379] on div "Esports Team" at bounding box center [1201, 385] width 666 height 22
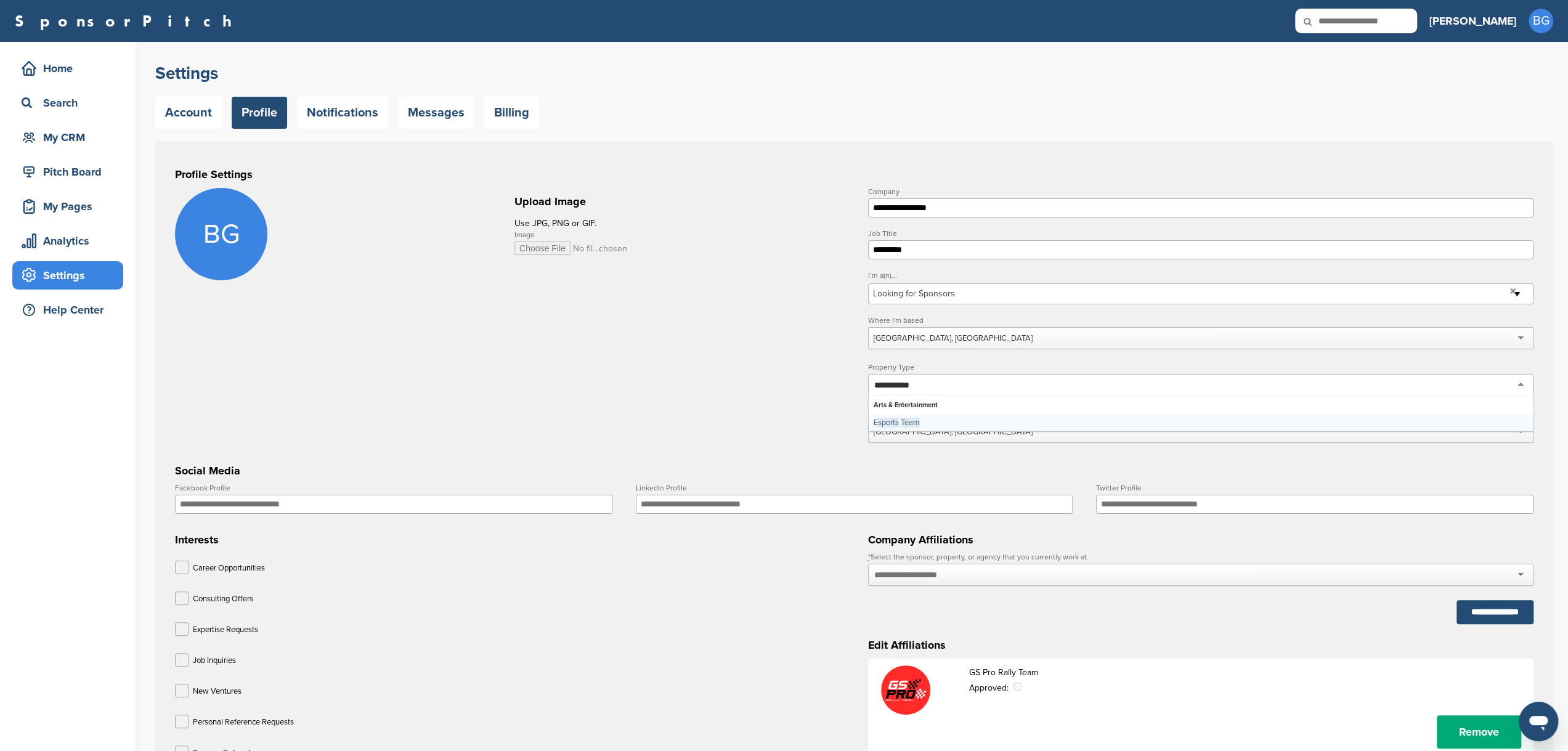
type input "**********"
click at [784, 360] on form "**********" at bounding box center [854, 497] width 1359 height 619
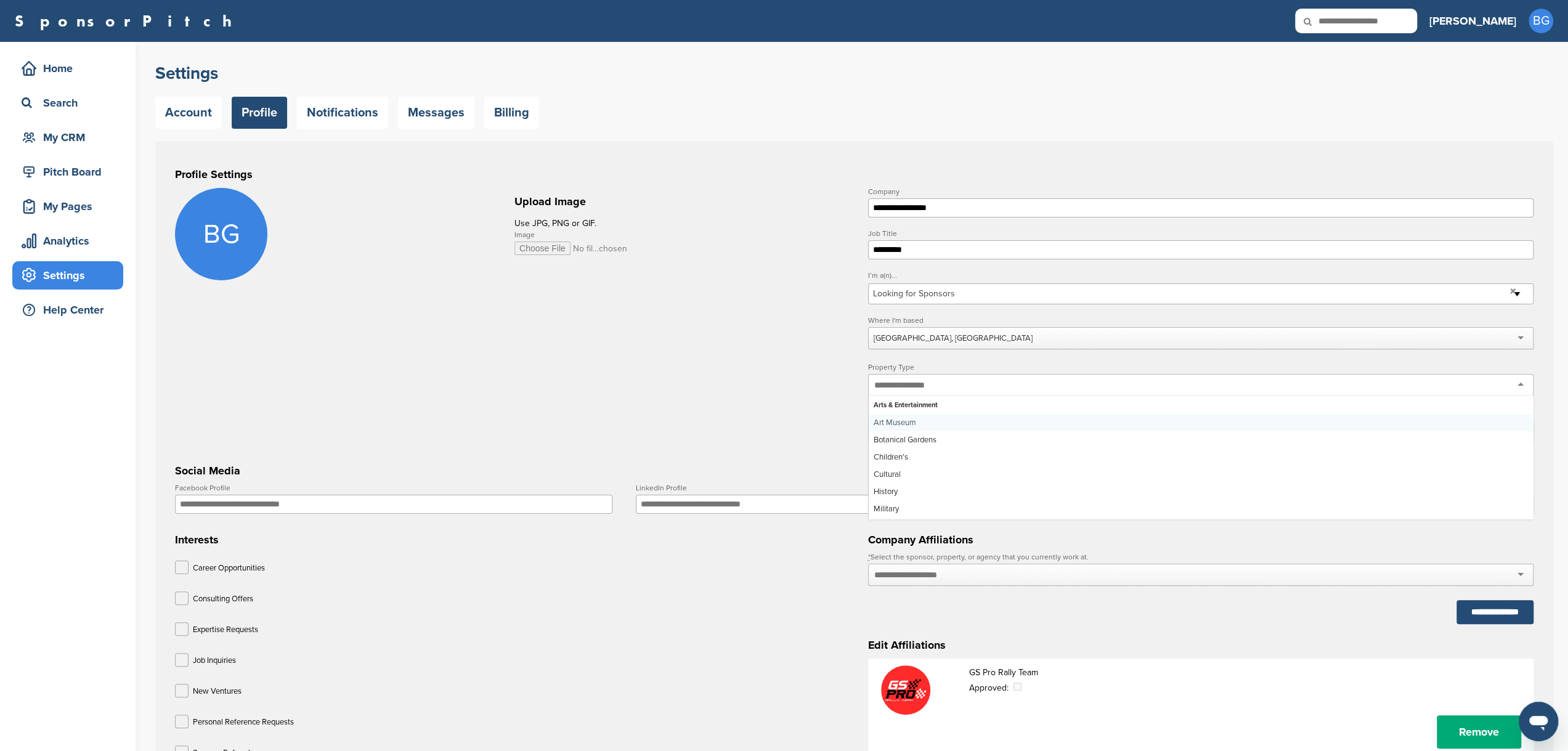
click at [906, 384] on input "text" at bounding box center [907, 384] width 65 height 11
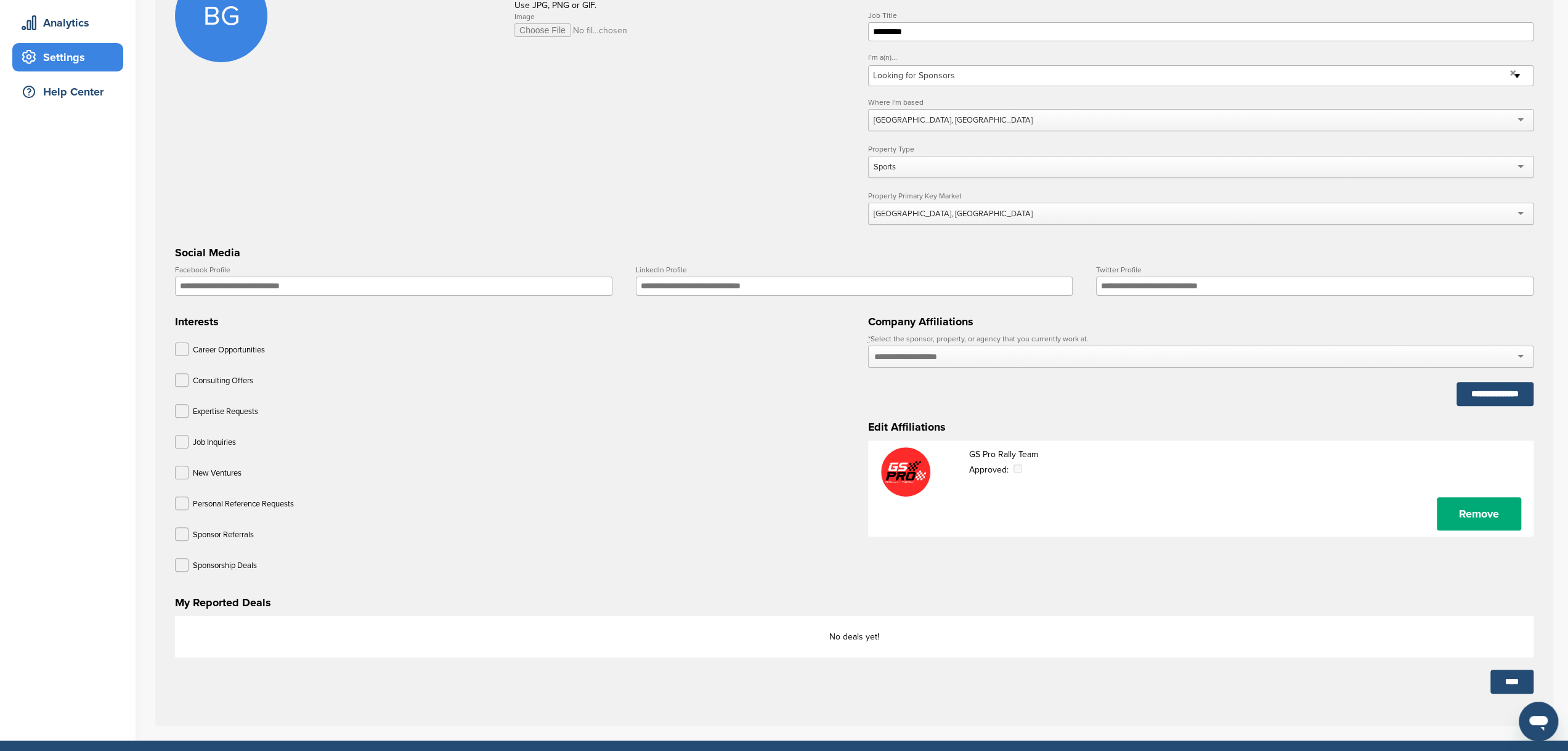
scroll to position [219, 0]
click at [1518, 673] on input "****" at bounding box center [1511, 681] width 43 height 24
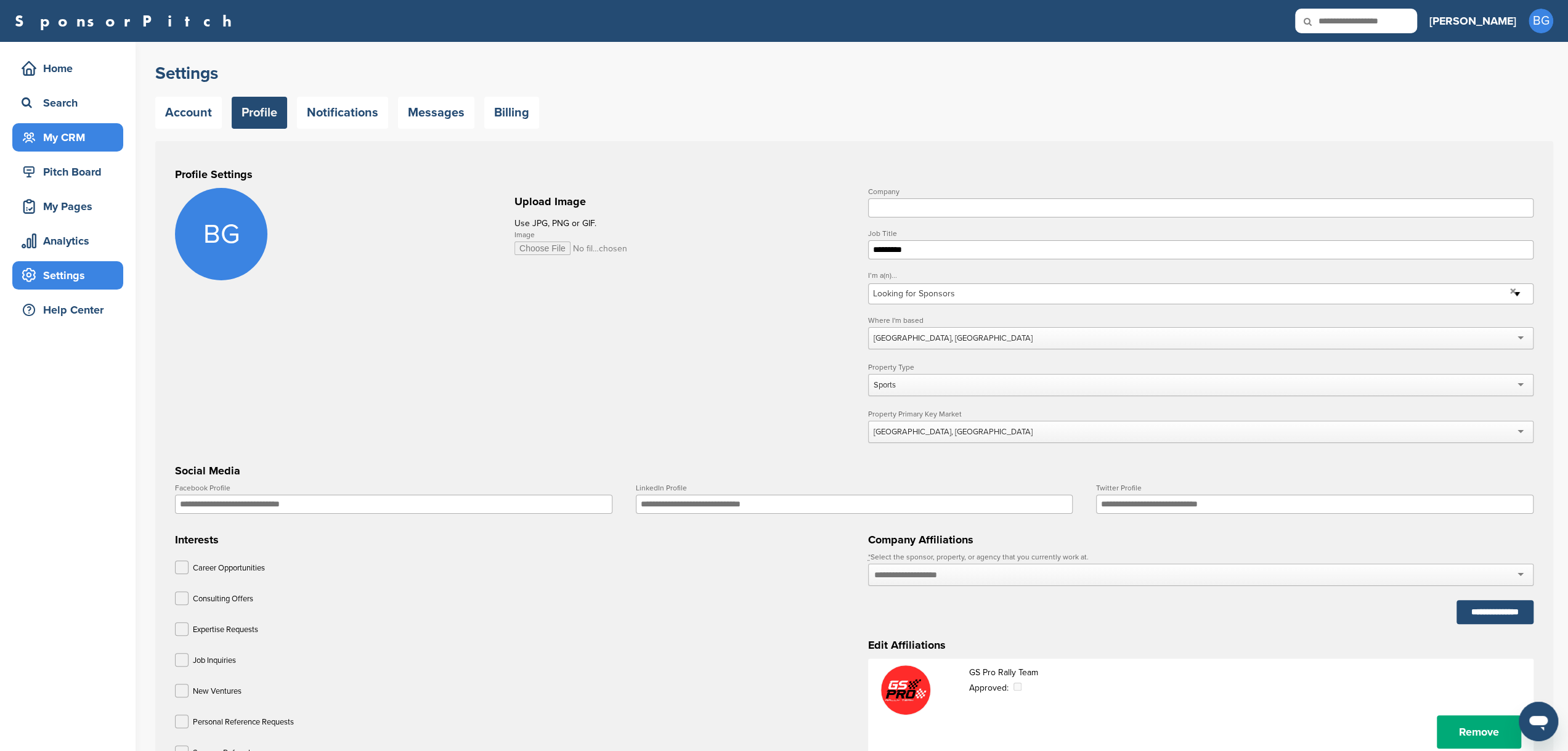
click at [70, 146] on div "My CRM" at bounding box center [71, 137] width 105 height 22
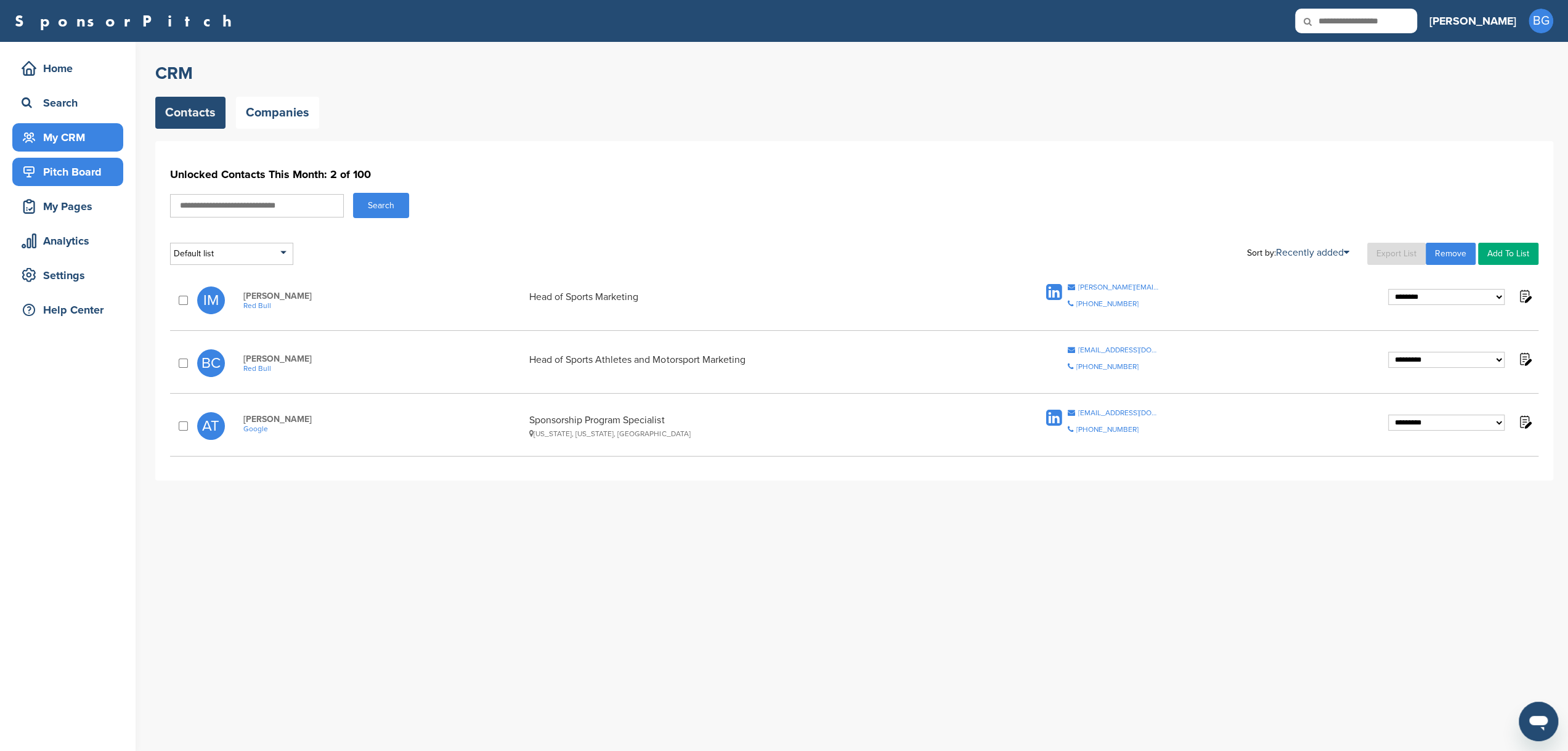
click at [68, 170] on div "Pitch Board" at bounding box center [71, 172] width 105 height 22
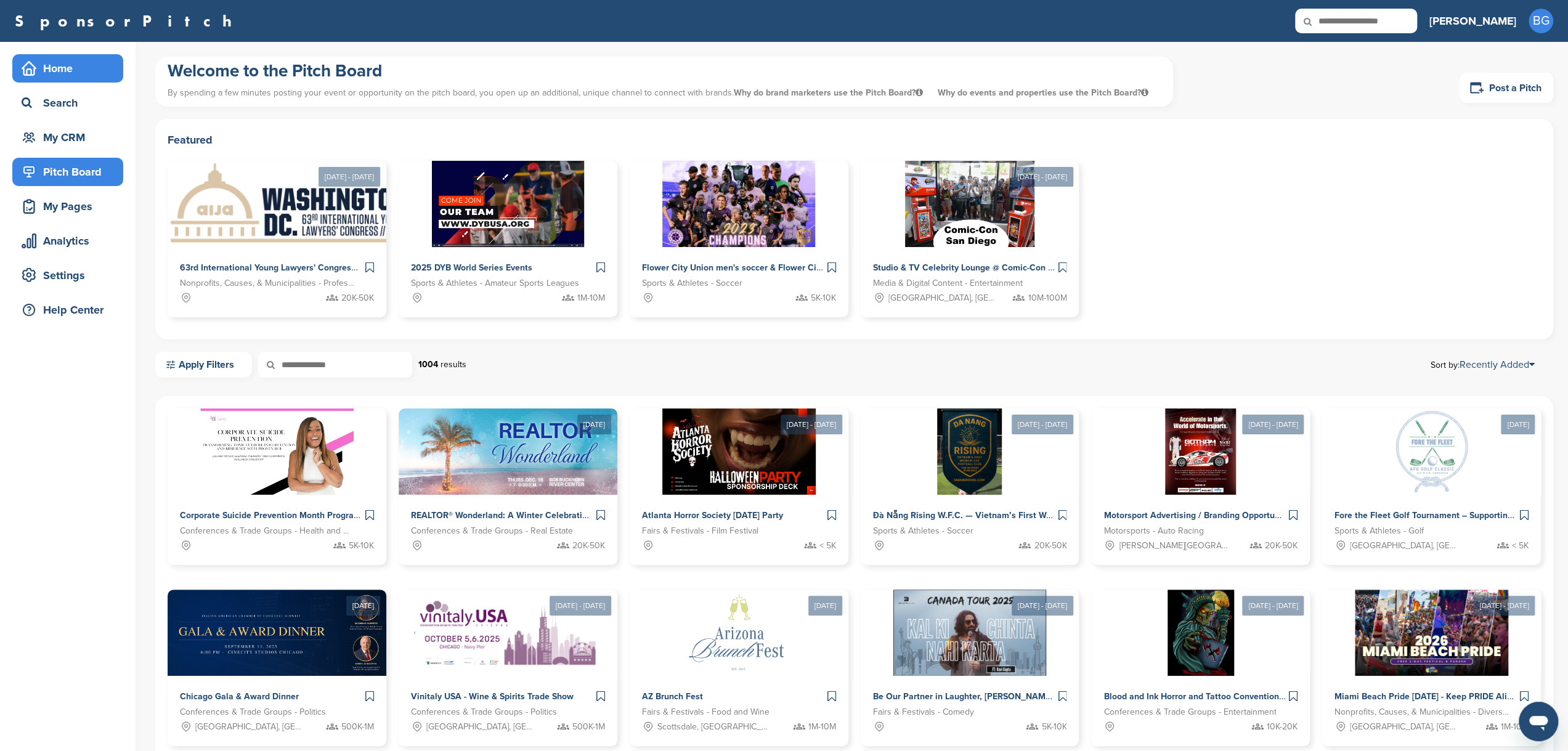
click at [55, 70] on div "Home" at bounding box center [71, 68] width 105 height 22
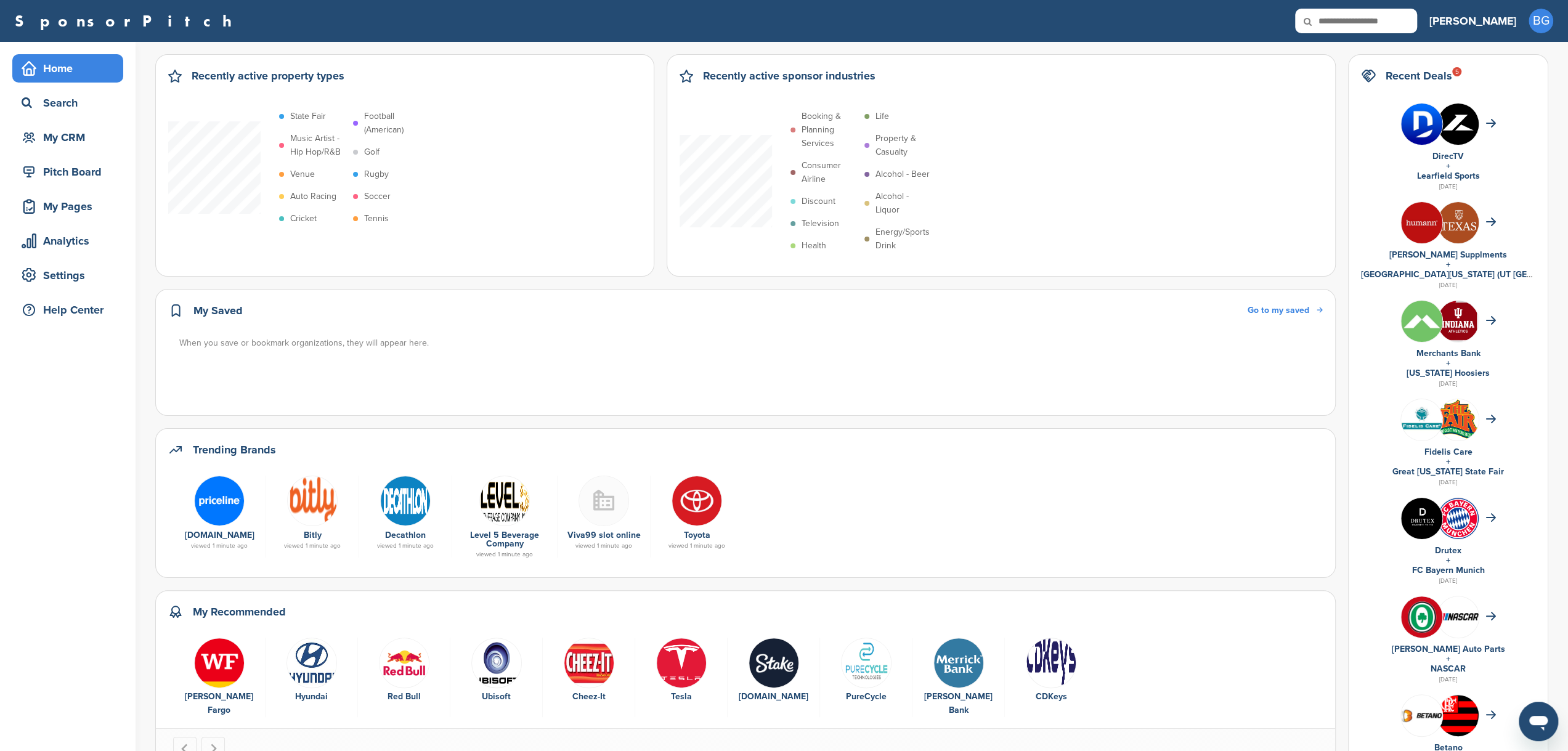
click at [59, 134] on div "My CRM" at bounding box center [71, 137] width 105 height 22
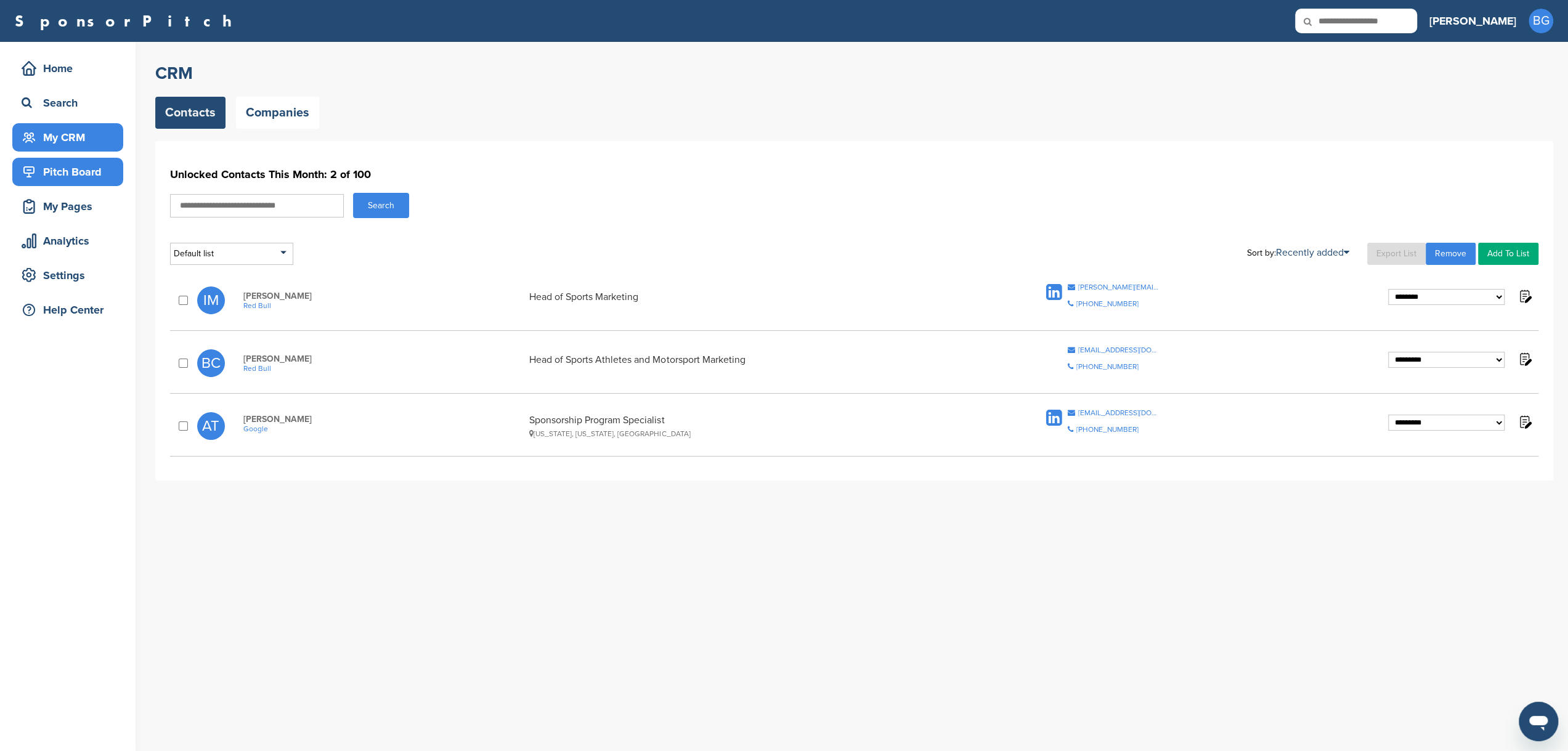
click at [63, 174] on div "Pitch Board" at bounding box center [71, 172] width 105 height 22
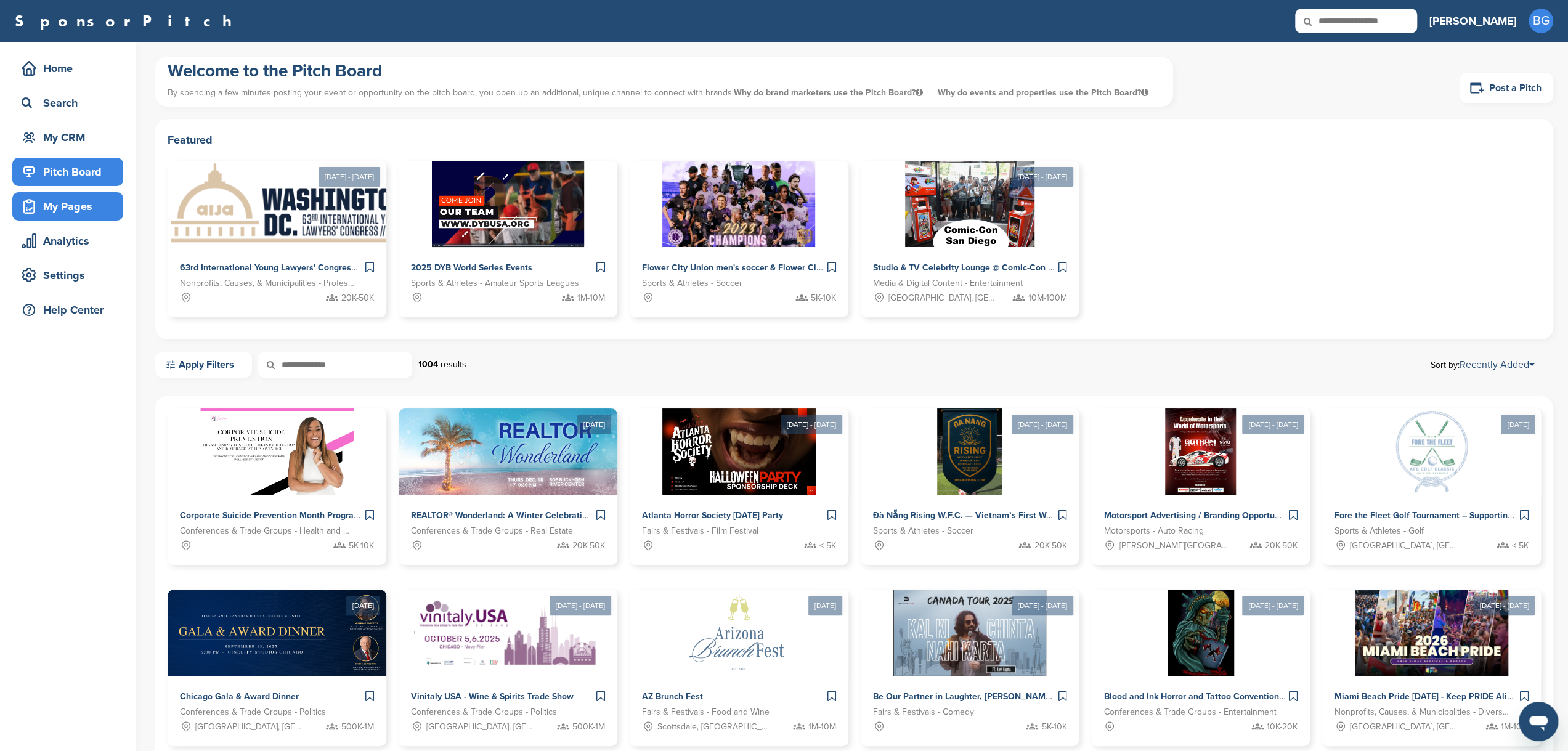
click at [62, 212] on div "My Pages" at bounding box center [71, 206] width 105 height 22
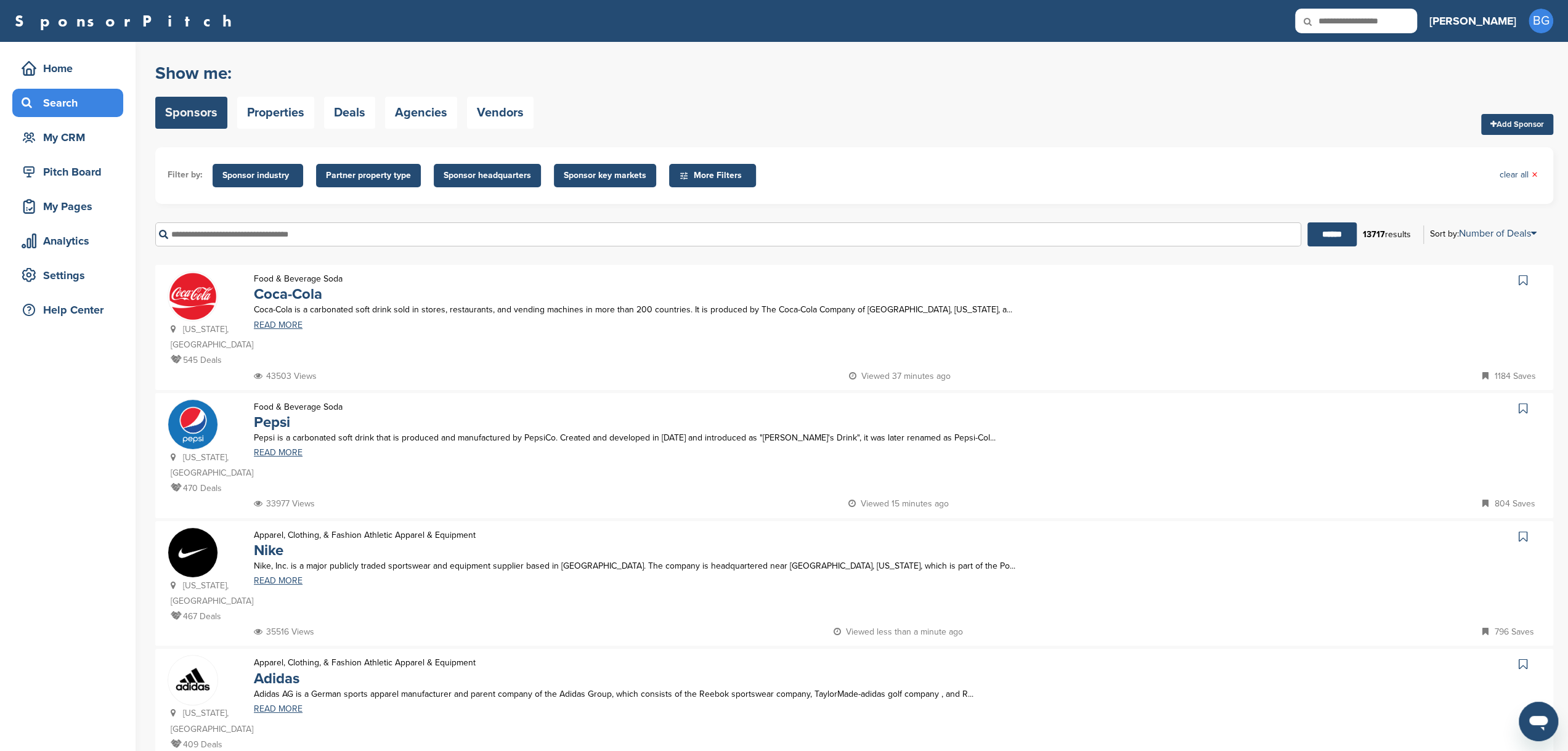
click at [204, 299] on img at bounding box center [193, 296] width 49 height 49
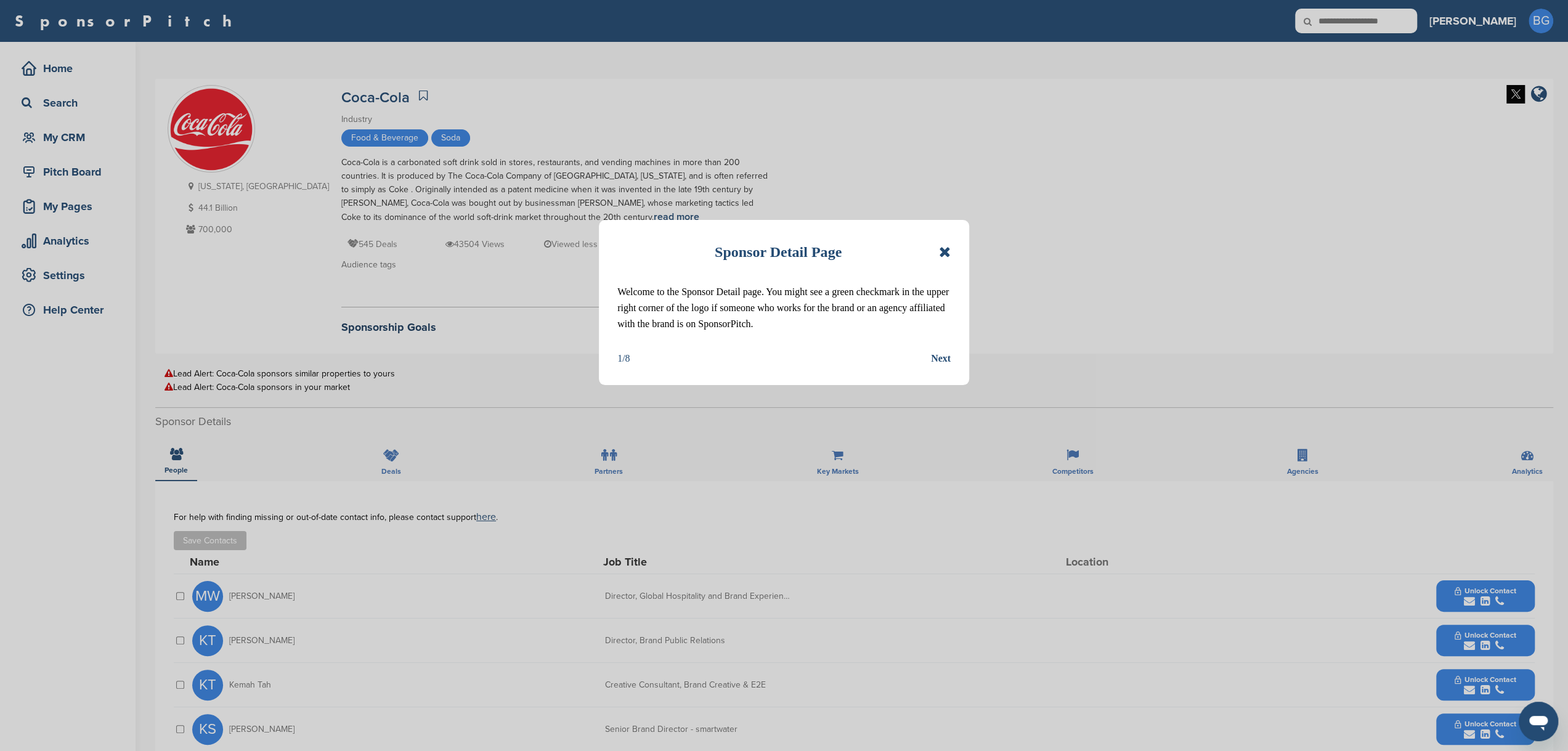
click at [944, 257] on icon at bounding box center [945, 252] width 12 height 15
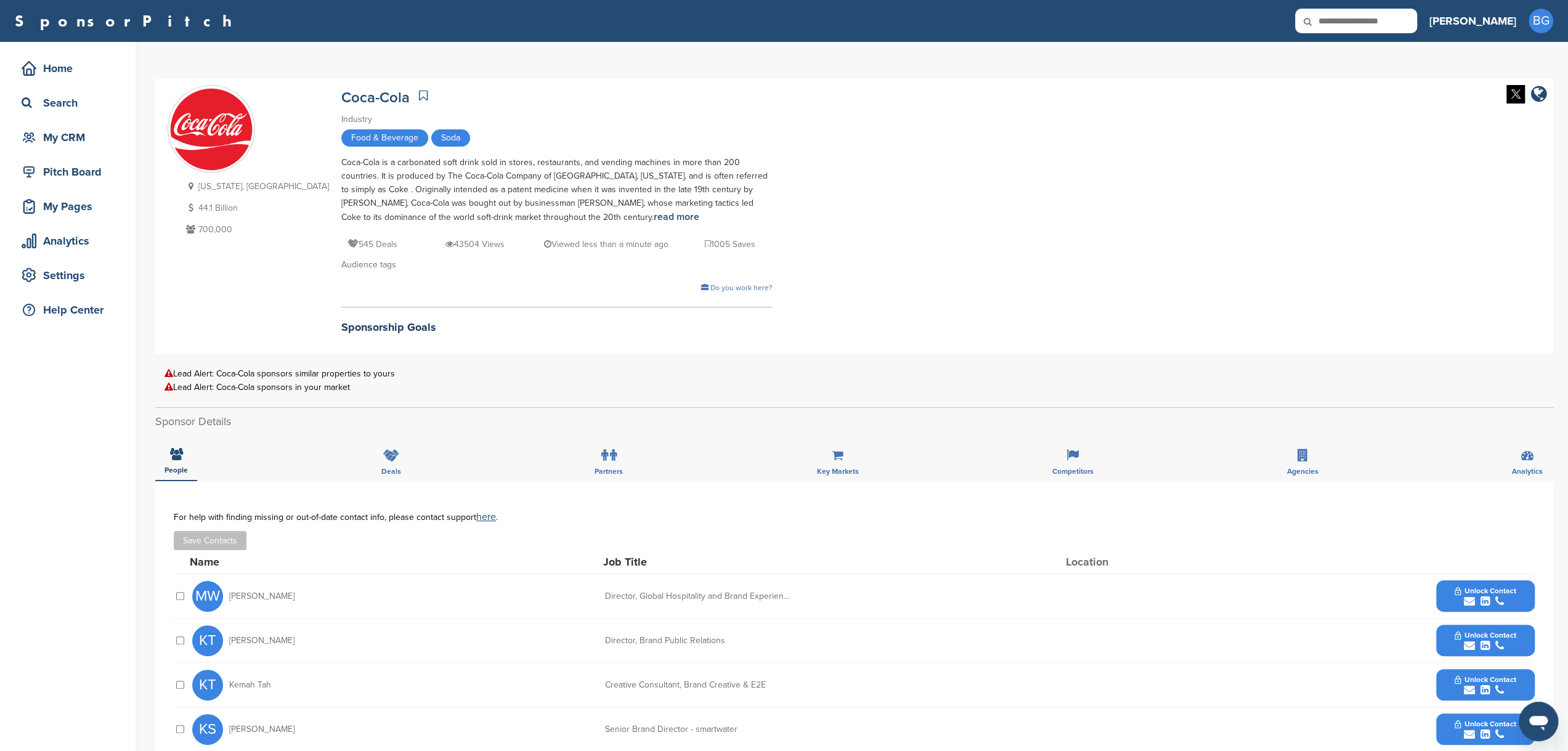
click at [1398, 32] on input "text" at bounding box center [1356, 21] width 122 height 25
type input "**********"
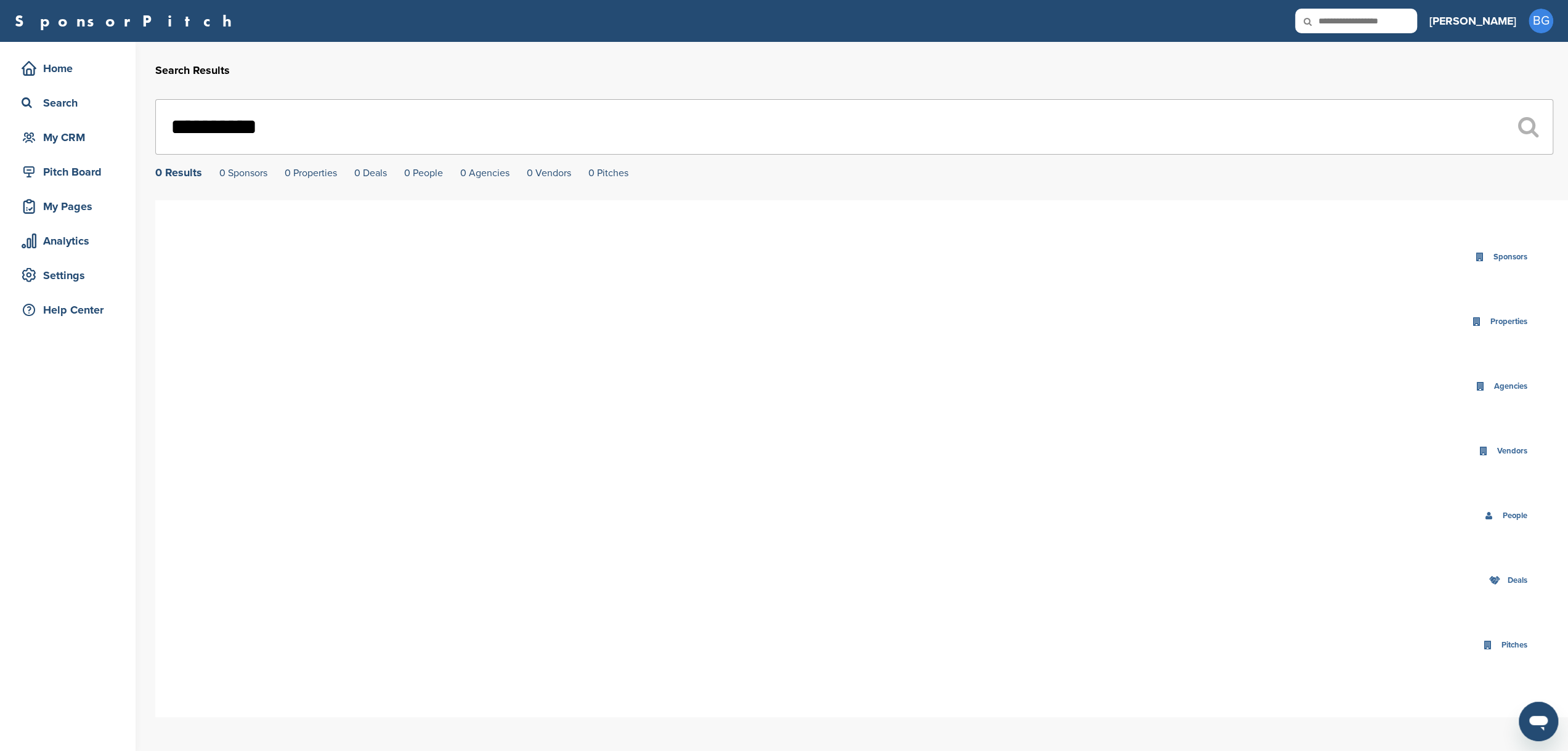
drag, startPoint x: 283, startPoint y: 126, endPoint x: 295, endPoint y: 130, distance: 12.6
click at [291, 129] on input "**********" at bounding box center [854, 126] width 1398 height 55
drag, startPoint x: 229, startPoint y: 132, endPoint x: 134, endPoint y: 128, distance: 95.1
click at [136, 130] on div "Home Search My CRM Pitch Board My Pages Analytics Settings Help Center Search R…" at bounding box center [784, 396] width 1568 height 709
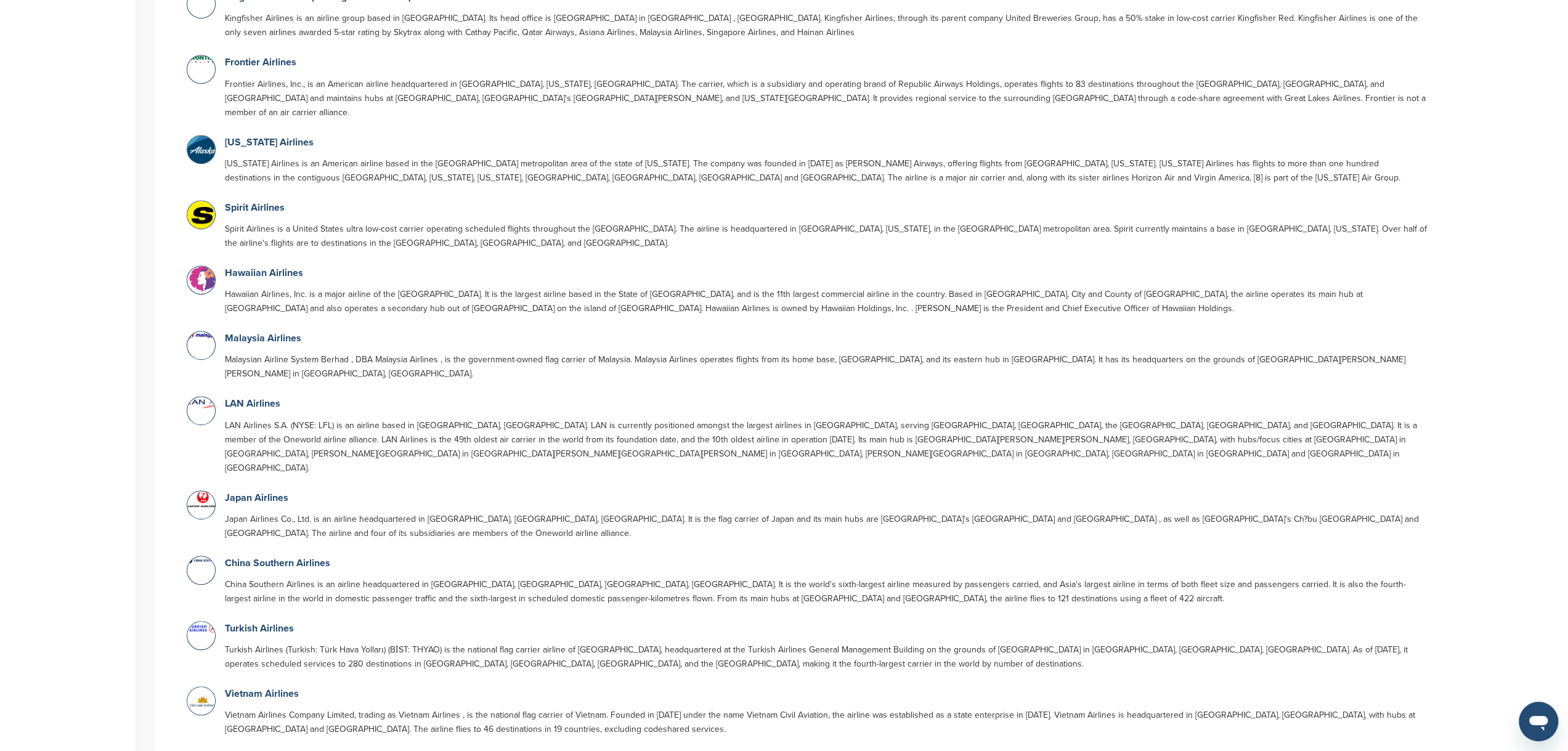
scroll to position [702, 0]
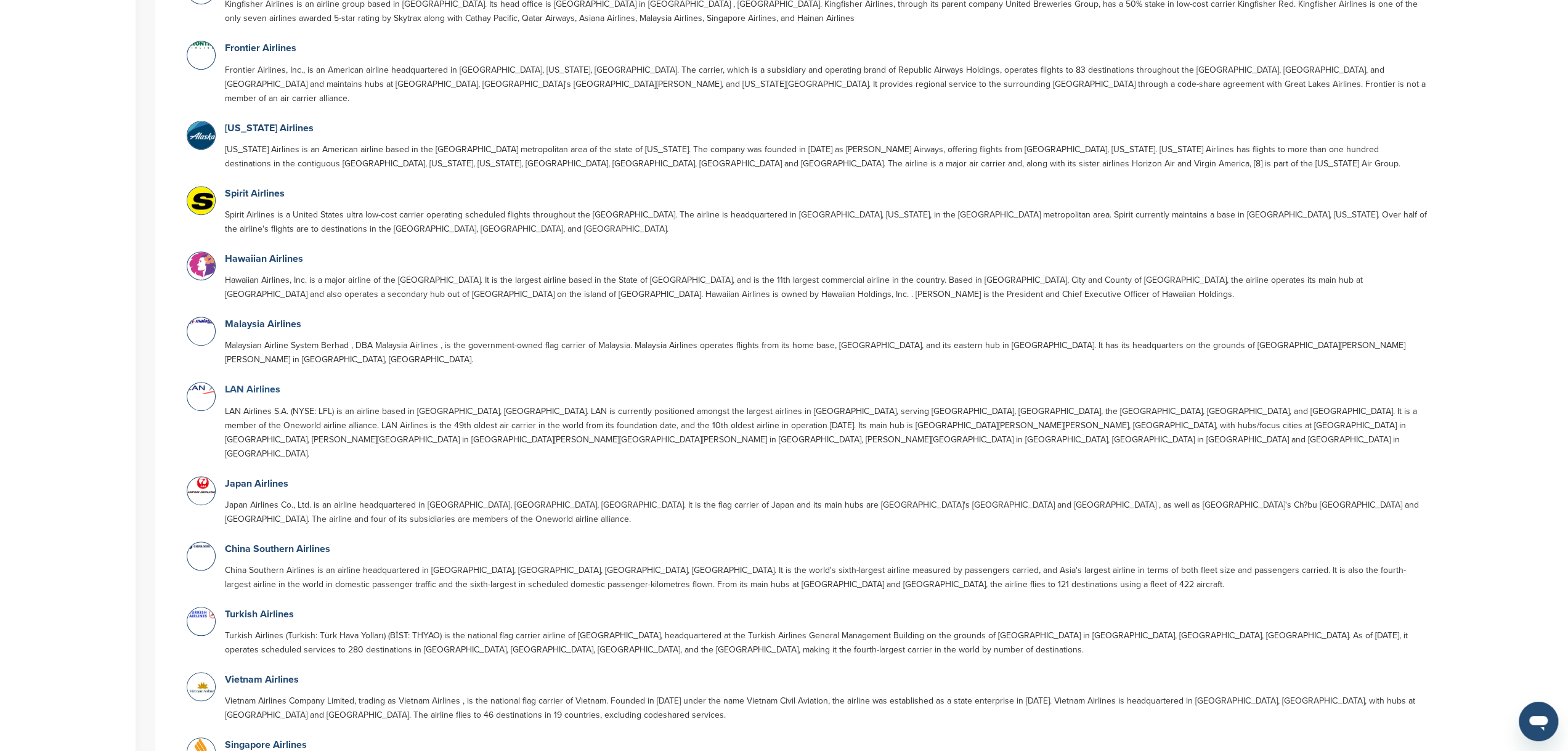
type input "********"
click at [247, 384] on link "LAN Airlines" at bounding box center [252, 389] width 55 height 12
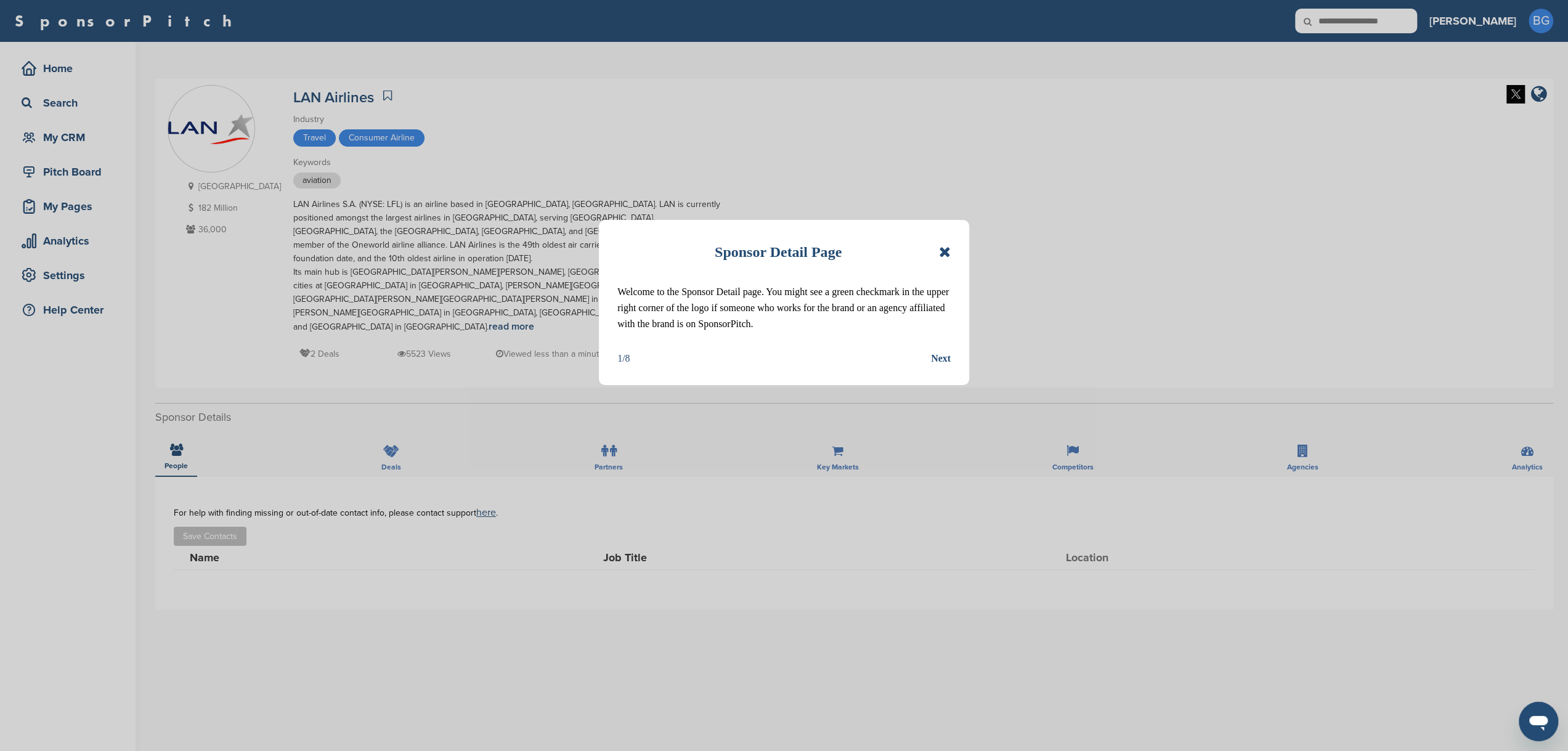
click at [943, 248] on icon at bounding box center [945, 252] width 12 height 15
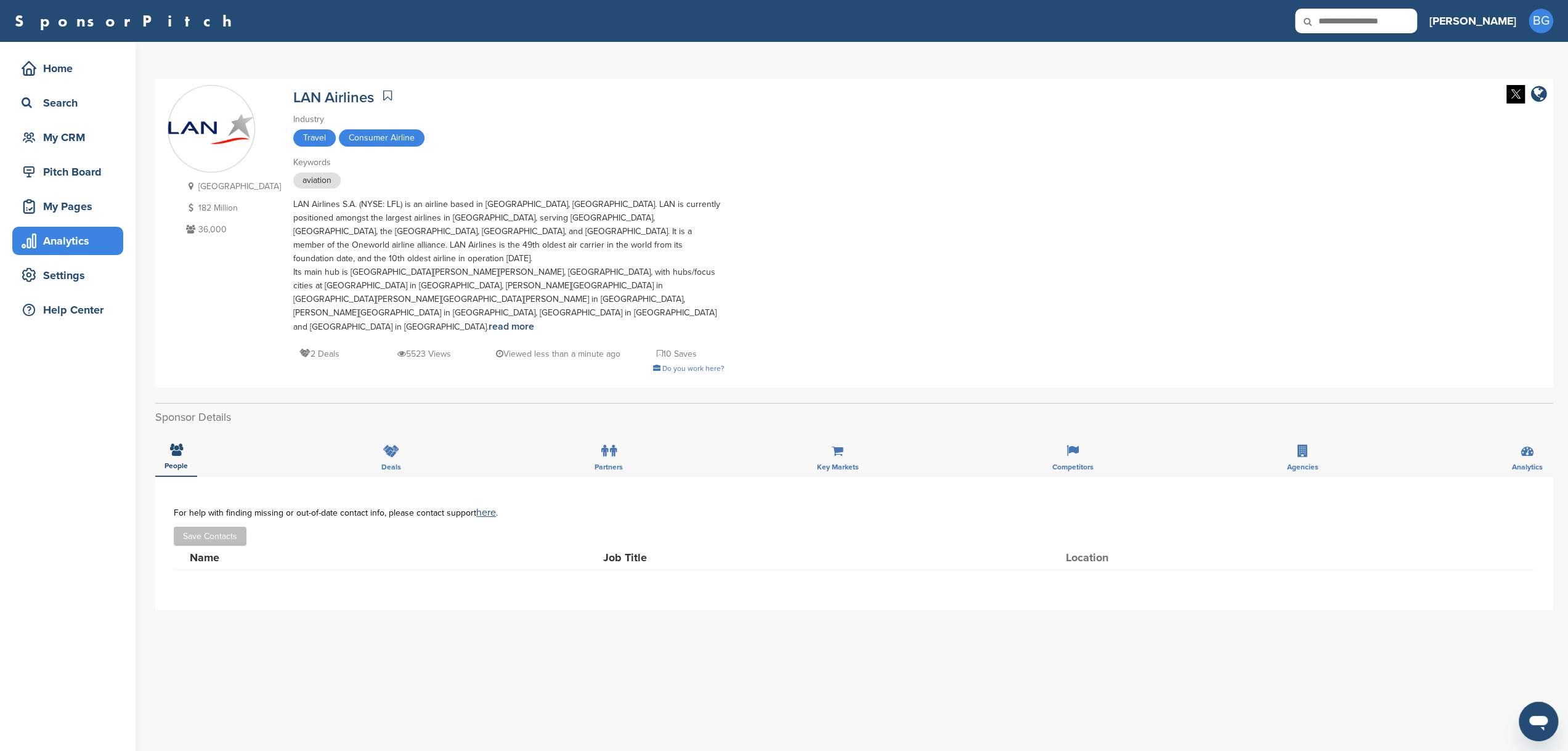
click at [69, 238] on div "Analytics" at bounding box center [71, 241] width 105 height 22
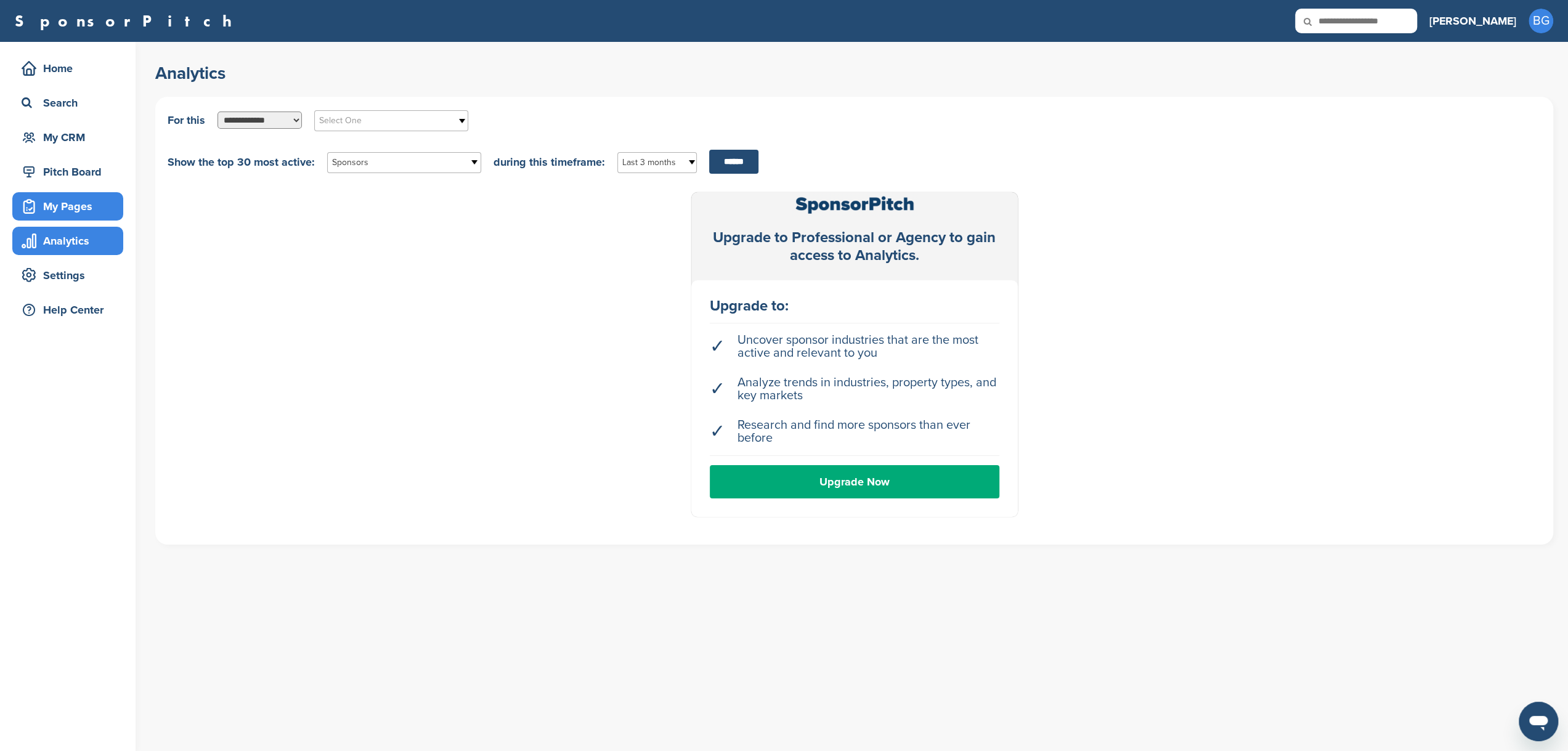
click at [74, 215] on div "My Pages" at bounding box center [71, 206] width 105 height 22
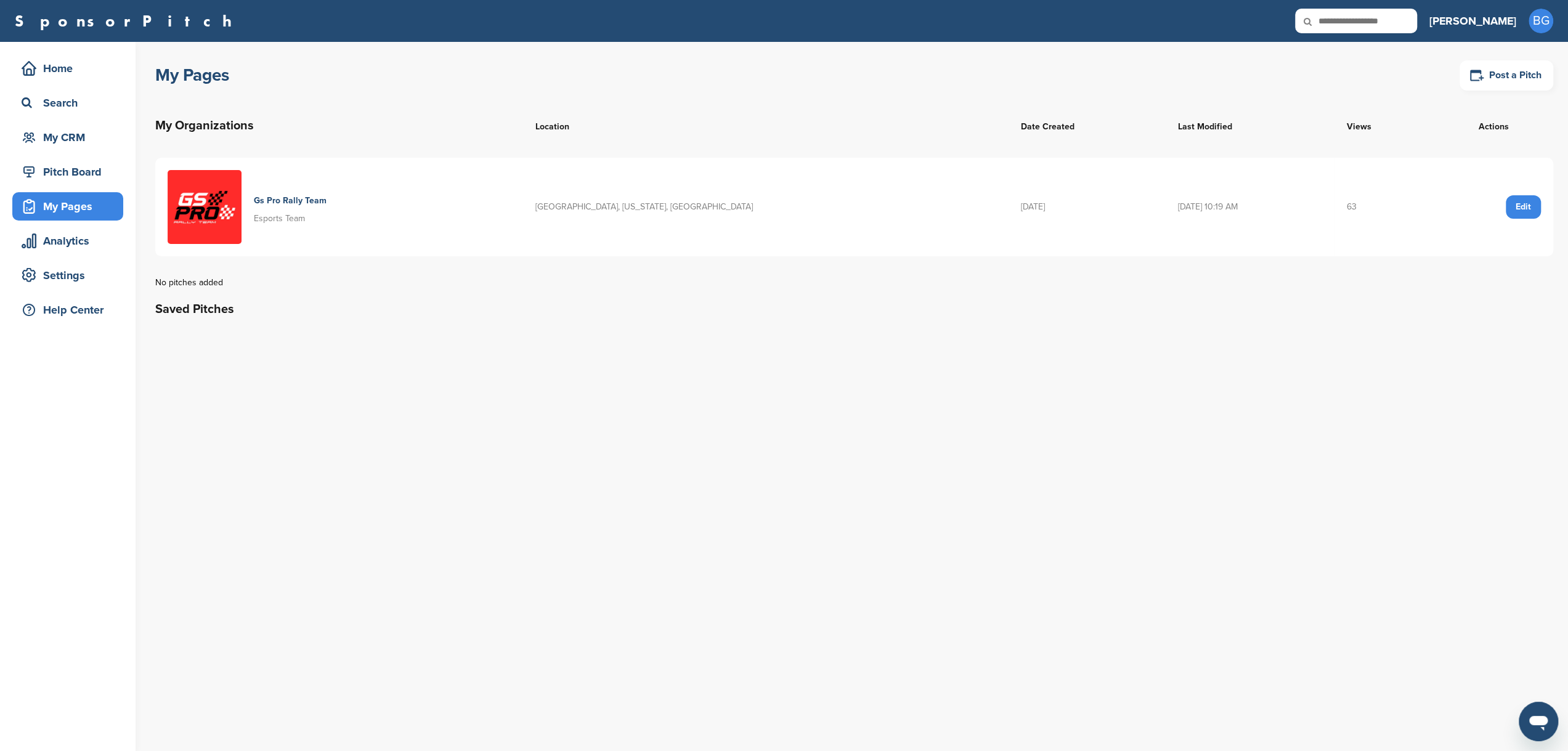
click at [1528, 204] on div "Edit" at bounding box center [1523, 207] width 35 height 24
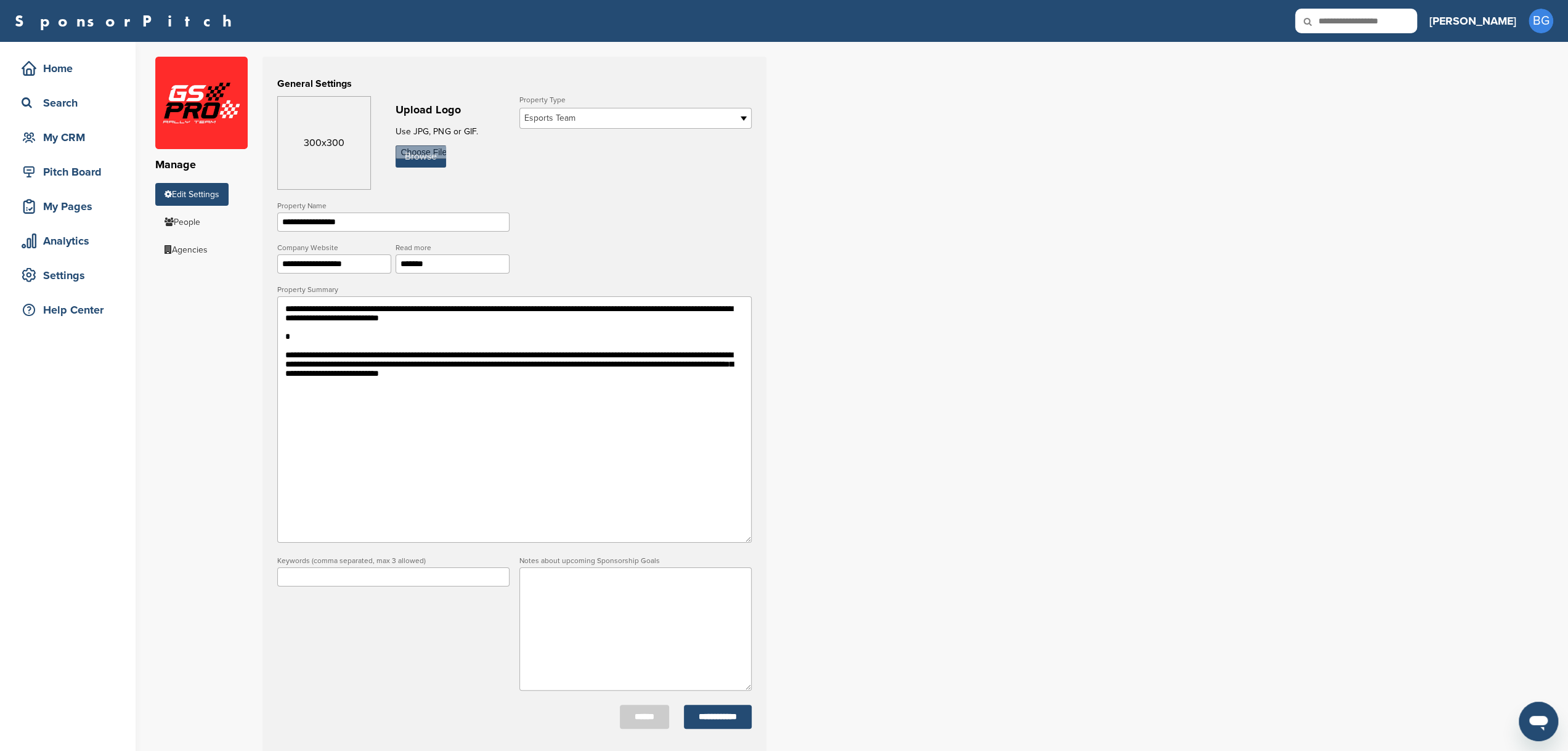
click at [181, 194] on link "Edit Settings" at bounding box center [192, 194] width 73 height 23
click at [743, 118] on b at bounding box center [745, 118] width 11 height 20
click at [740, 120] on b at bounding box center [745, 118] width 11 height 20
click at [318, 583] on input "text" at bounding box center [393, 577] width 232 height 19
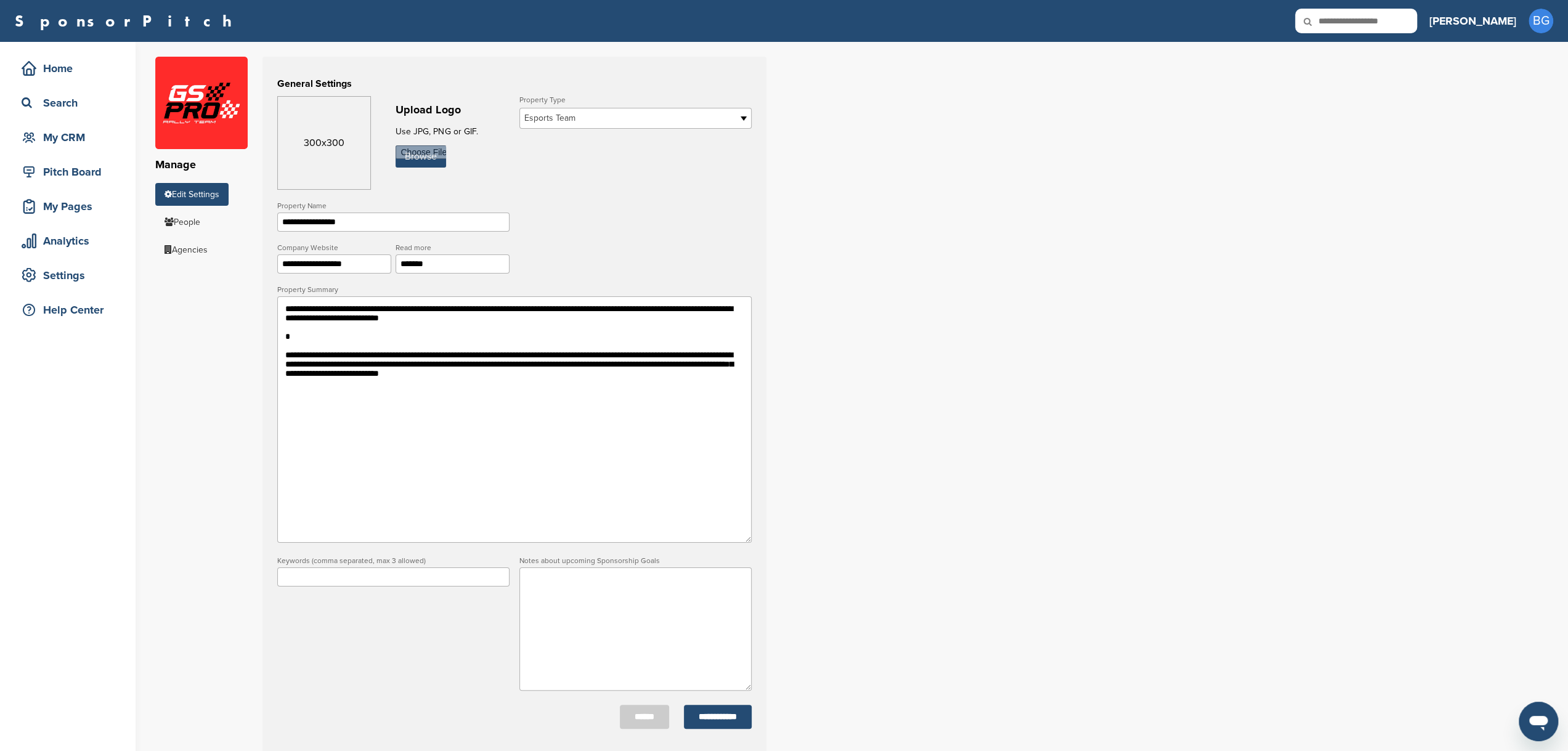
type input "**********"
click at [597, 622] on textarea at bounding box center [636, 629] width 232 height 123
click at [81, 103] on div "Search" at bounding box center [71, 103] width 105 height 22
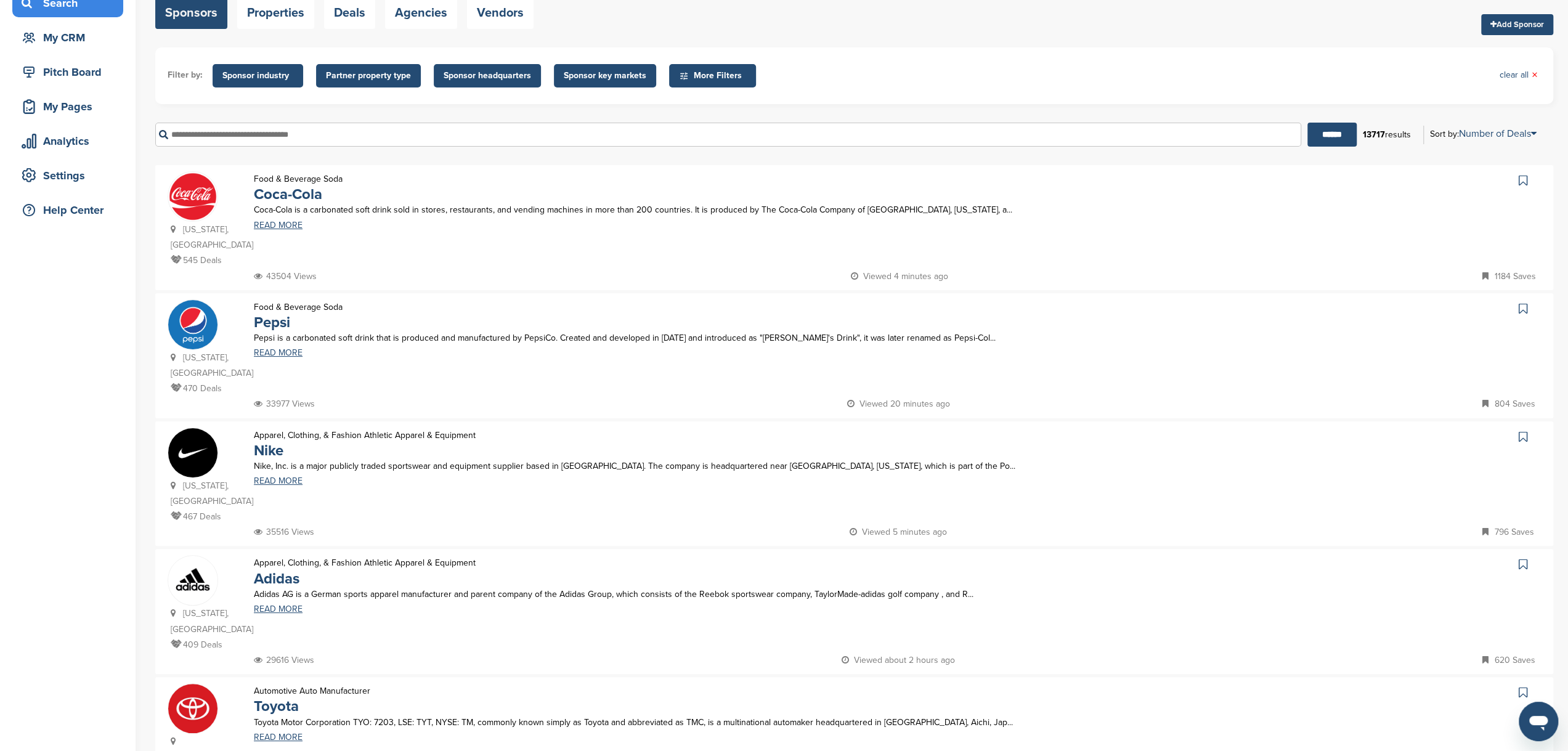
scroll to position [101, 0]
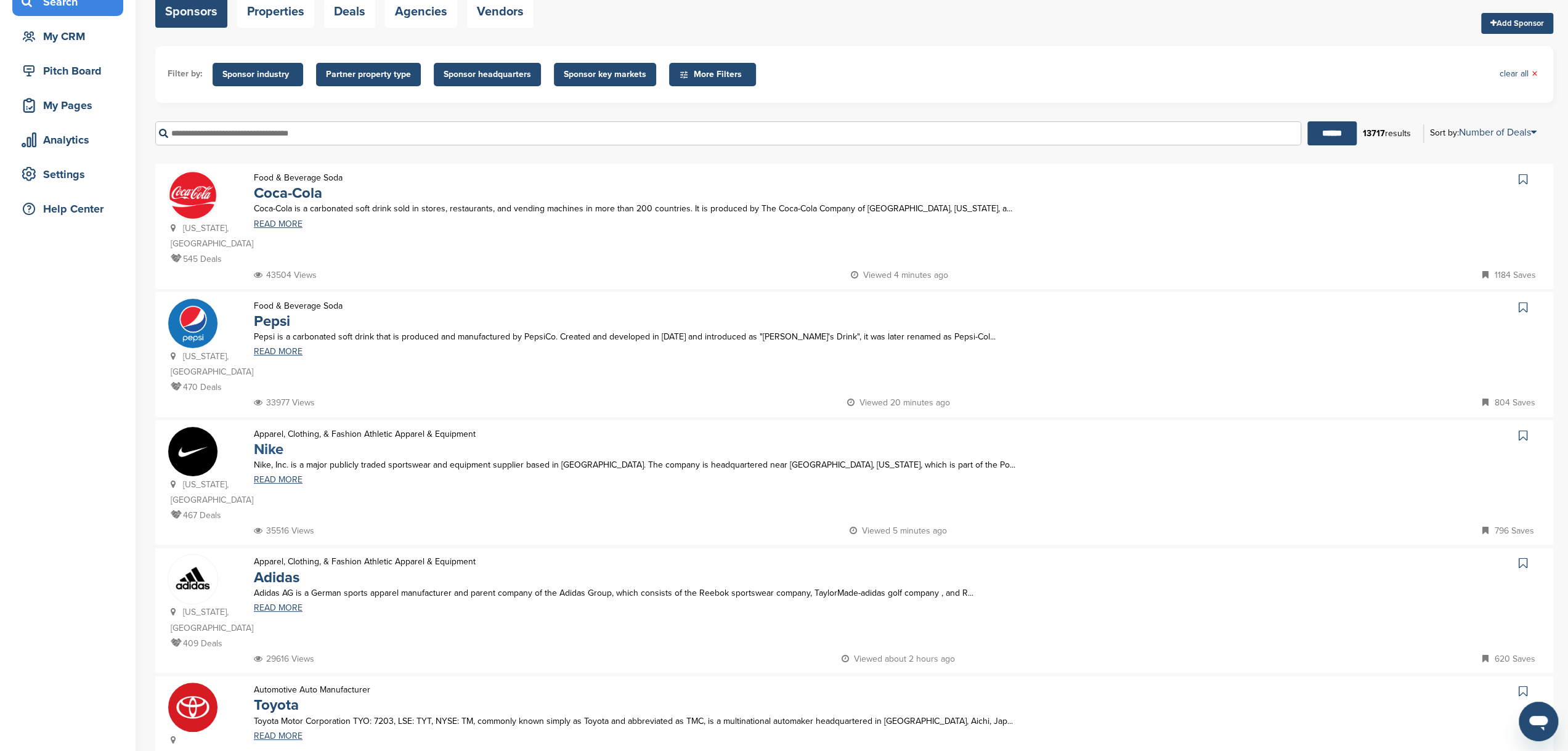
click at [268, 440] on link "Nike" at bounding box center [268, 449] width 29 height 18
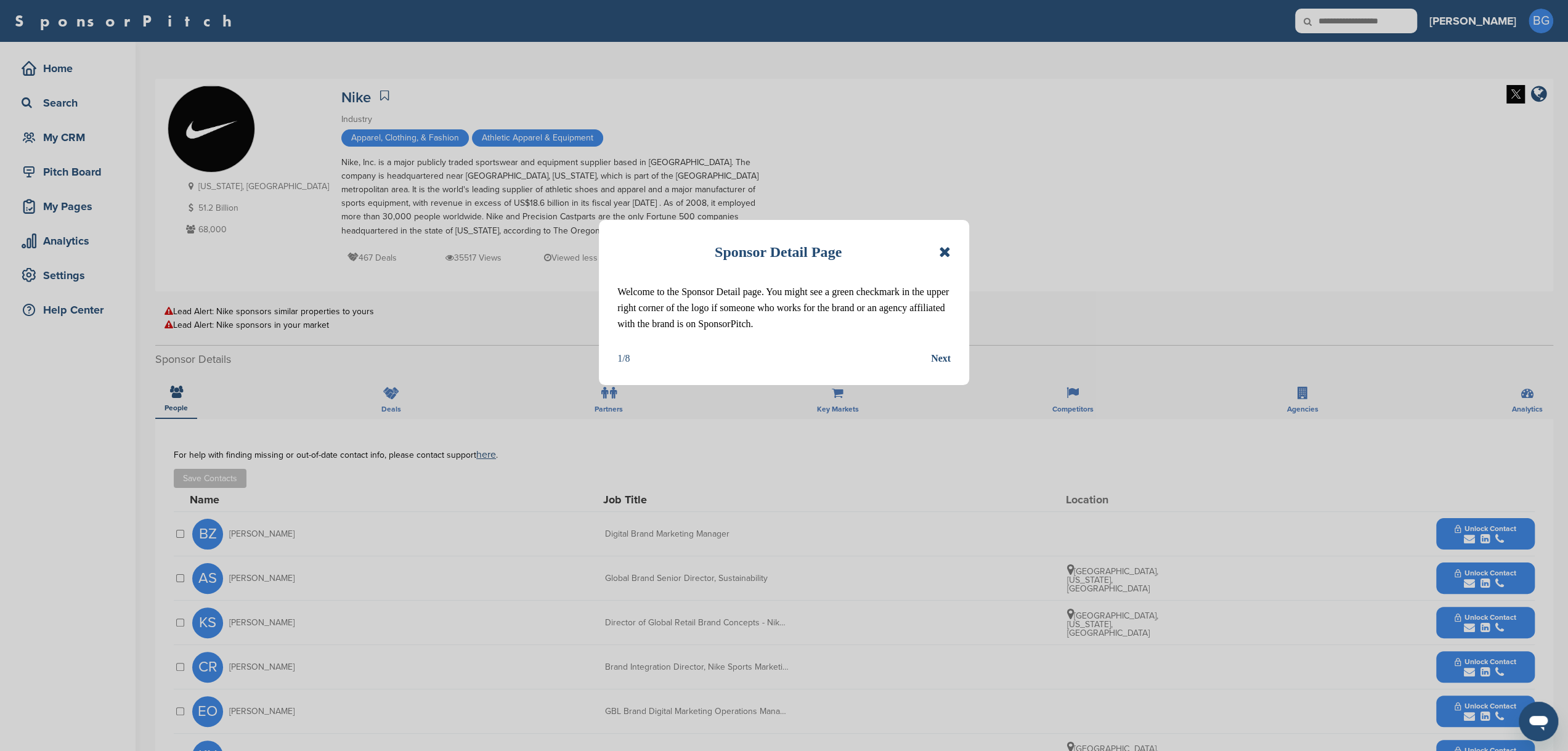
click at [945, 251] on icon at bounding box center [945, 252] width 12 height 15
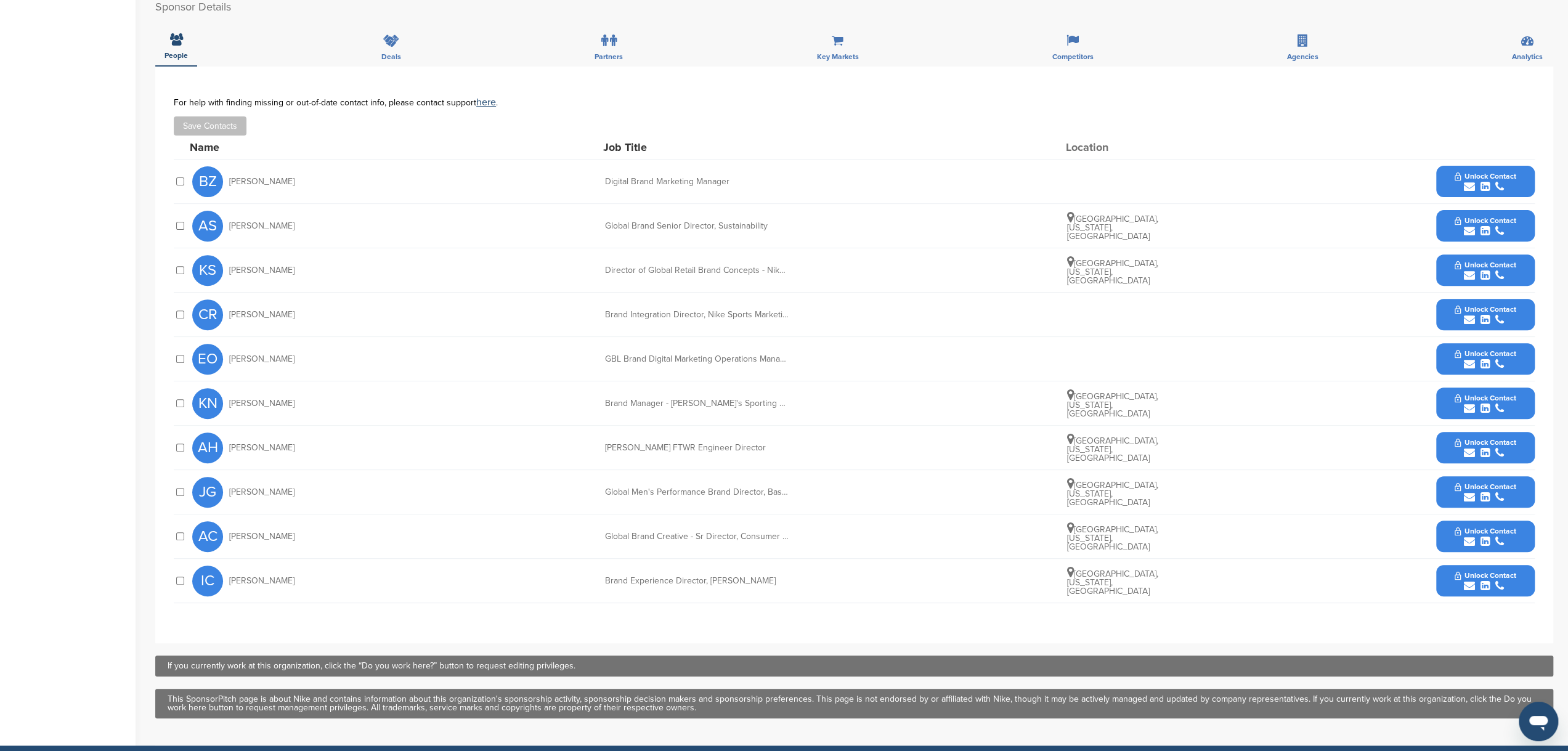
scroll to position [339, 0]
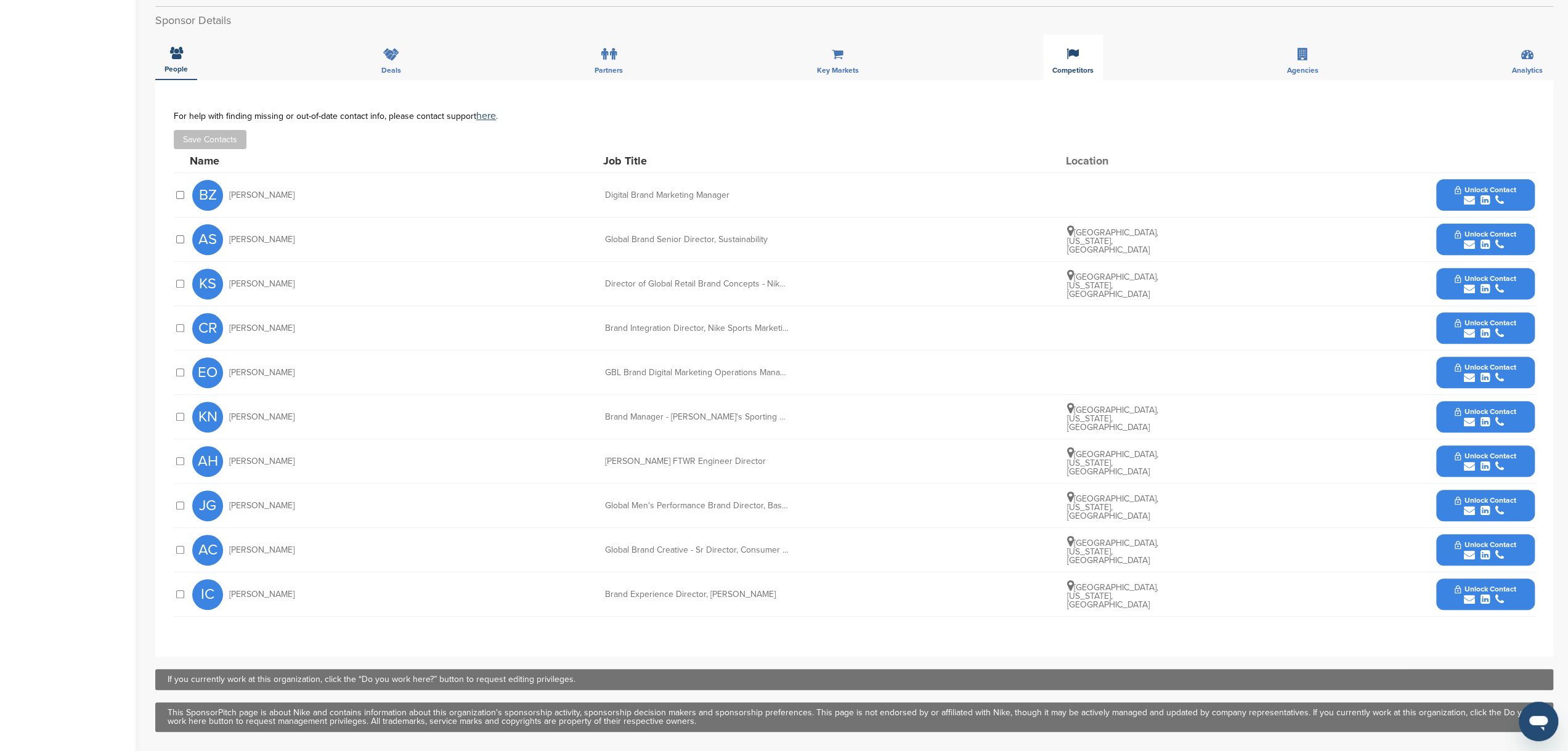
click at [1078, 64] on div "Competitors" at bounding box center [1072, 57] width 60 height 46
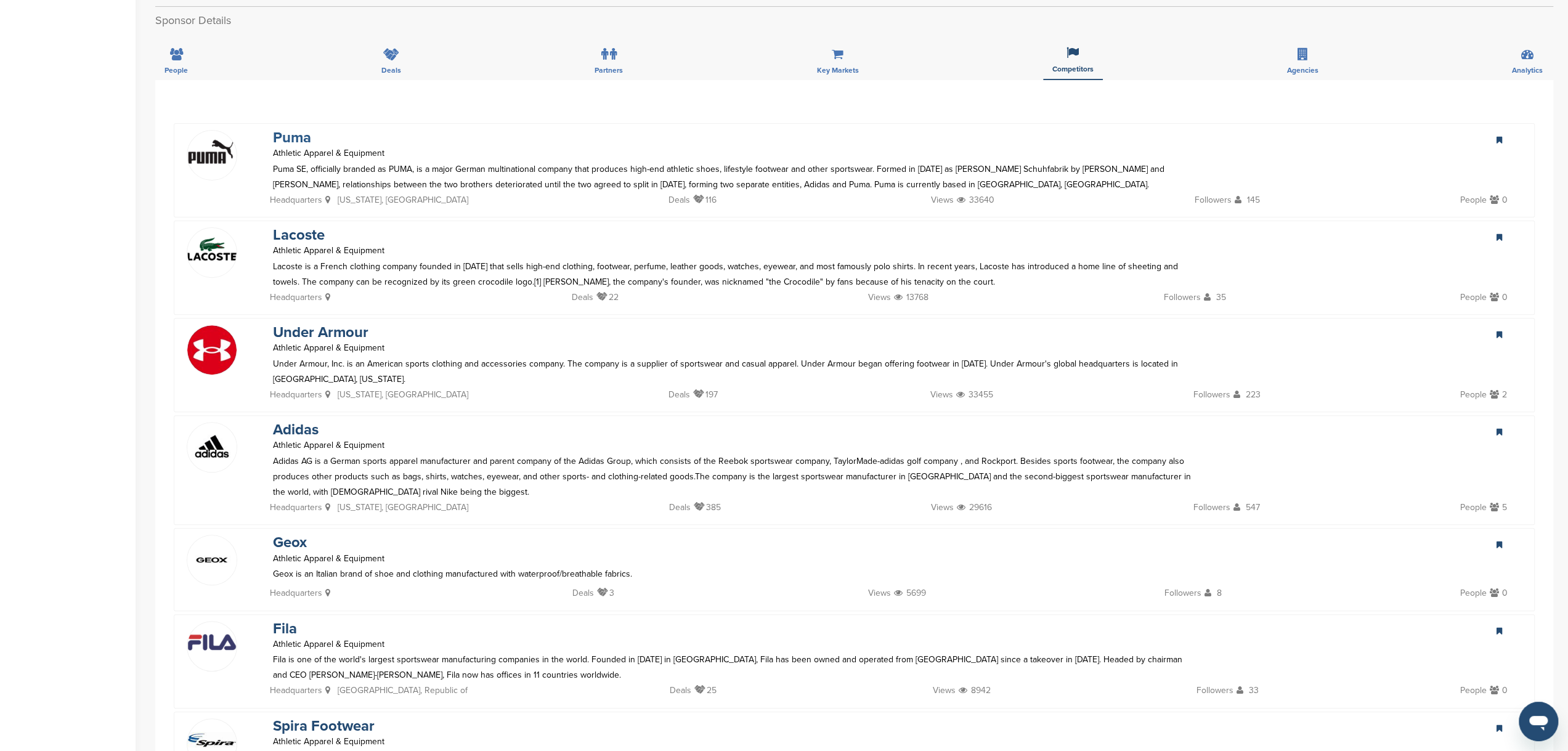
click at [295, 138] on link "Puma" at bounding box center [292, 137] width 38 height 18
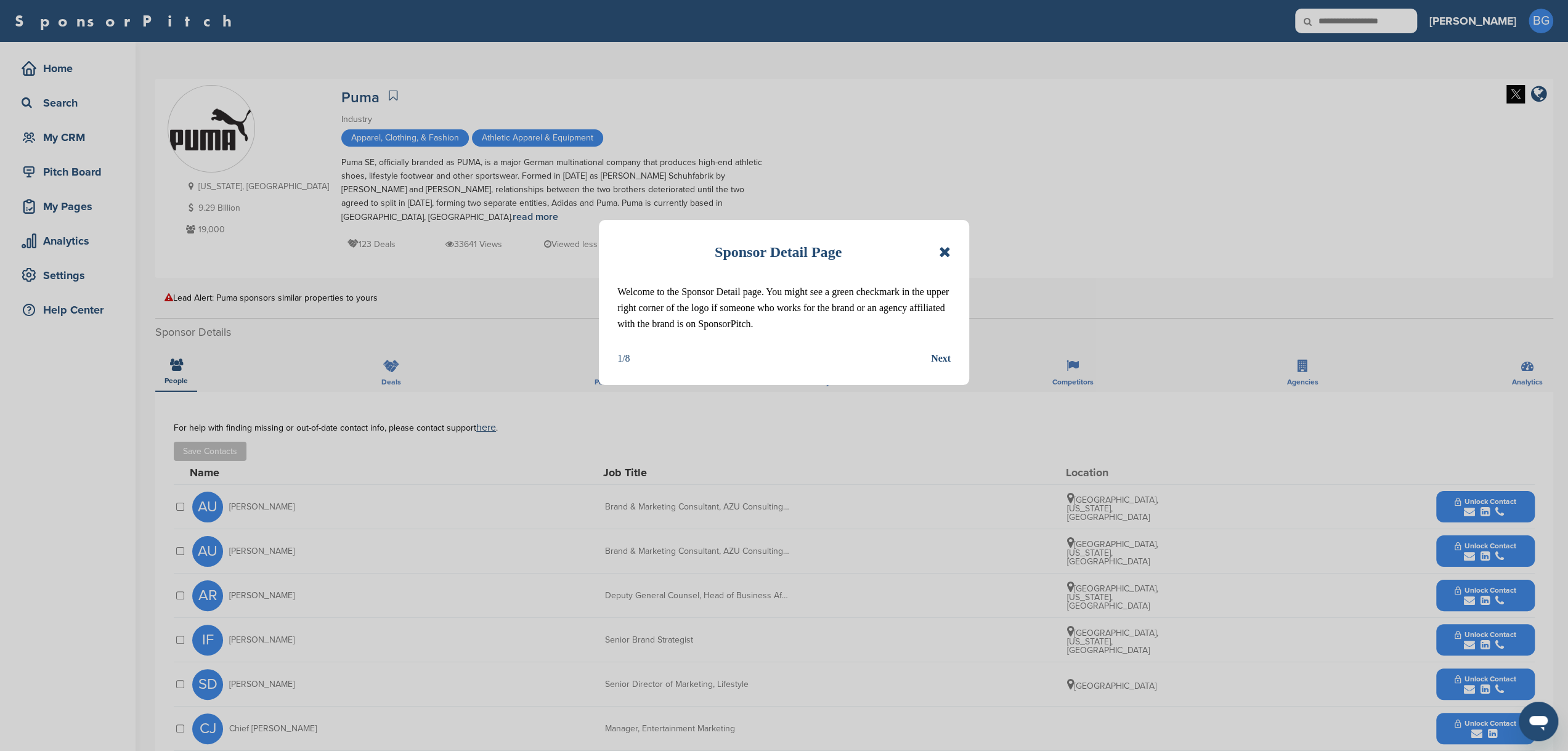
click at [944, 246] on icon at bounding box center [945, 252] width 12 height 15
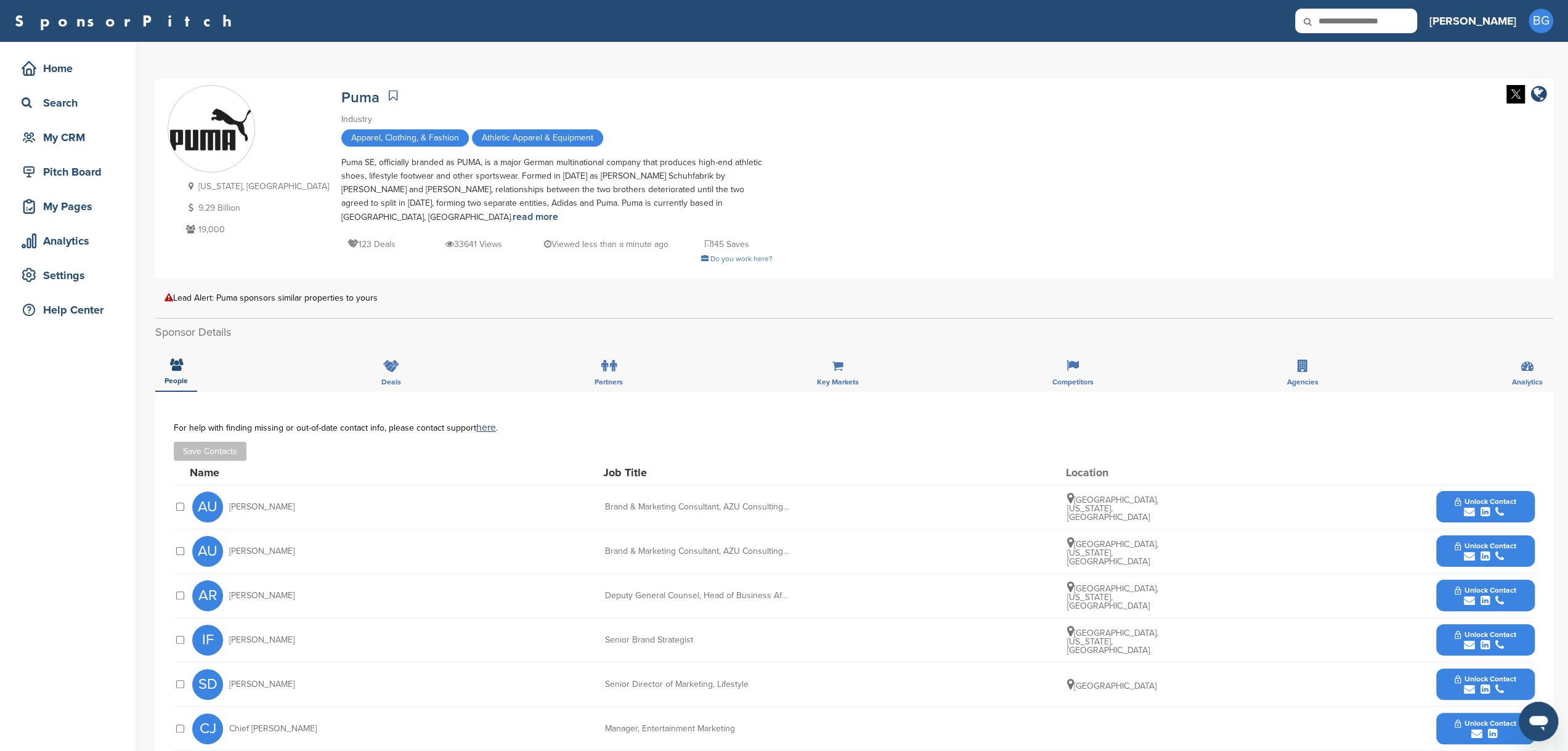
click at [1481, 497] on span "Unlock Contact" at bounding box center [1485, 502] width 61 height 9
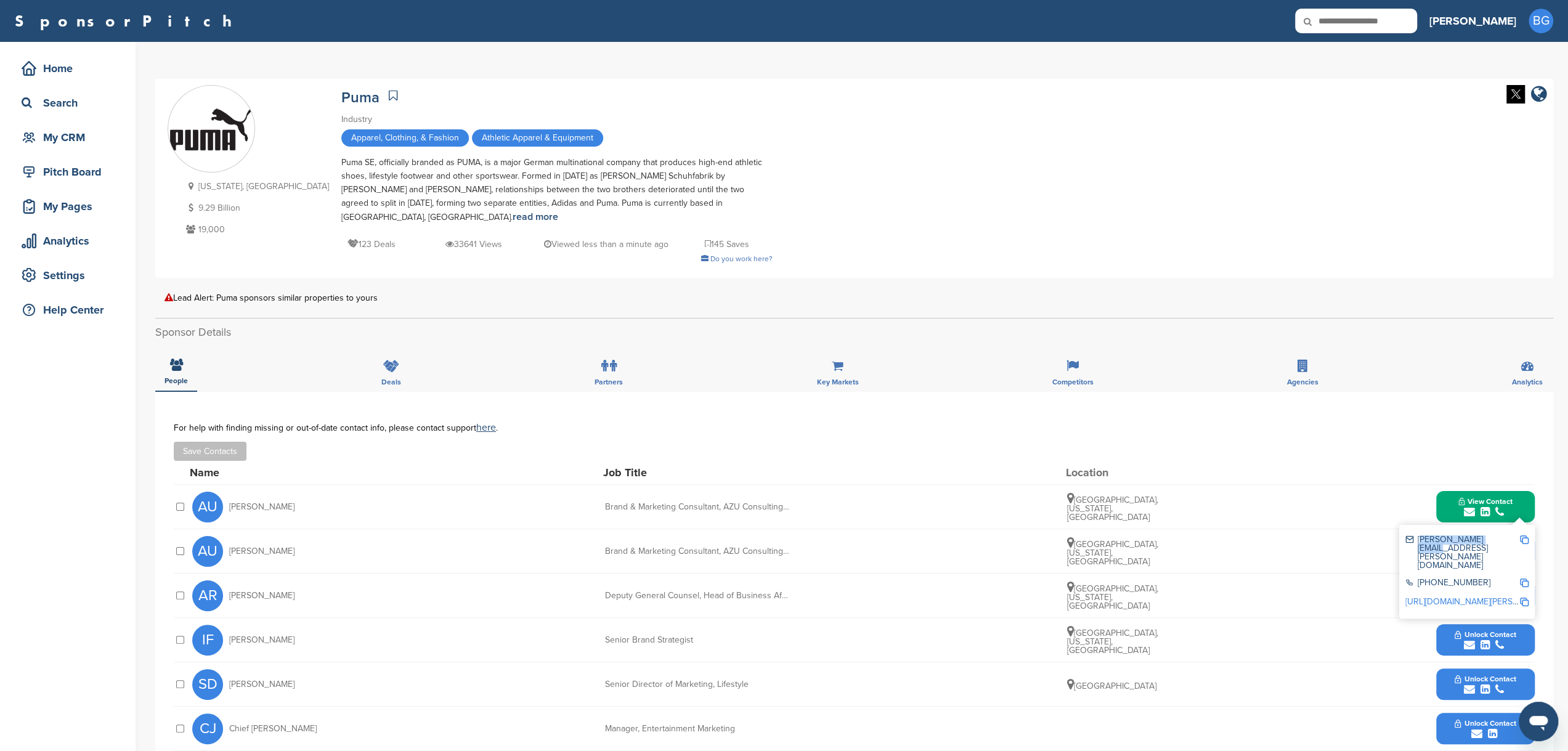
drag, startPoint x: 1500, startPoint y: 525, endPoint x: 1417, endPoint y: 528, distance: 83.1
click at [1417, 536] on div "[PERSON_NAME][EMAIL_ADDRESS][PERSON_NAME][DOMAIN_NAME]" at bounding box center [1461, 553] width 114 height 35
drag, startPoint x: 1413, startPoint y: 463, endPoint x: 1363, endPoint y: 436, distance: 56.8
click at [1363, 442] on div "Save Contacts" at bounding box center [854, 451] width 1361 height 19
drag, startPoint x: 1503, startPoint y: 522, endPoint x: 1416, endPoint y: 535, distance: 88.0
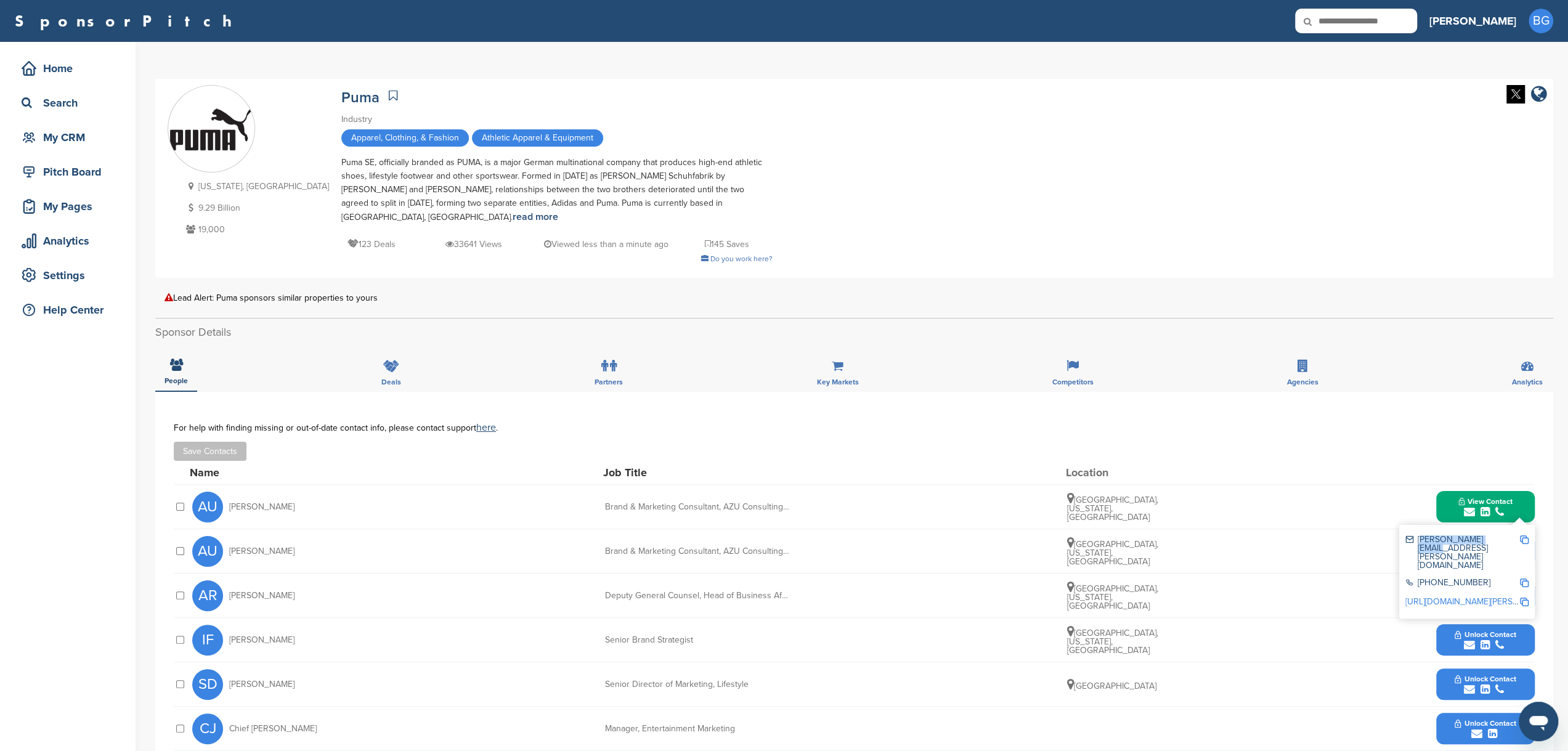
click at [1416, 535] on div "[PERSON_NAME][EMAIL_ADDRESS][PERSON_NAME][DOMAIN_NAME]" at bounding box center [1467, 553] width 123 height 43
copy div "[PERSON_NAME][EMAIL_ADDRESS][PERSON_NAME][DOMAIN_NAME]"
